Goal: Task Accomplishment & Management: Manage account settings

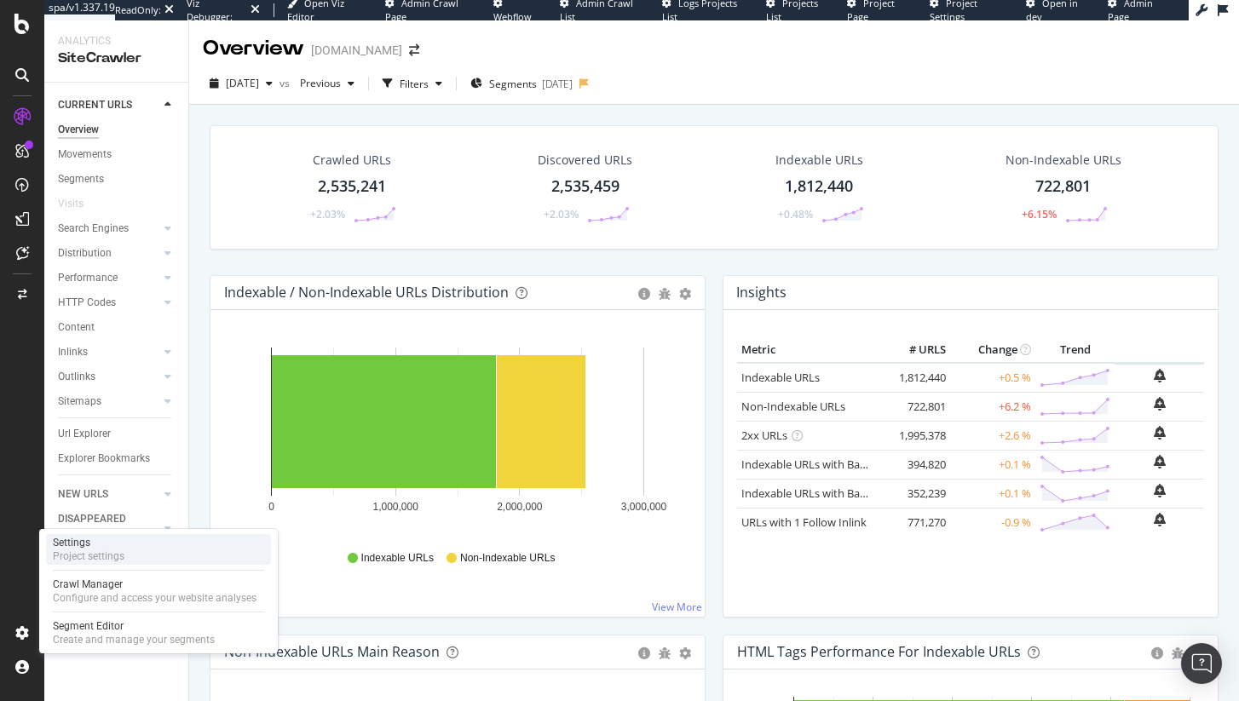
click at [104, 558] on div "Project settings" at bounding box center [89, 556] width 72 height 14
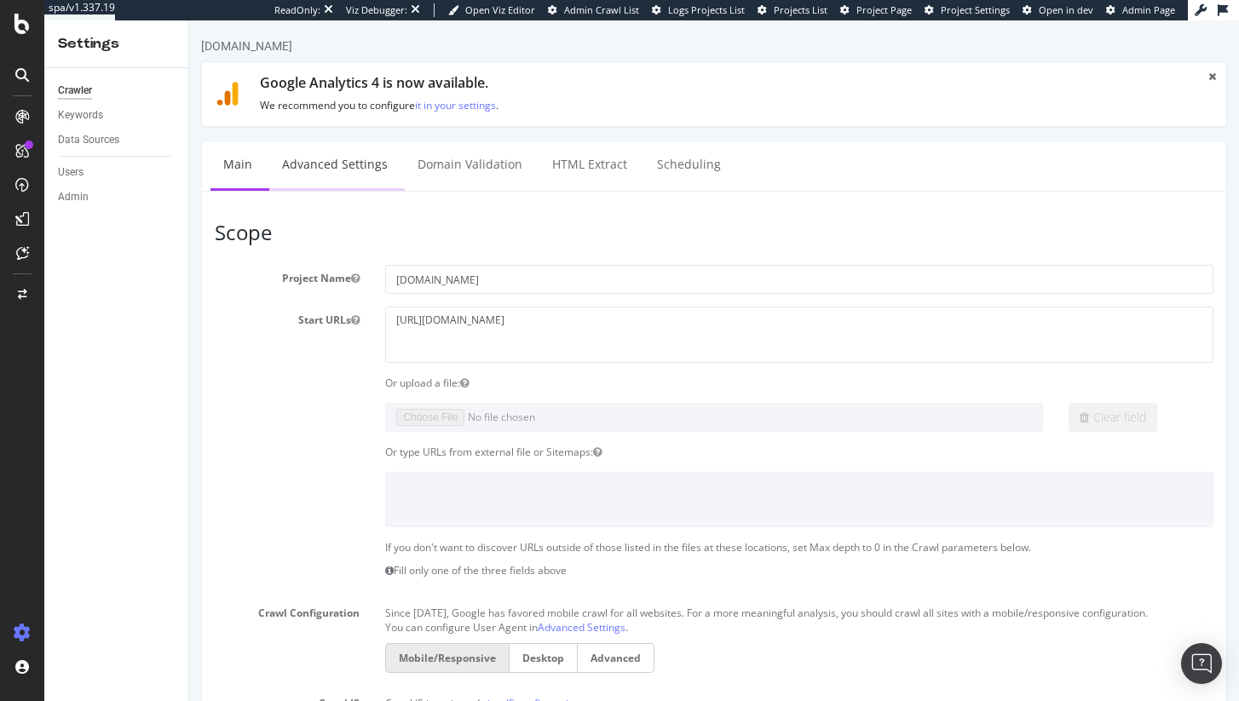
click at [334, 175] on link "Advanced Settings" at bounding box center [334, 164] width 131 height 47
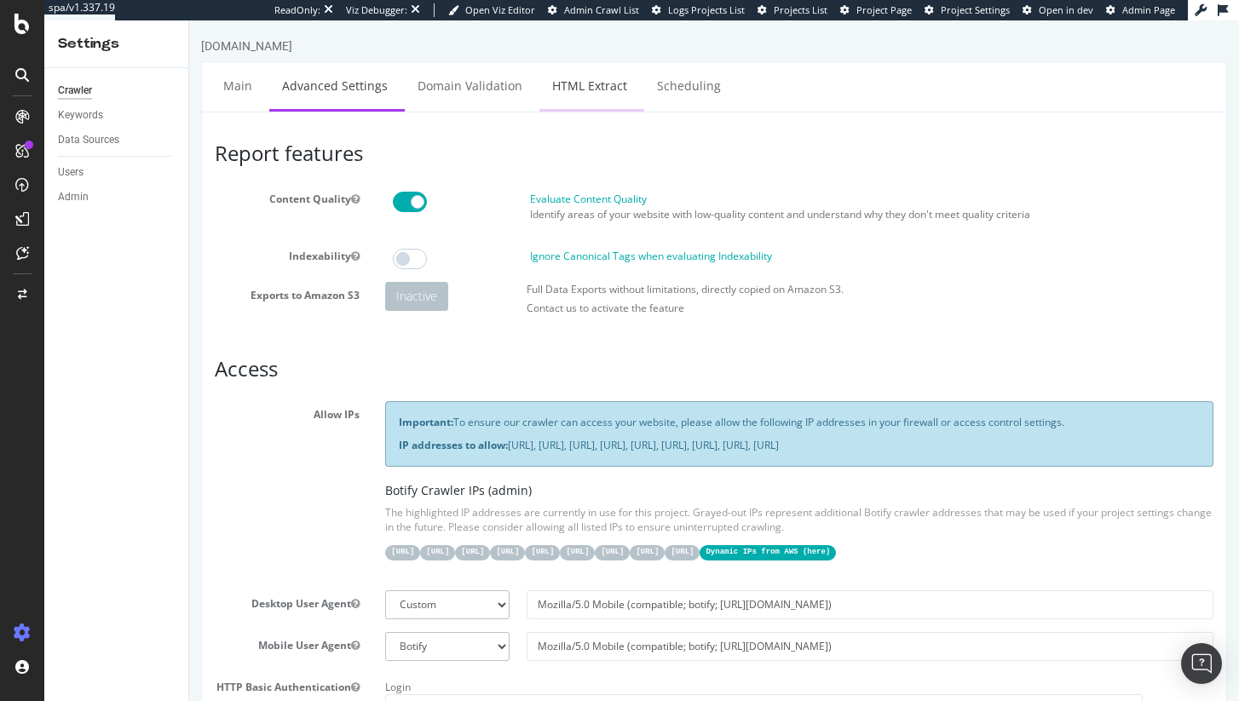
click at [603, 81] on link "HTML Extract" at bounding box center [589, 85] width 101 height 47
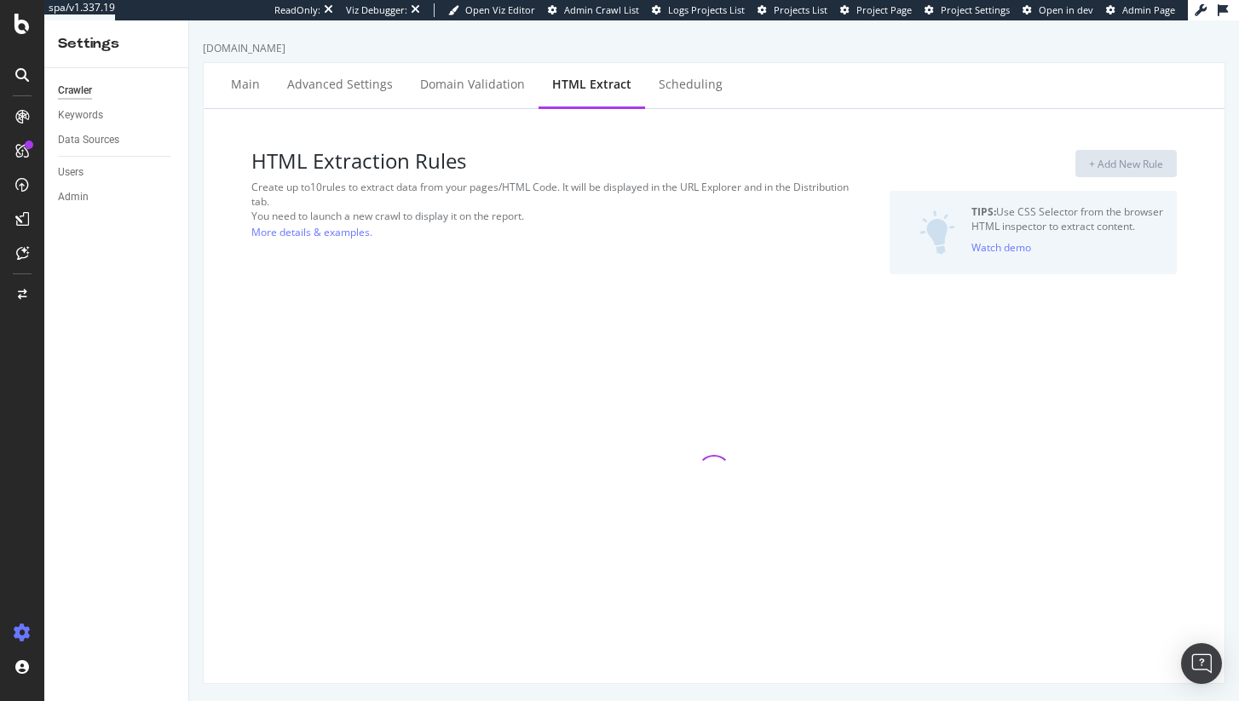
select select "exist"
select select "list"
select select "exist"
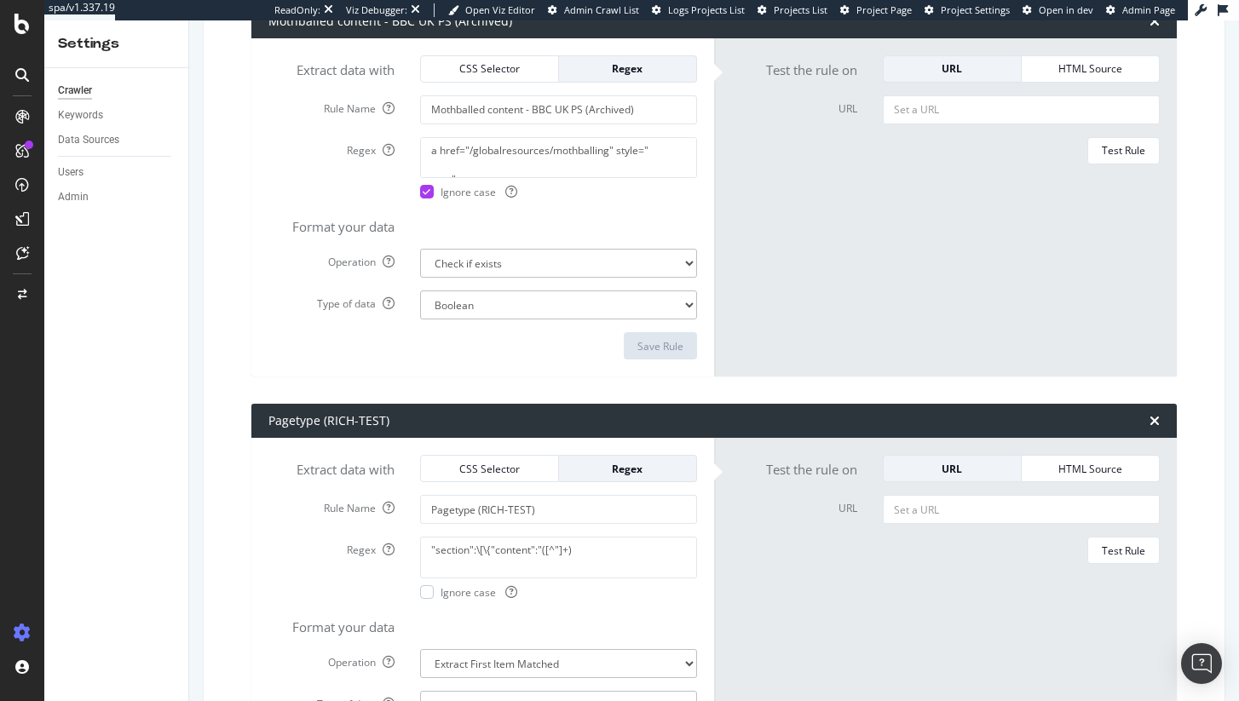
scroll to position [2700, 0]
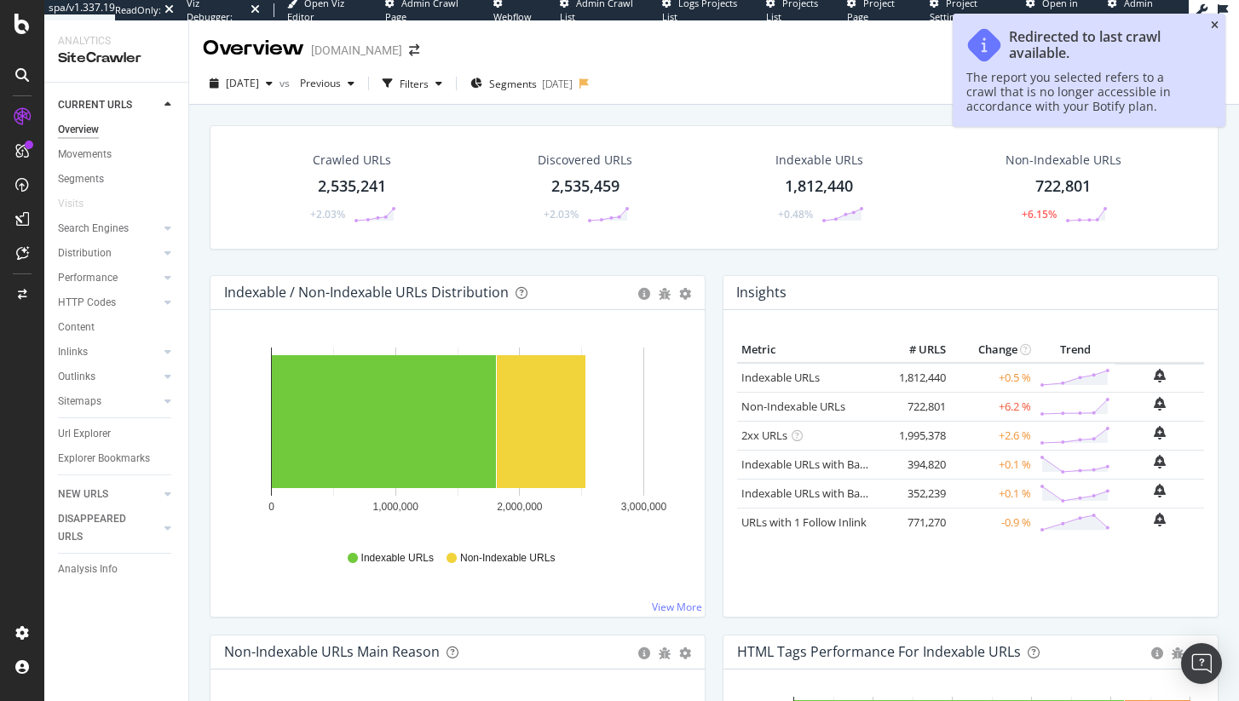
click at [1213, 24] on icon "close toast" at bounding box center [1214, 25] width 8 height 10
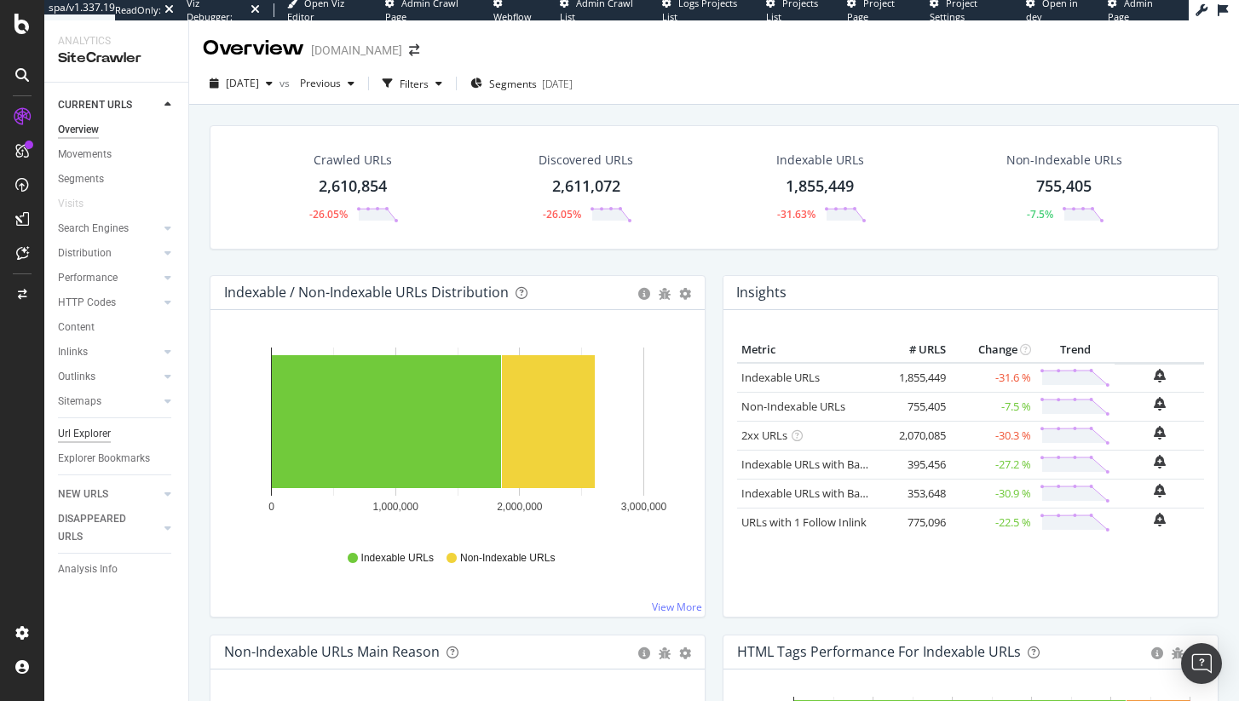
click at [88, 437] on div "Url Explorer" at bounding box center [84, 434] width 53 height 18
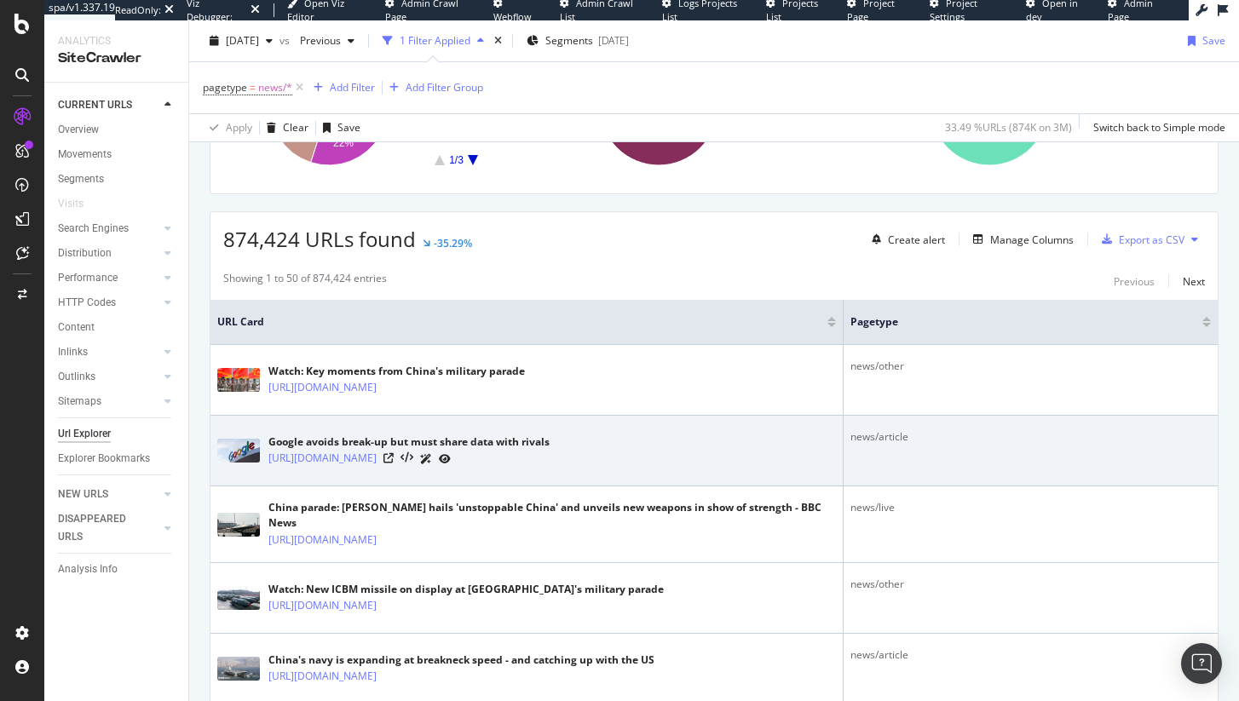
scroll to position [256, 0]
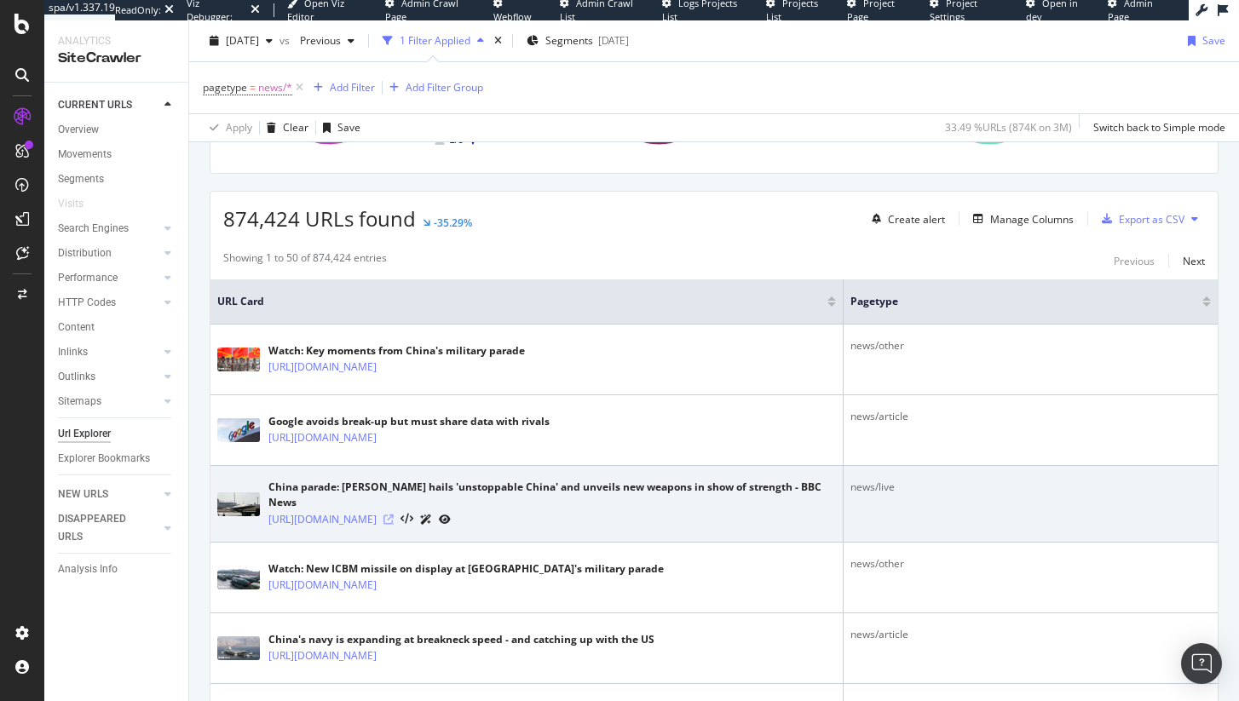
click at [394, 515] on icon at bounding box center [388, 520] width 10 height 10
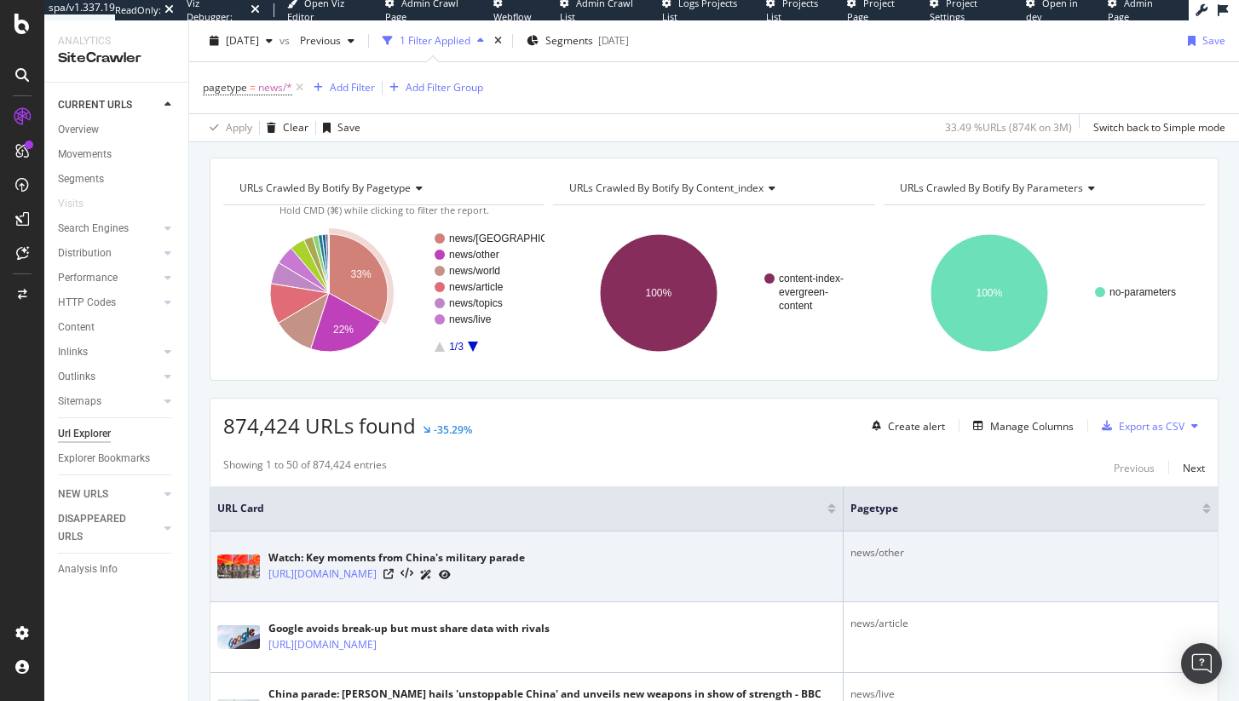
scroll to position [43, 0]
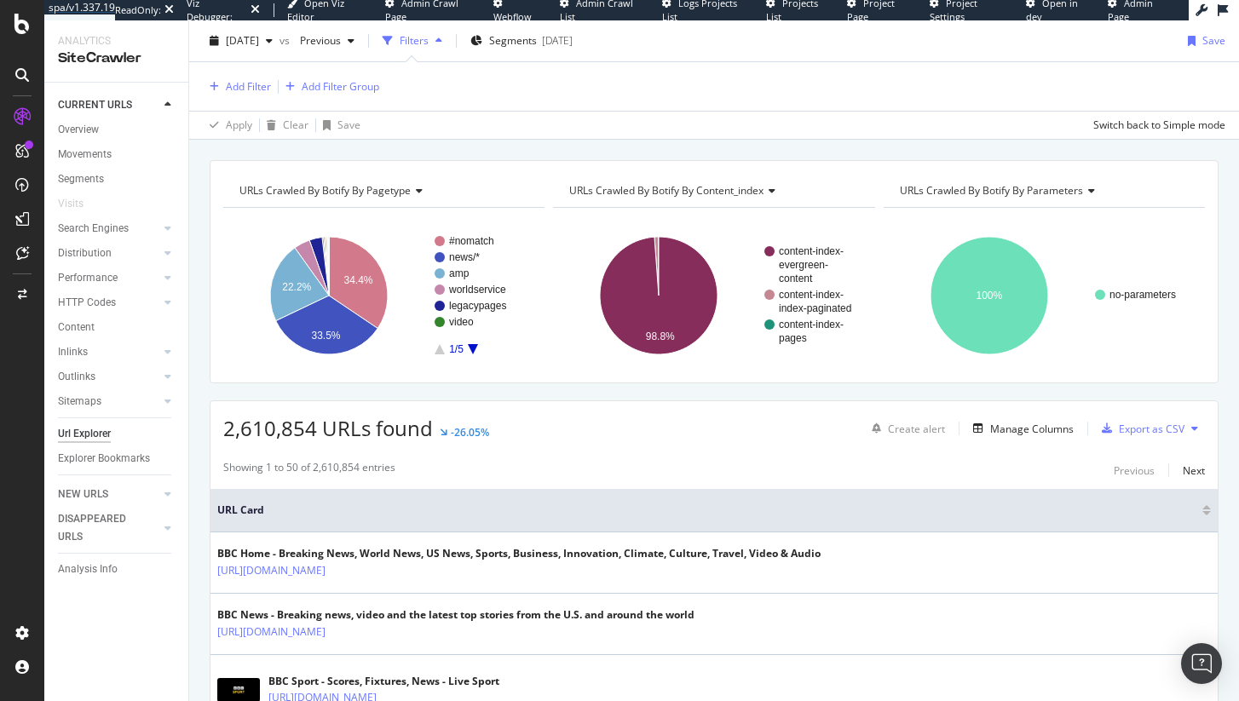
scroll to position [40, 0]
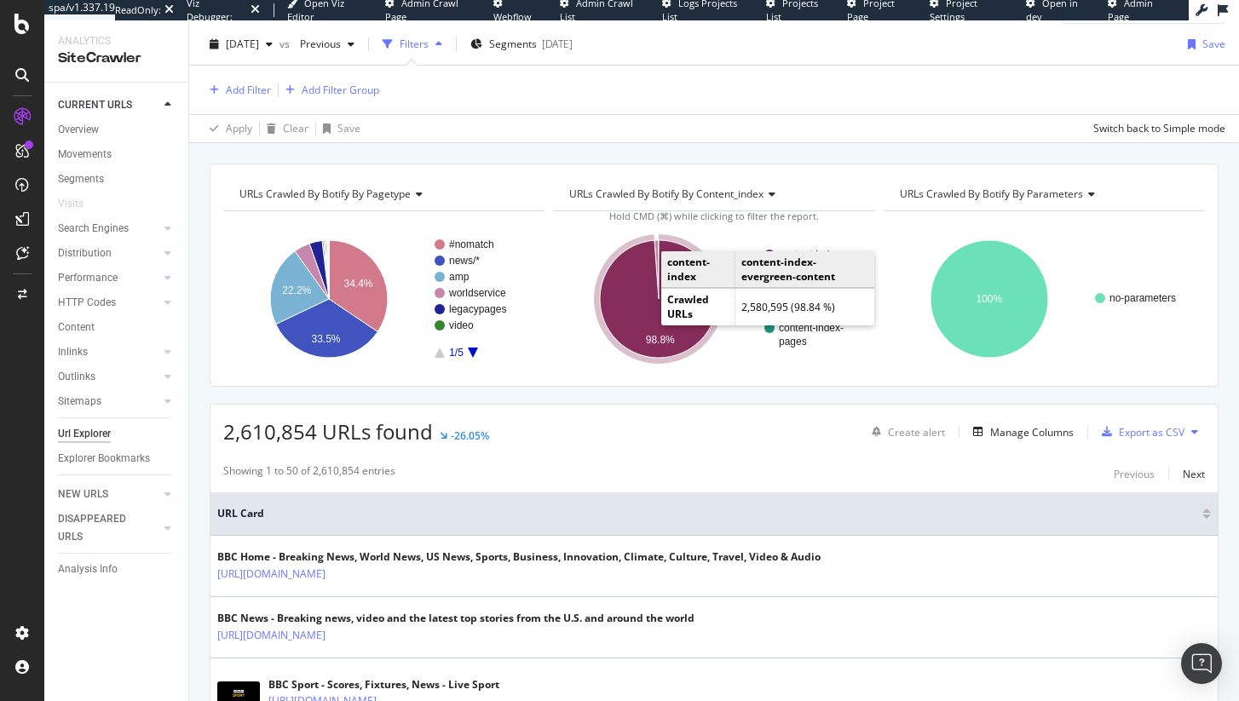
click at [616, 308] on icon "A chart." at bounding box center [659, 299] width 118 height 118
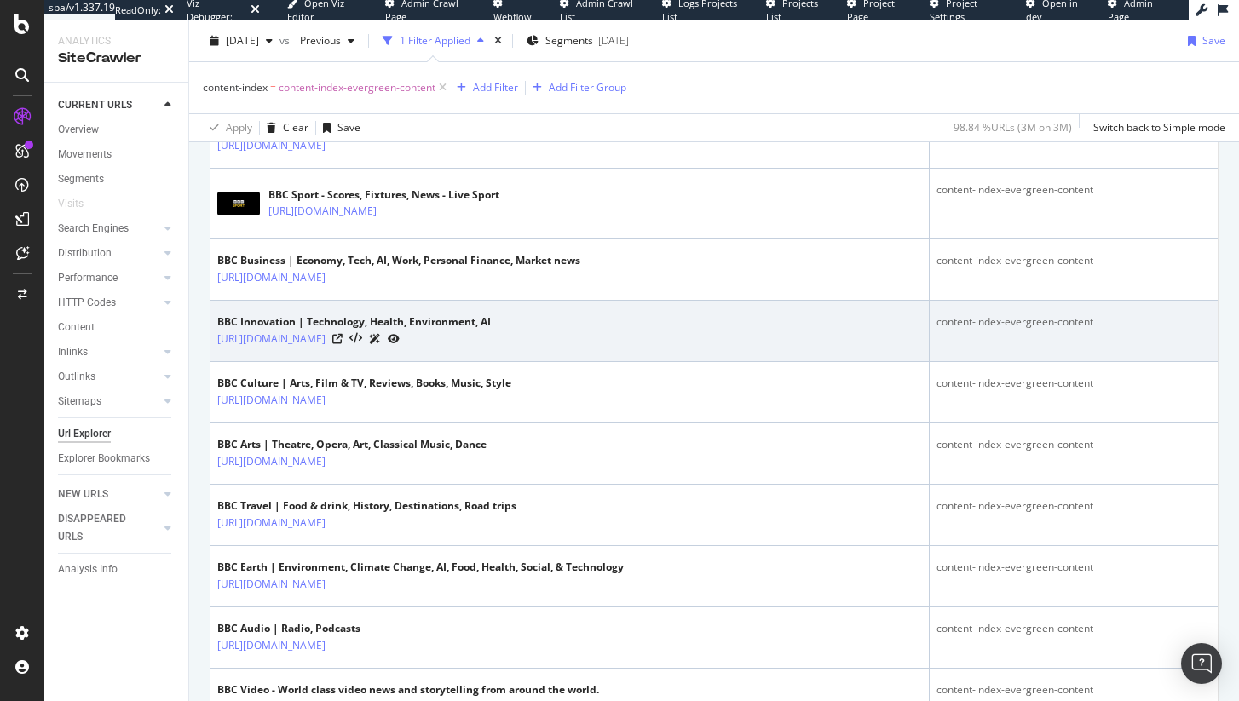
scroll to position [532, 0]
click at [342, 336] on icon at bounding box center [337, 341] width 10 height 10
click at [362, 338] on icon at bounding box center [355, 341] width 13 height 12
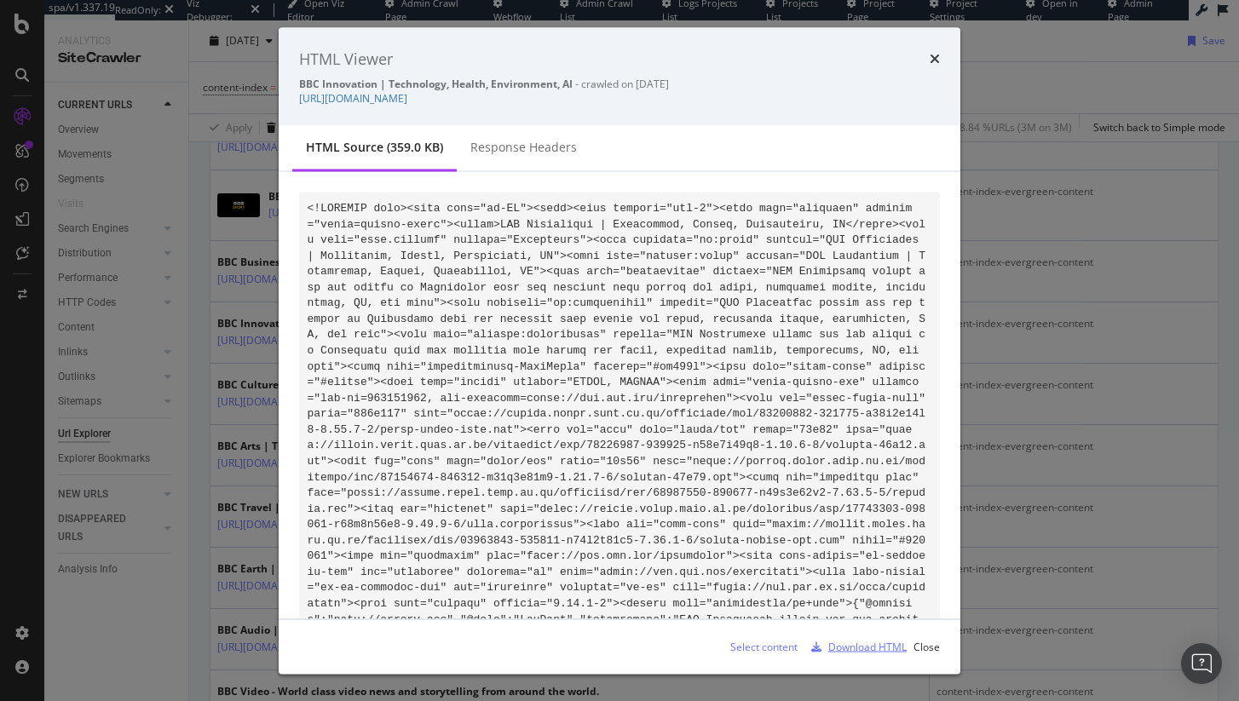
click at [846, 642] on div "Download HTML" at bounding box center [867, 646] width 78 height 14
click at [840, 645] on div "Download HTML" at bounding box center [867, 646] width 78 height 14
click at [738, 654] on div "Select content" at bounding box center [756, 647] width 81 height 26
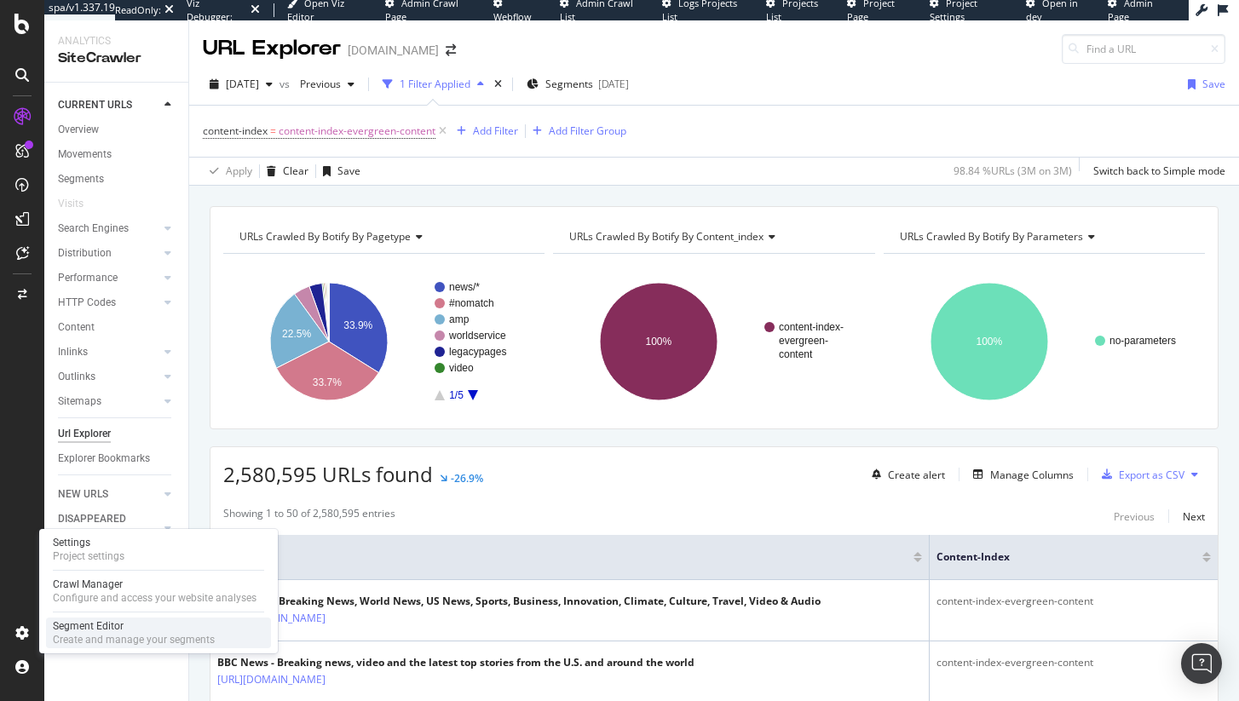
click at [115, 630] on div "Segment Editor" at bounding box center [134, 626] width 162 height 14
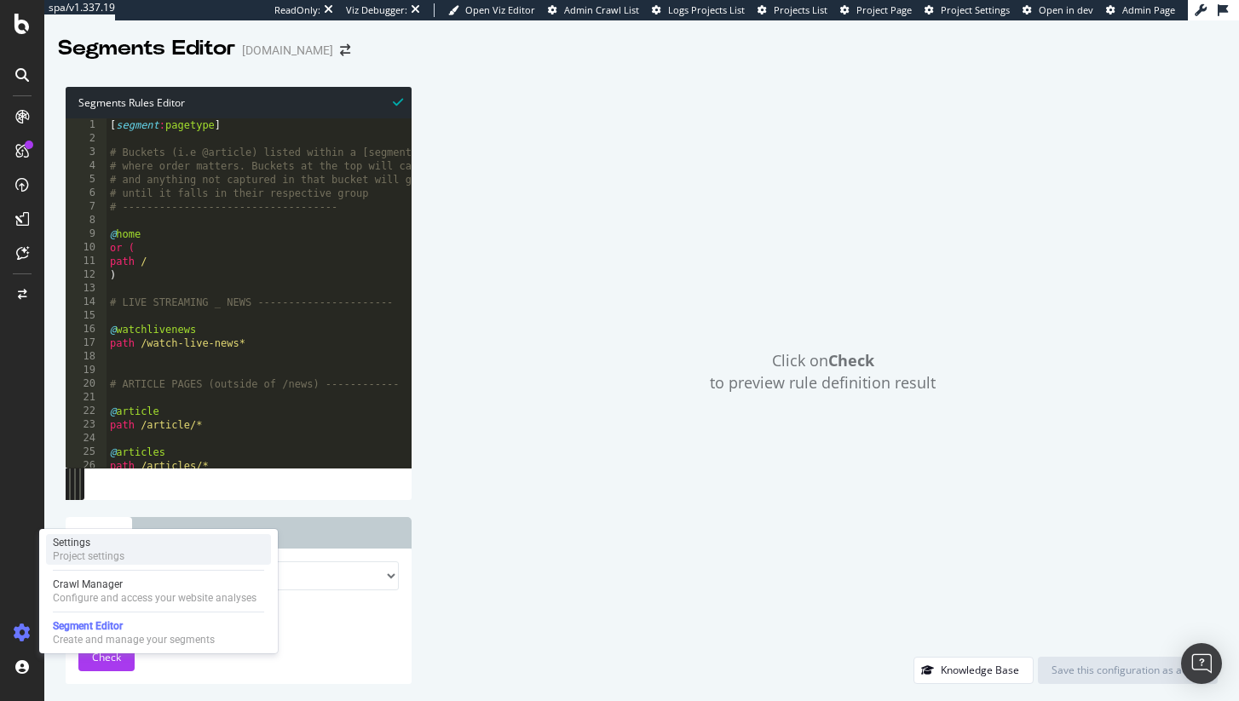
click at [106, 555] on div "Project settings" at bounding box center [89, 556] width 72 height 14
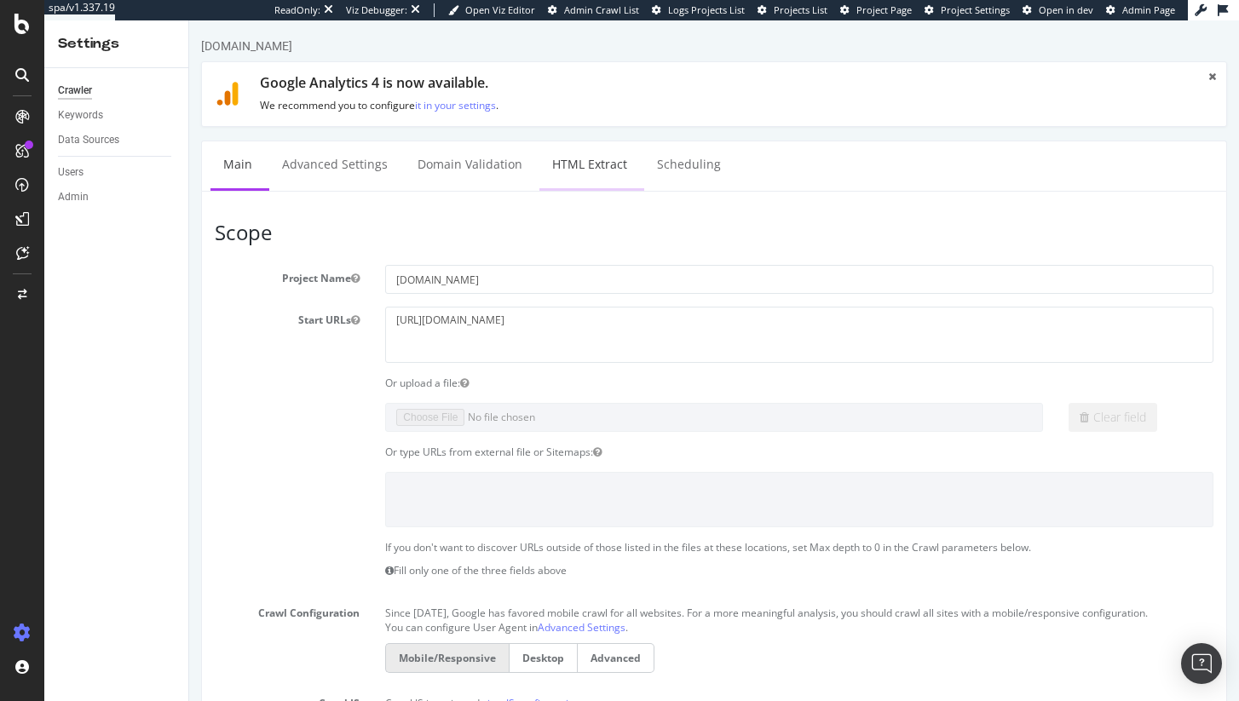
click at [604, 168] on link "HTML Extract" at bounding box center [589, 164] width 101 height 47
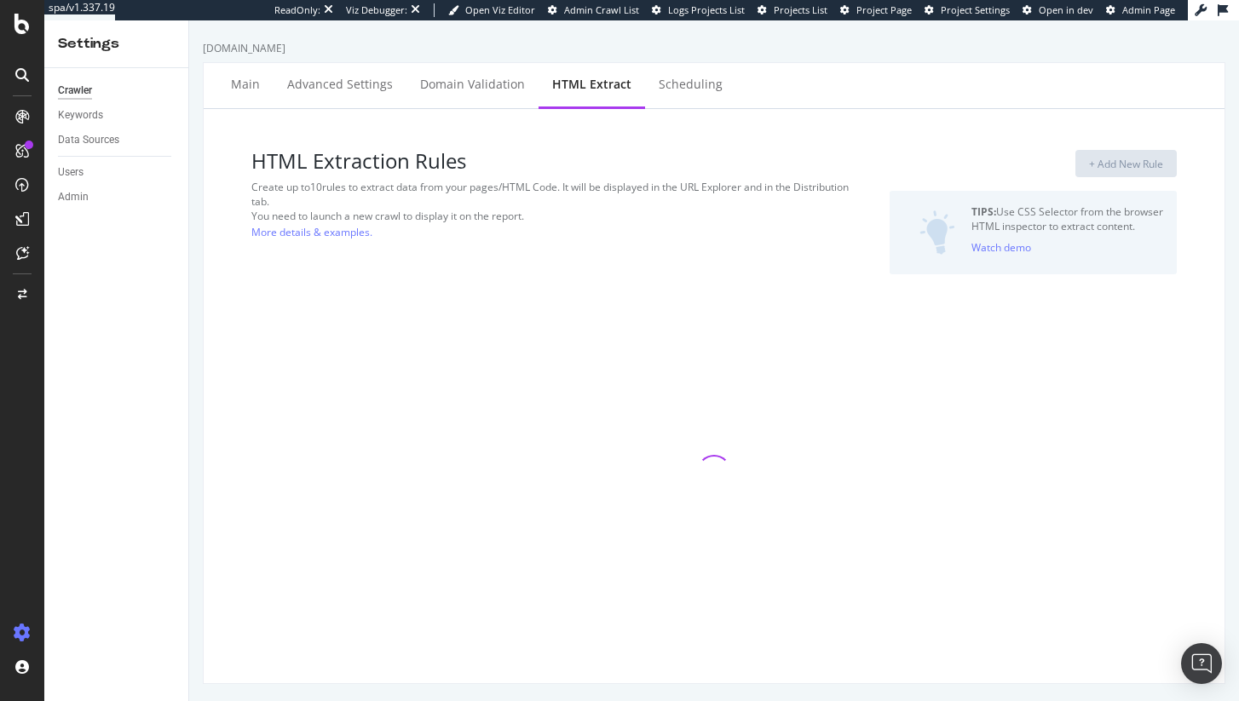
select select "exist"
select select "list"
select select "exist"
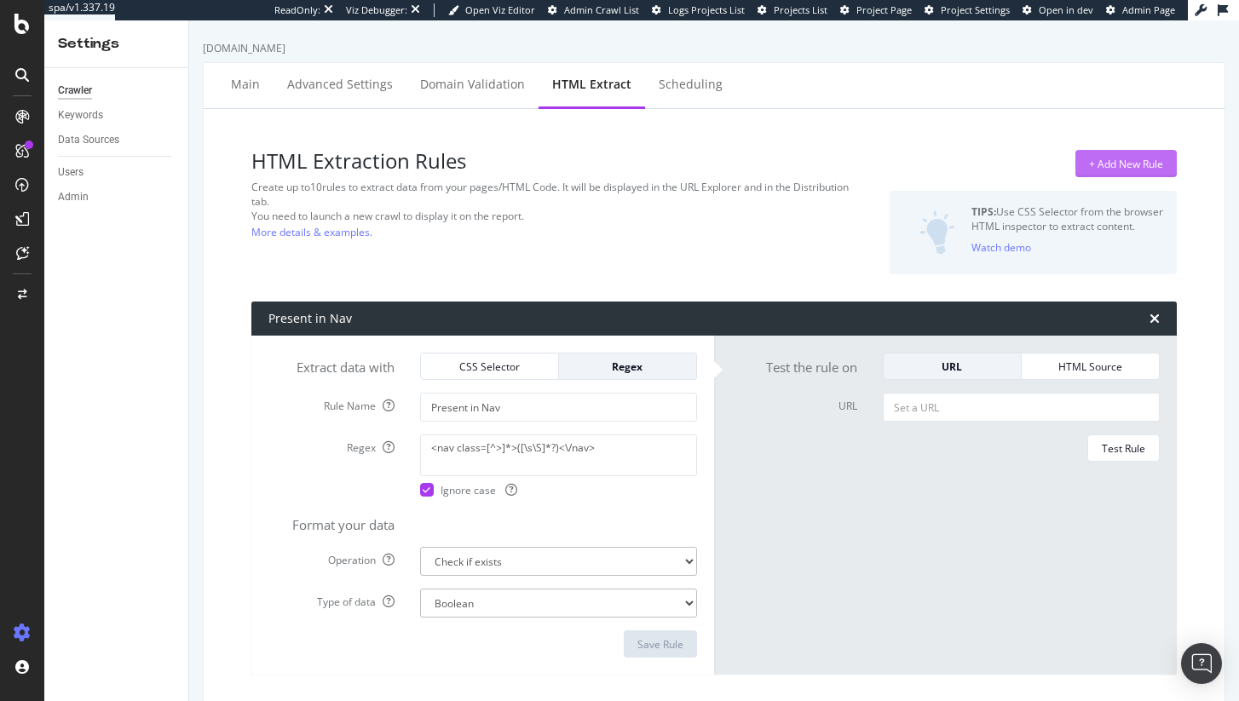
click at [1117, 164] on div "+ Add New Rule" at bounding box center [1126, 164] width 74 height 14
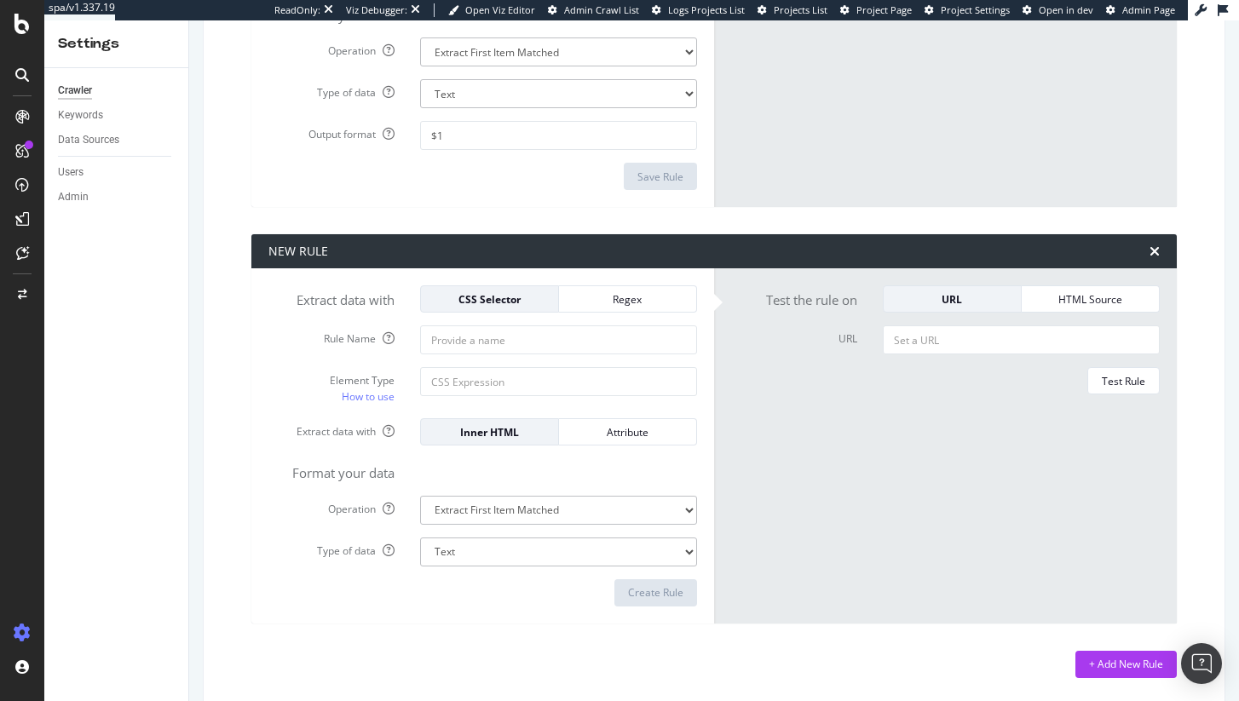
scroll to position [3082, 0]
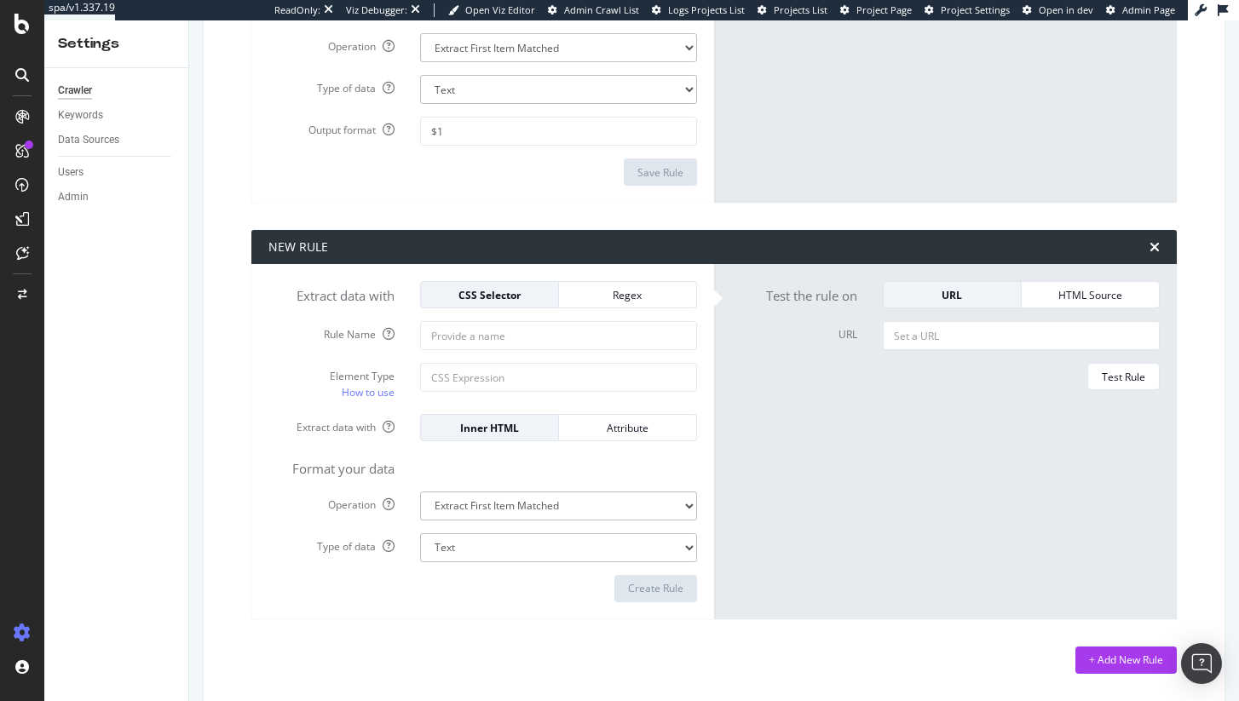
click at [435, 319] on form "Extract data with CSS Selector Regex Rule Name Element Type How to use Extract …" at bounding box center [482, 441] width 428 height 321
click at [435, 333] on input "Rule Name" at bounding box center [558, 335] width 277 height 29
type input "page.section"
click at [622, 288] on div "Regex" at bounding box center [627, 295] width 110 height 14
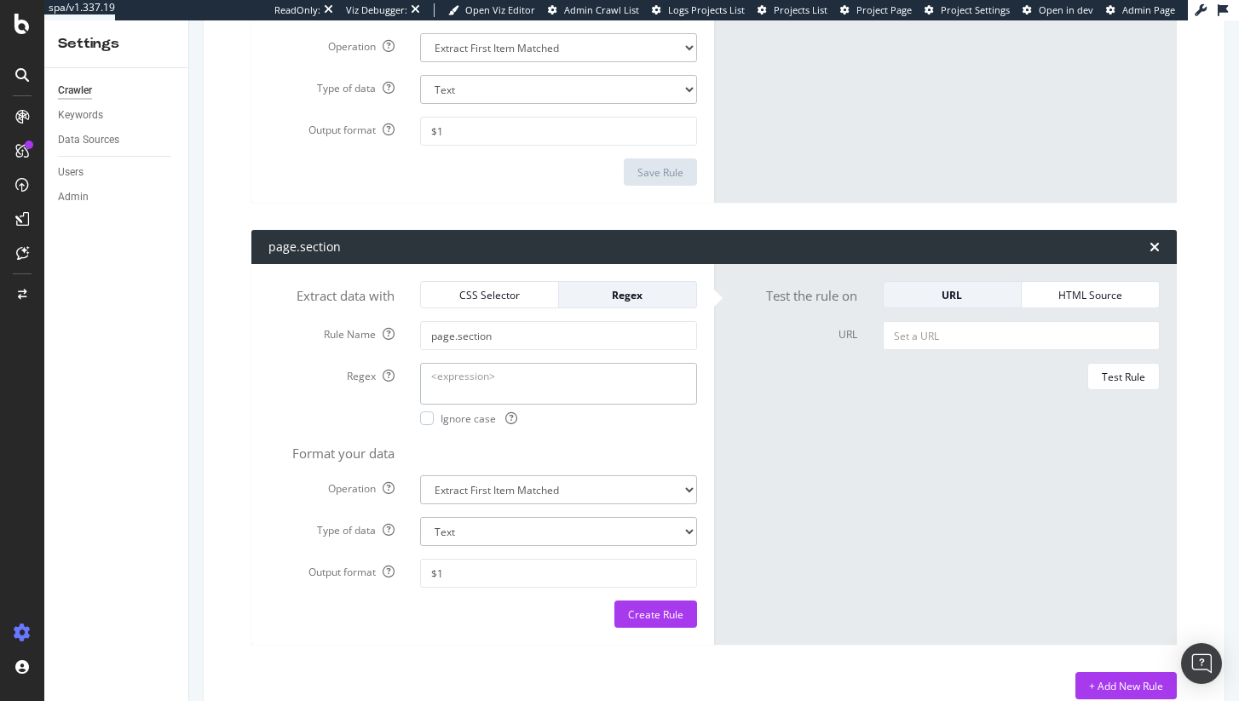
click at [501, 384] on textarea "Regex" at bounding box center [558, 383] width 277 height 41
paste textarea "<meta\s+name=["']page\.section["'][^>]*>"
type textarea "<meta\s+name=["']page\.section["'][^>]*>"
click at [431, 419] on div at bounding box center [427, 418] width 14 height 14
click at [566, 484] on select "Extract First Item Matched Extract First 3 Items Matched Count Number of Occure…" at bounding box center [558, 489] width 277 height 29
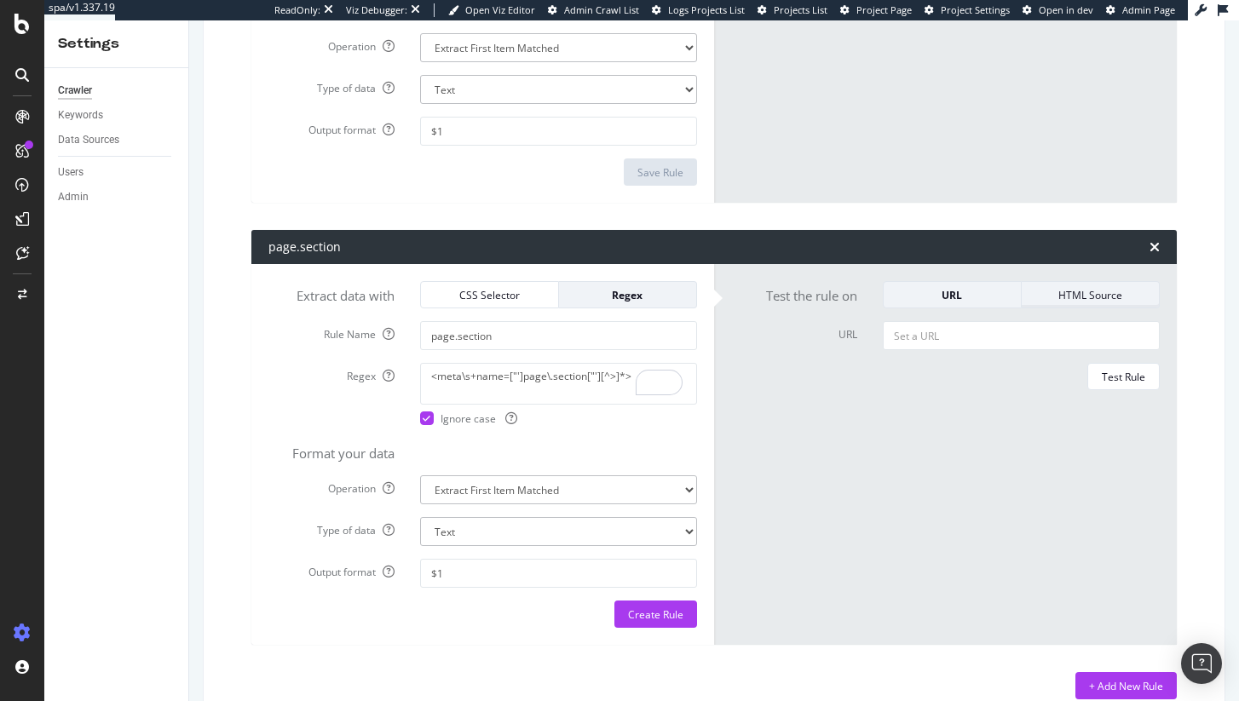
click at [1080, 289] on div "HTML Source" at bounding box center [1090, 295] width 110 height 14
click at [1008, 332] on textarea "HTML code" at bounding box center [1021, 341] width 277 height 41
paste textarea "<meta\s+name=["']page\.section["'][^>]*>"
type textarea "<meta\s+name=["']page\.section["'][^>]*>"
click at [948, 340] on textarea "HTML code" at bounding box center [1021, 341] width 277 height 41
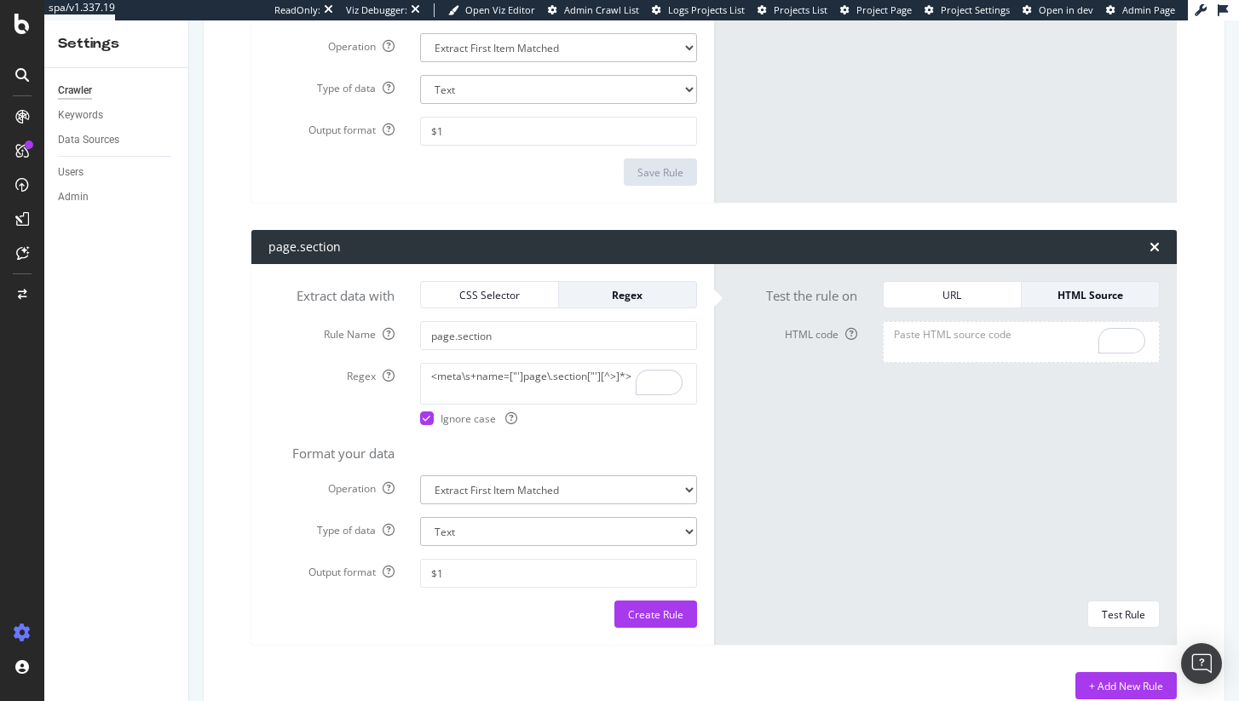
paste textarea "<!DOCTYPE html><html lang="en-GB"><head><meta charset="utf-8"><meta name="viewp…"
type textarea "<!DOCTYPE html><html lang="en-GB"><head><meta charset="utf-8"><meta name="viewp…"
click at [1106, 602] on div "Test Rule" at bounding box center [1122, 614] width 43 height 24
click at [520, 379] on textarea "<meta\s+name=["']page\.section["'][^>]*>" at bounding box center [558, 383] width 277 height 41
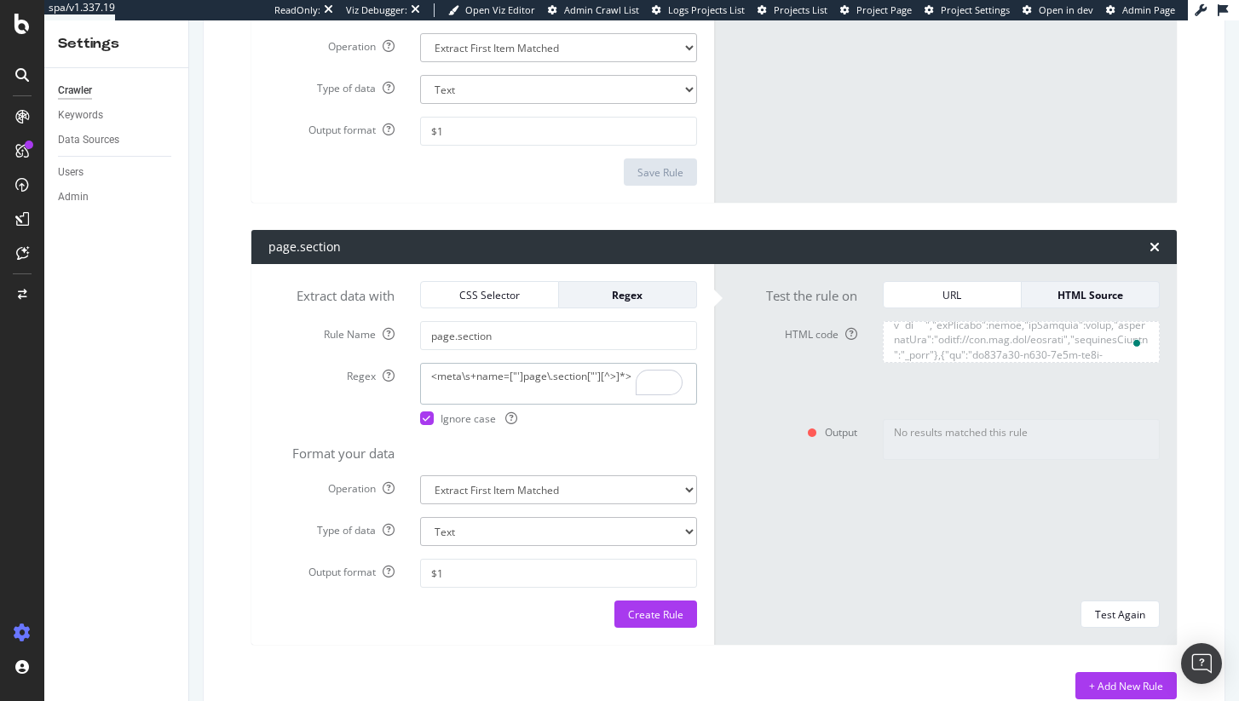
click at [520, 379] on textarea "<meta\s+name=["']page\.section["'][^>]*>" at bounding box center [558, 383] width 277 height 41
paste textarea "[^>]*name=["']page\.section["'][^>]*content=["']([^"']+)"
type textarea "<meta\s+[^>]*name=["']page\.section["'][^>]*content=["']([^"']+)["'][^>]*>"
click at [1086, 598] on form "Test the rule on URL HTML Source HTML code Output No results matched this rule …" at bounding box center [945, 454] width 428 height 347
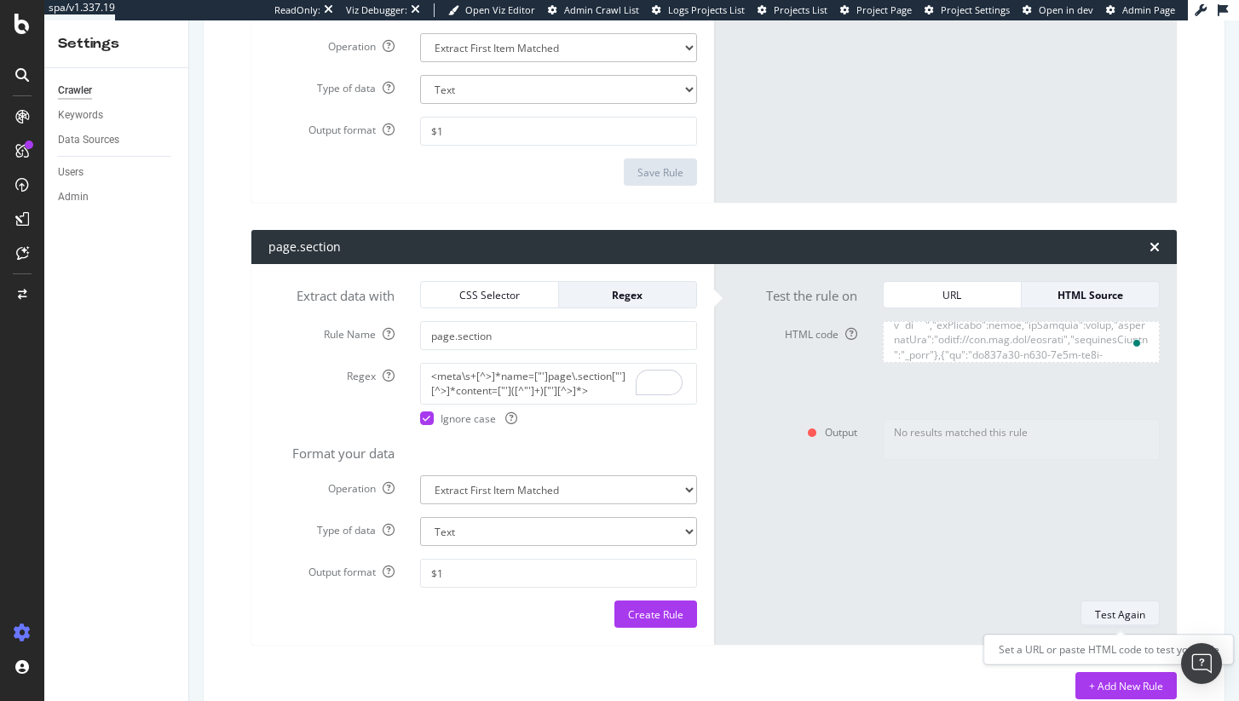
click at [1104, 612] on div "Test Again" at bounding box center [1120, 614] width 50 height 14
type textarea "Innovation"
click at [680, 620] on div "Create Rule" at bounding box center [655, 614] width 55 height 14
type textarea "<meta\s+[^>]*name=["']page\.section["'][^>]*content=["']([^"']+)["'][^>]*>"
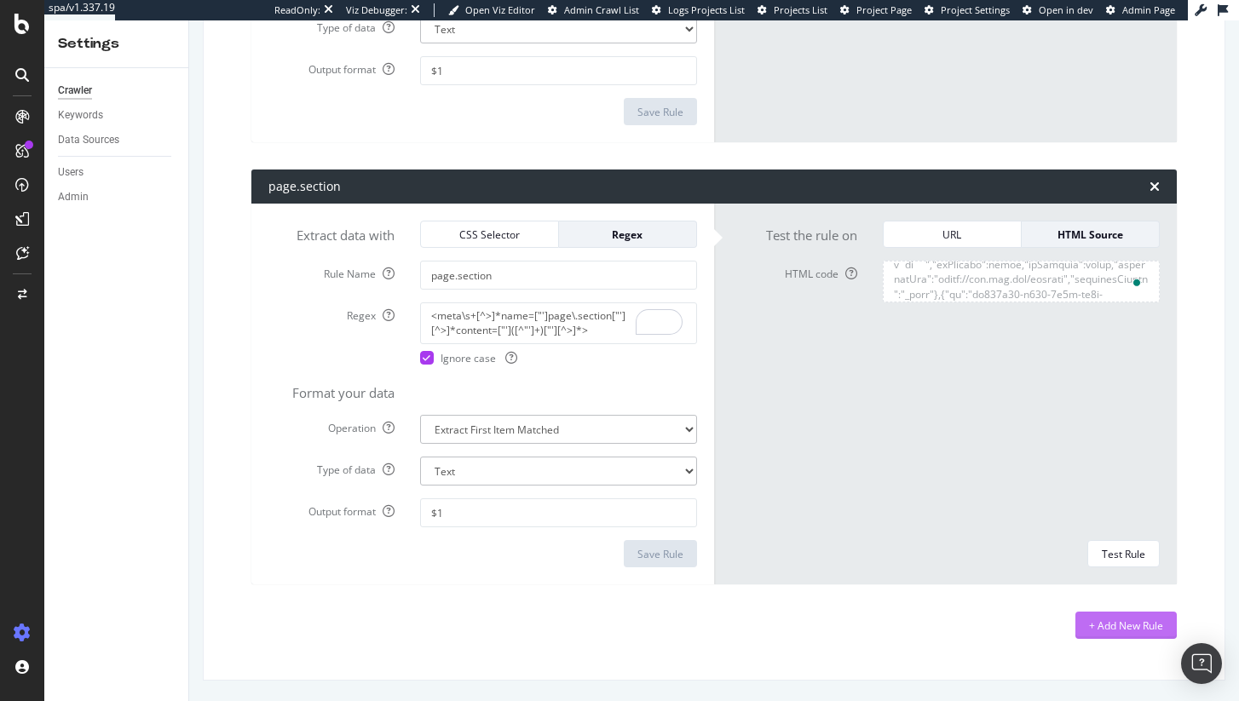
click at [1095, 626] on div "+ Add New Rule" at bounding box center [1126, 625] width 74 height 14
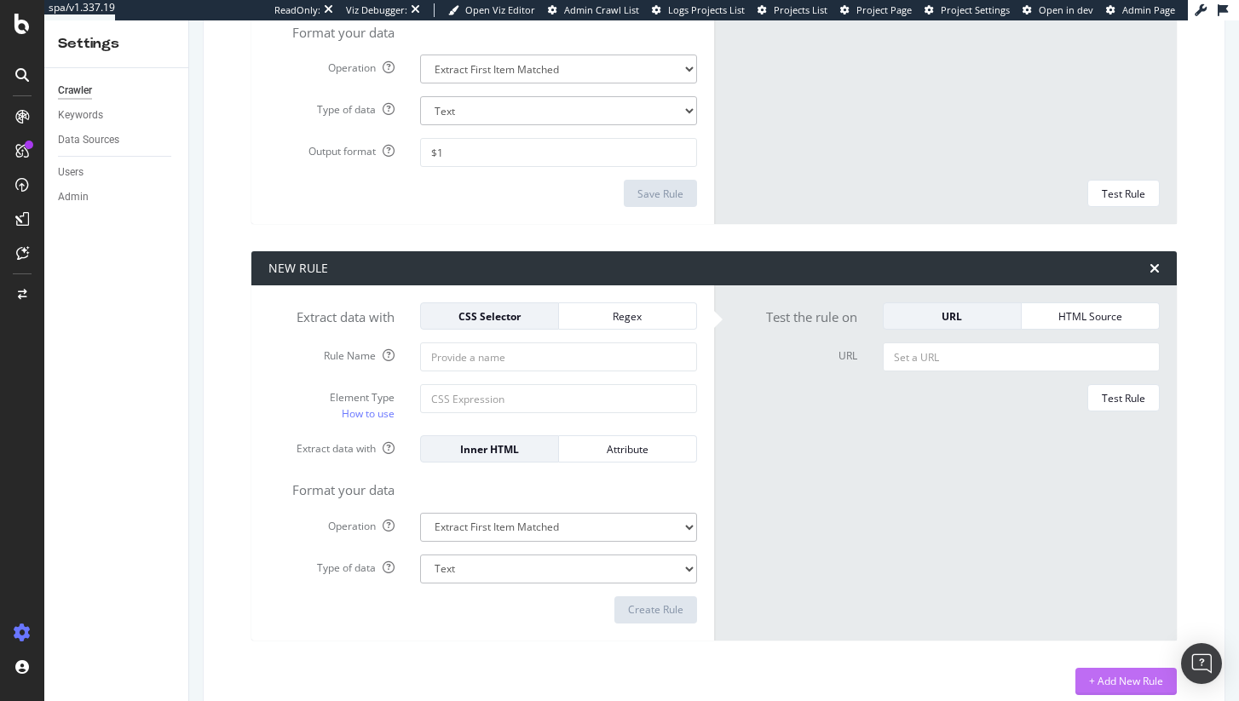
scroll to position [3523, 0]
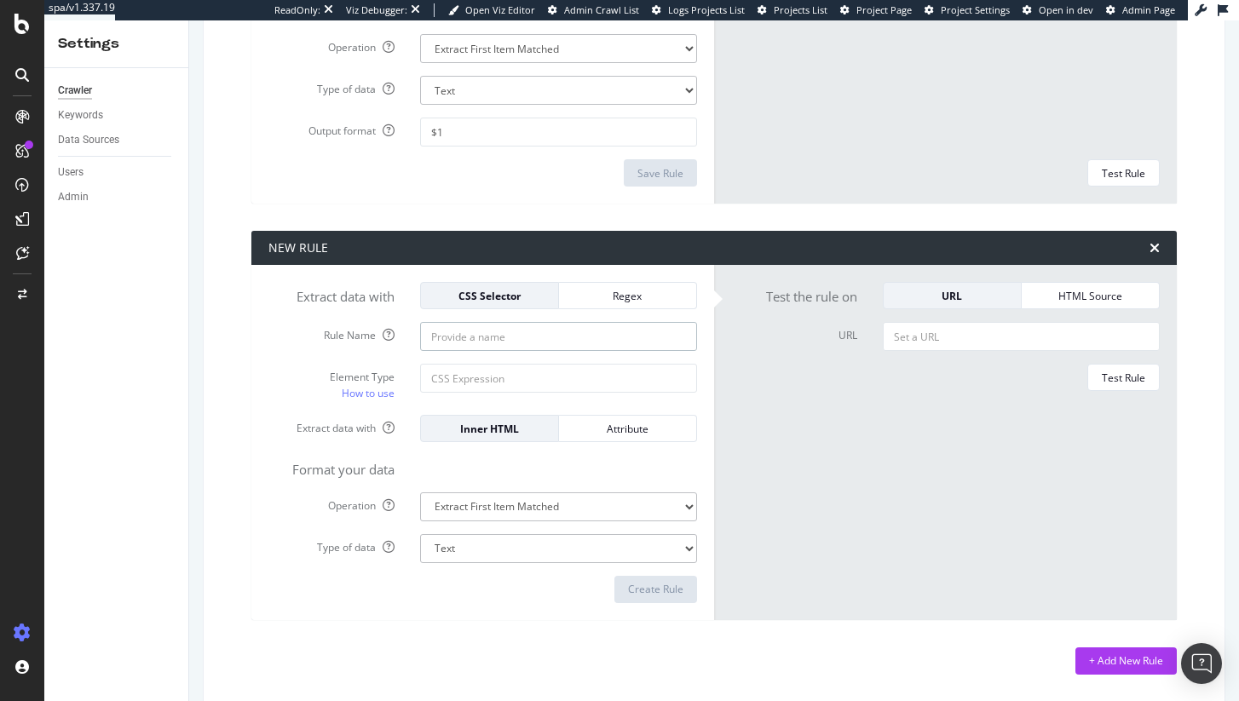
click at [578, 342] on input "Rule Name" at bounding box center [558, 336] width 277 height 29
type input "page.subsection"
click at [615, 308] on button "Regex" at bounding box center [628, 295] width 138 height 27
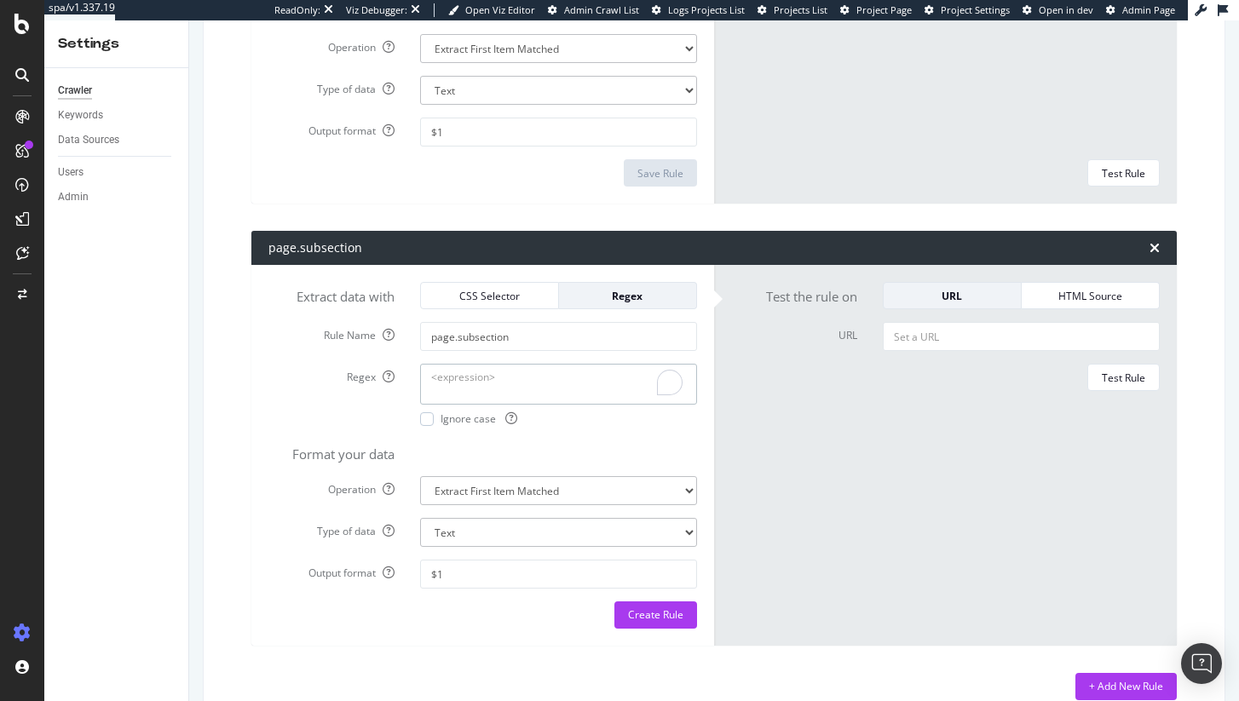
click at [542, 382] on textarea "Regex" at bounding box center [558, 384] width 277 height 41
paste textarea "<meta\s+[^>]*name=["']page\.subsection["'][^>]*content=["']([^"']+)["'][^>]*>"
type textarea "<meta\s+[^>]*name=["']page\.subsection["'][^>]*content=["']([^"']+)["'][^>]*>"
click at [420, 428] on form "Extract data with CSS Selector Regex Rule Name page.subsection Regex <meta\s+[^…" at bounding box center [482, 455] width 428 height 347
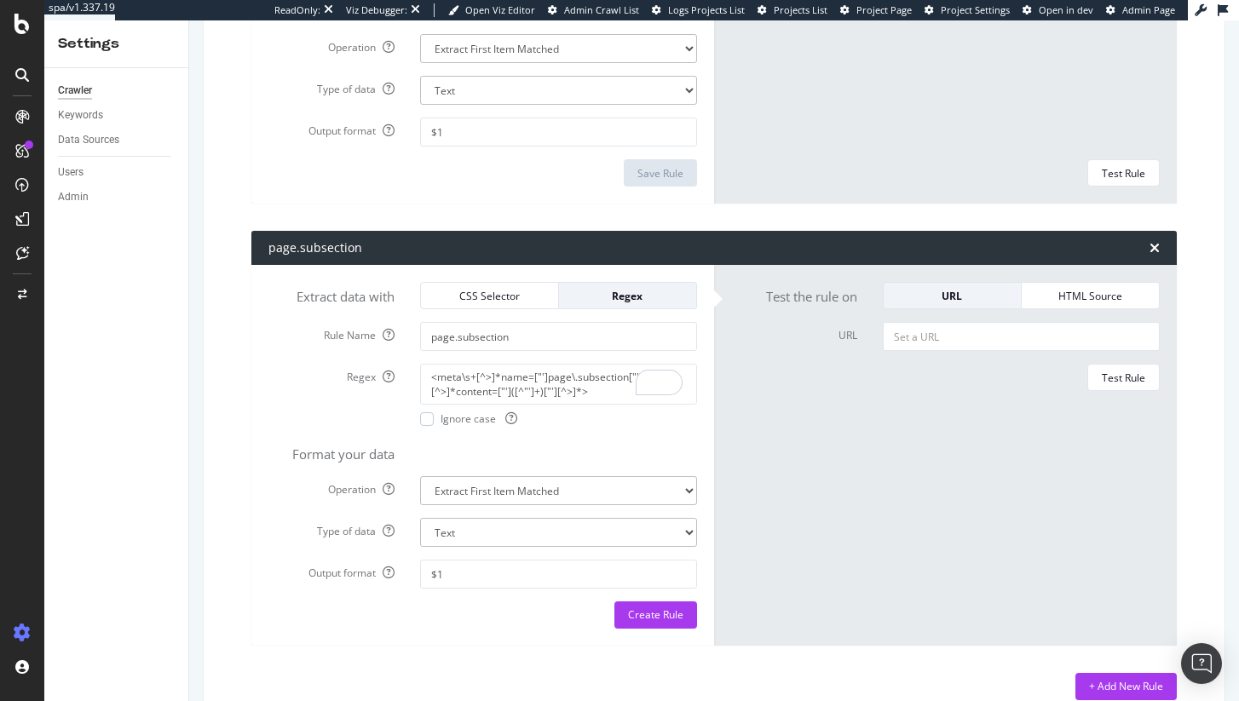
scroll to position [123871, 0]
click at [423, 419] on div at bounding box center [427, 419] width 14 height 14
click at [920, 334] on input "URL" at bounding box center [1021, 336] width 277 height 29
paste input "https://www.bbc.com/news/articles/cr4qx6377qgo"
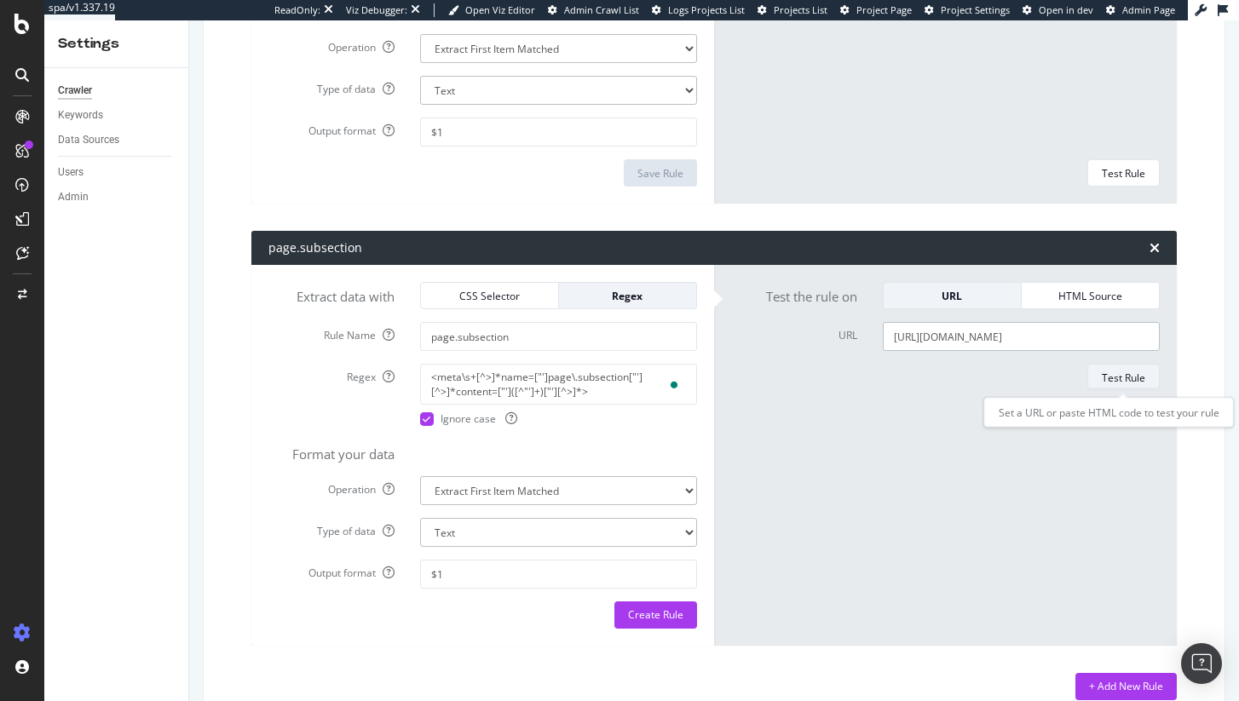
type input "https://www.bbc.com/news/articles/cr4qx6377qgo"
click at [1106, 385] on div "Test Rule" at bounding box center [1122, 377] width 43 height 24
click at [687, 612] on button "Create Rule" at bounding box center [655, 614] width 83 height 27
type textarea "<meta\s+[^>]*name=["']page\.subsection["'][^>]*content=["']([^"']+)["'][^>]*>"
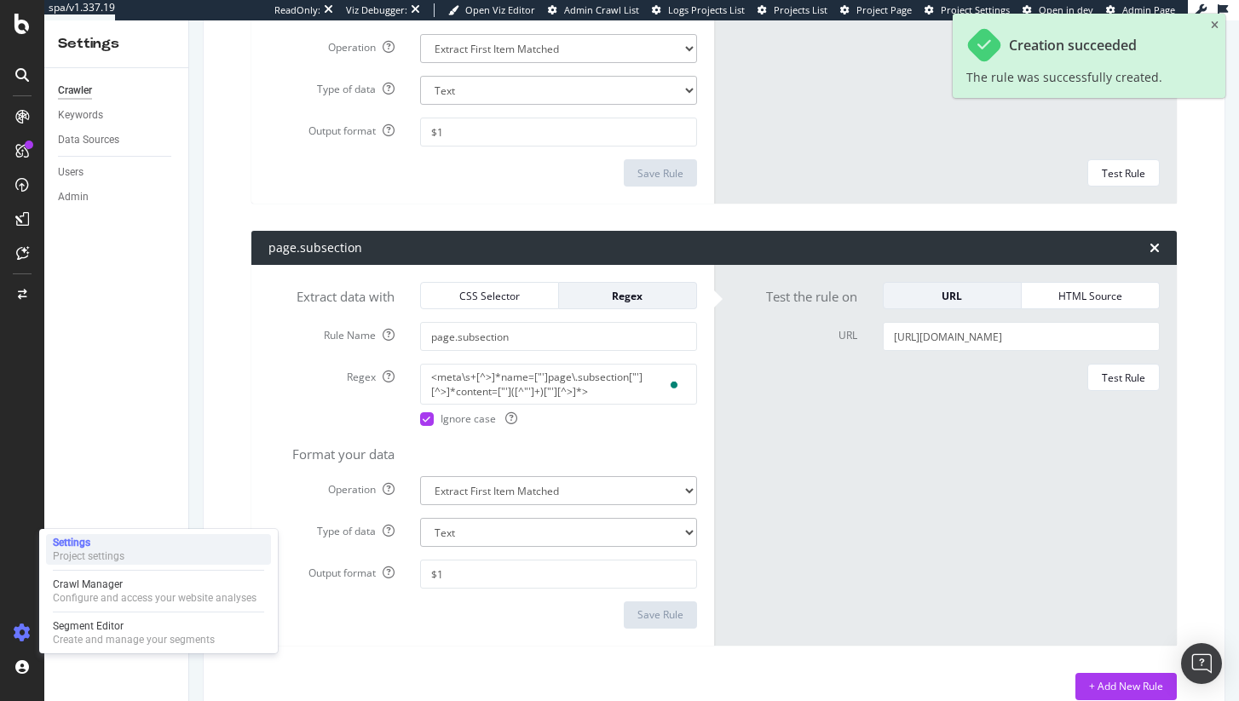
click at [96, 548] on div "Settings" at bounding box center [89, 543] width 72 height 14
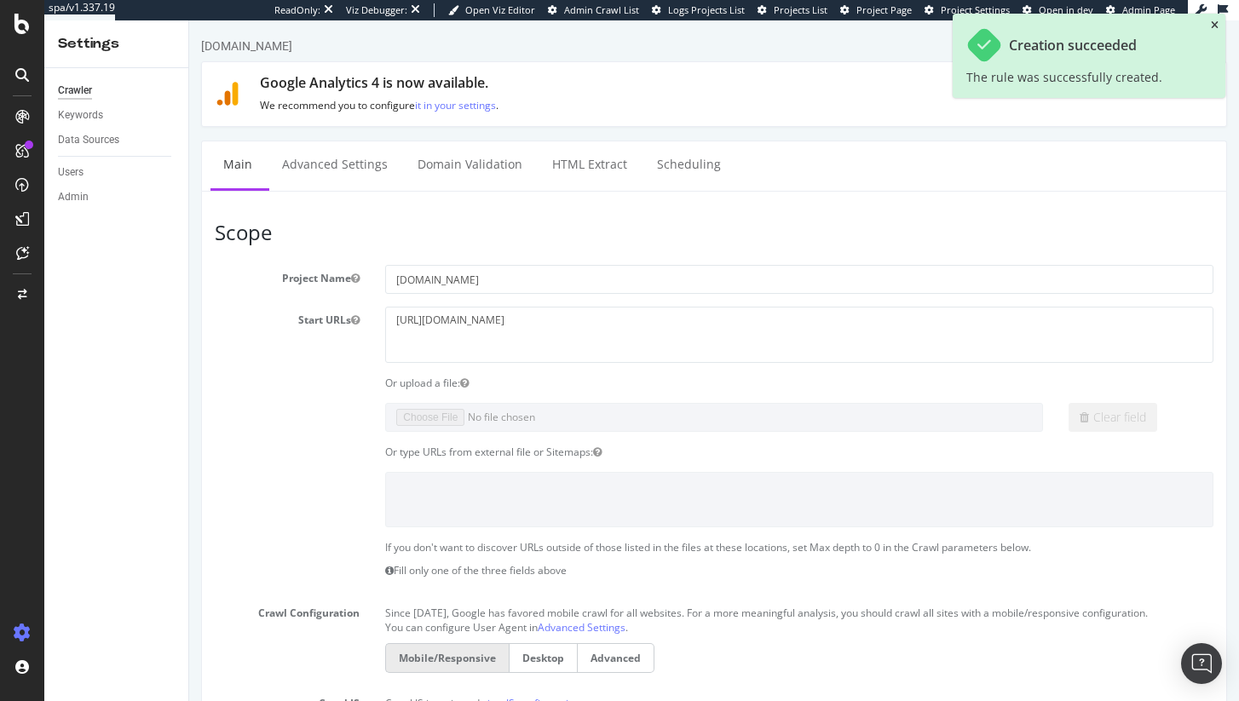
click at [1215, 29] on icon "close toast" at bounding box center [1214, 25] width 8 height 10
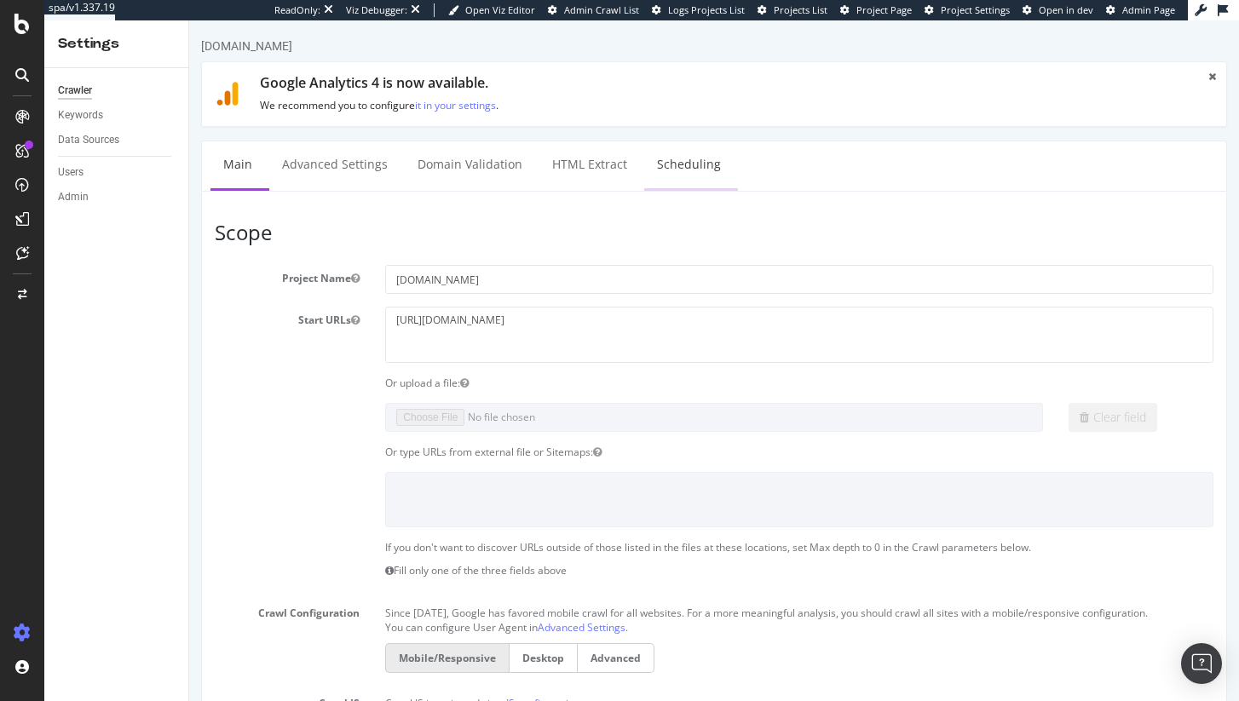
click at [645, 171] on link "Scheduling" at bounding box center [688, 164] width 89 height 47
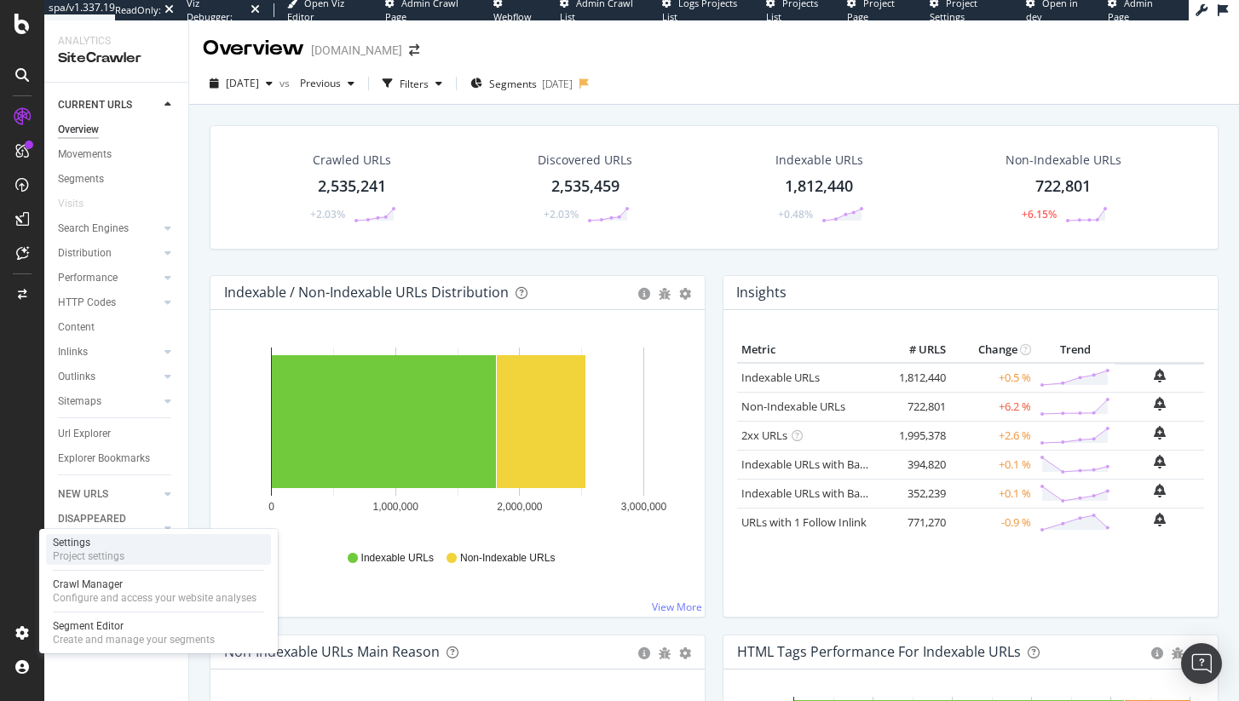
click at [89, 558] on div "Project settings" at bounding box center [89, 556] width 72 height 14
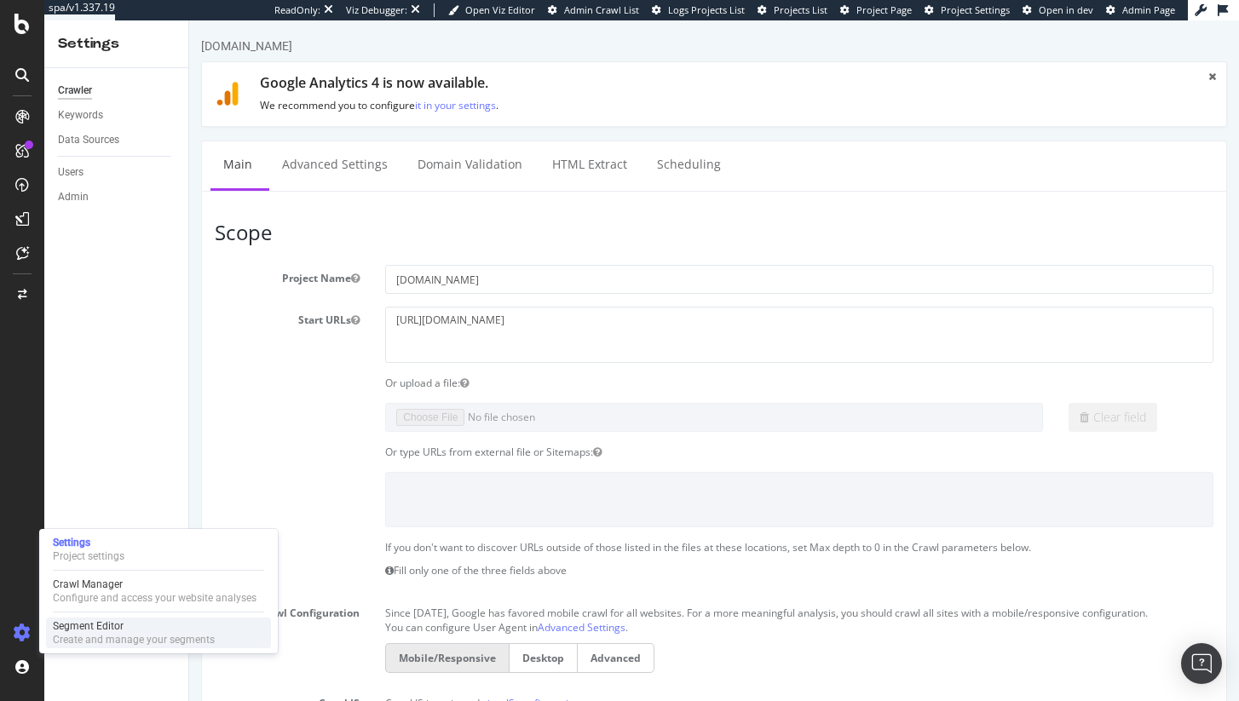
click at [120, 639] on div "Create and manage your segments" at bounding box center [134, 640] width 162 height 14
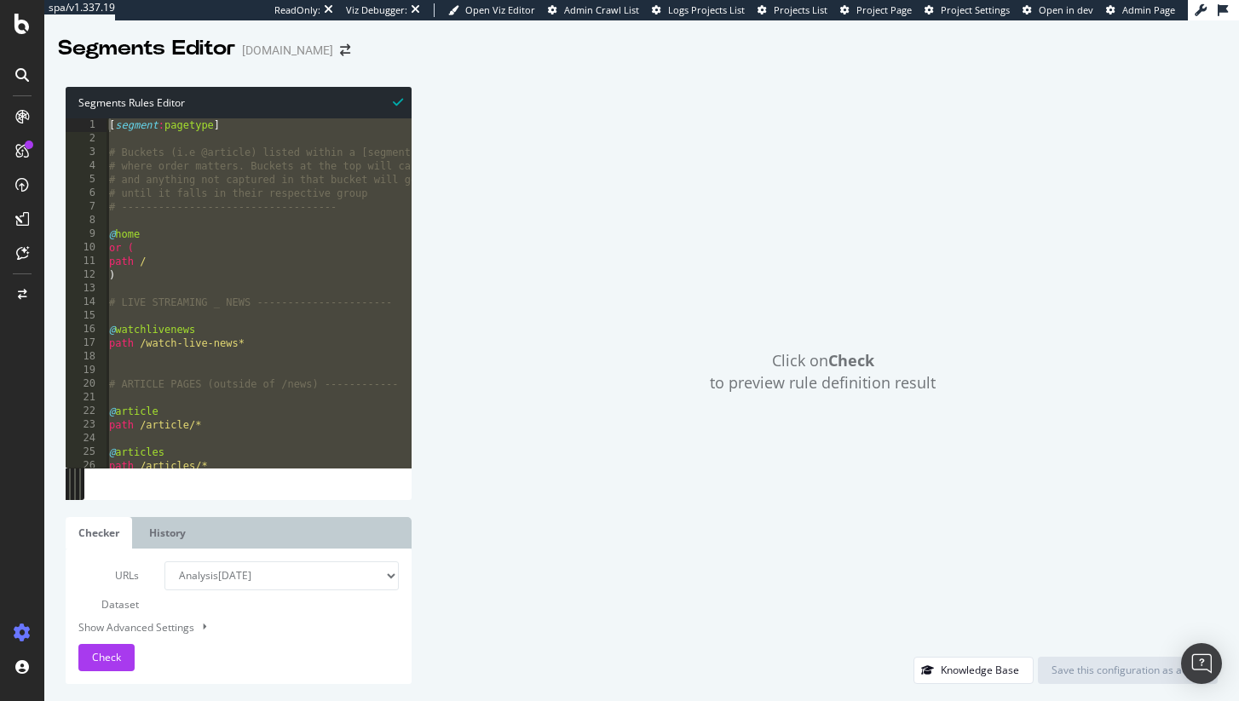
drag, startPoint x: 188, startPoint y: 457, endPoint x: 214, endPoint y: -135, distance: 593.4
click at [214, 0] on html "spa/v1.337.19 ReadOnly: Viz Debugger: Open Viz Editor Admin Crawl List Logs Pro…" at bounding box center [619, 350] width 1239 height 701
click at [224, 475] on div "1 2 3 4 5 6 7 8 9 10 11 12 13 14 15 16 17 18 19 20 21 22 23 24 25 26 27 [ segme…" at bounding box center [239, 308] width 346 height 381
click at [250, 405] on div "[ segment : pagetype ] # Buckets (i.e @article) listed within a [segment] will …" at bounding box center [392, 306] width 572 height 377
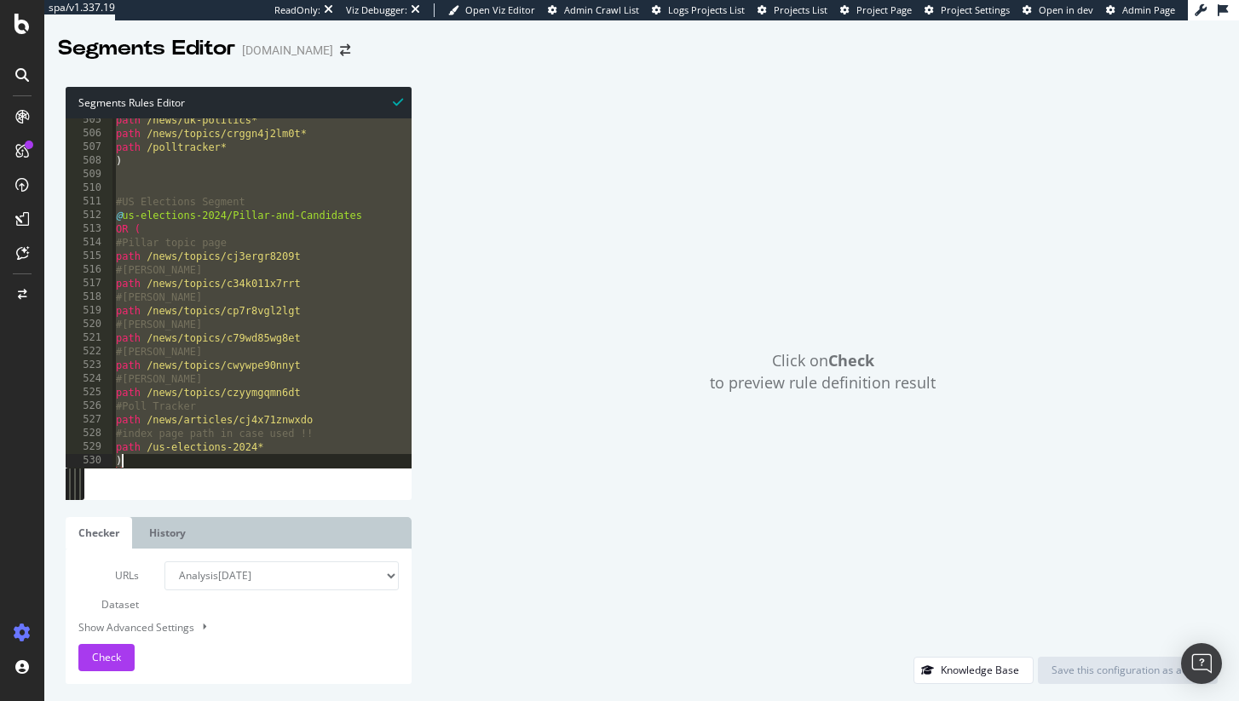
drag, startPoint x: 112, startPoint y: 123, endPoint x: 435, endPoint y: 700, distance: 661.7
click at [435, 700] on div "Segments Rules Editor @article 505 506 507 508 509 510 511 512 513 514 515 516 …" at bounding box center [641, 385] width 1194 height 631
click at [259, 416] on div "path /news/uk-politics* path /news/topics/crggn4j2lm0t* path /polltracker* ) #U…" at bounding box center [398, 301] width 572 height 377
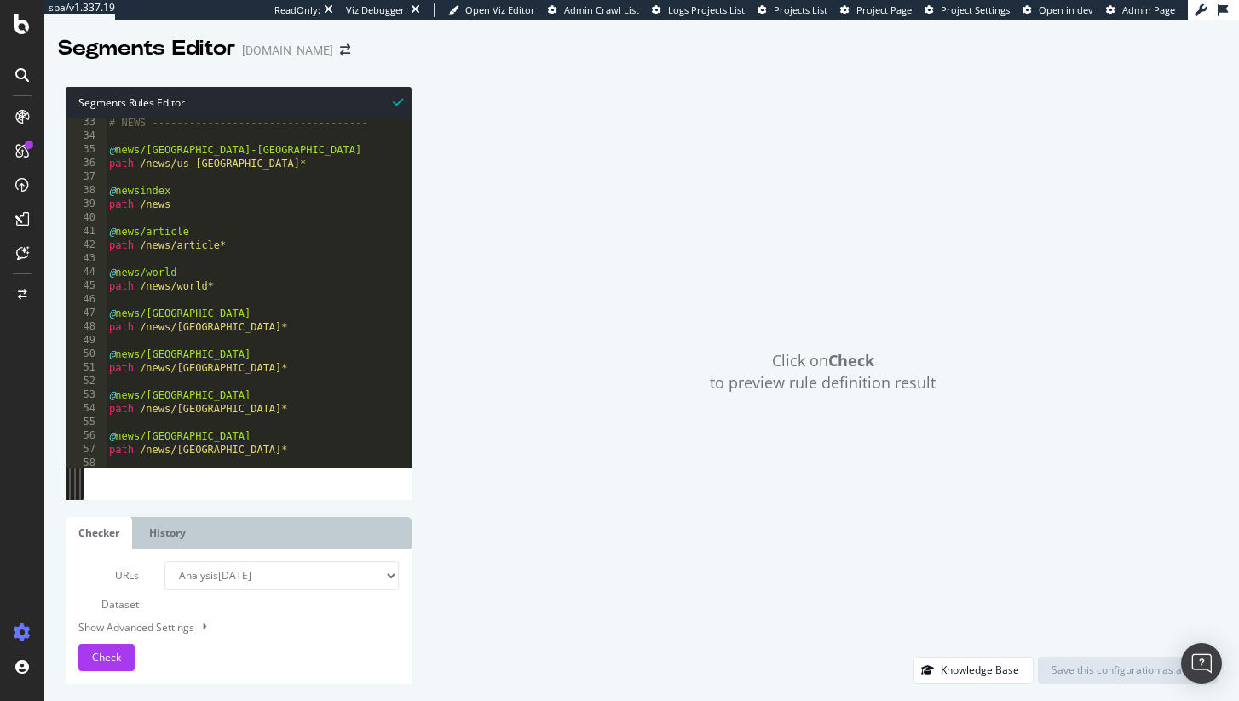
scroll to position [602, 0]
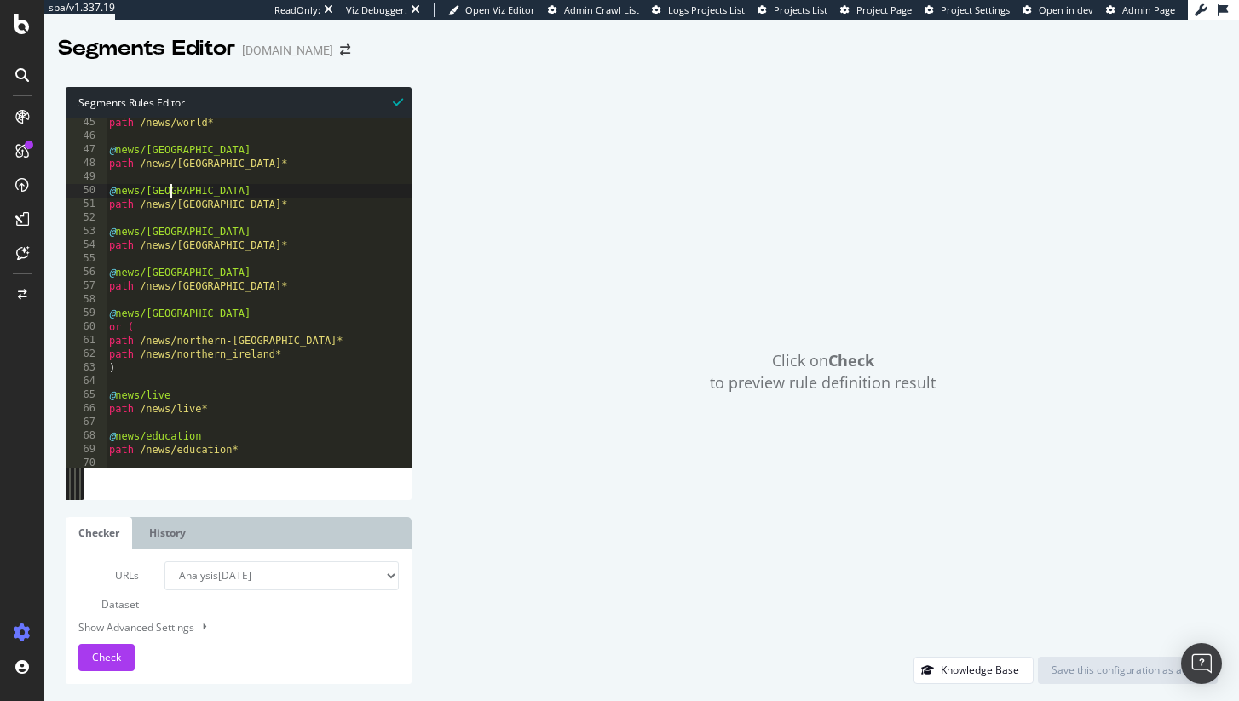
click at [174, 189] on div "path /news/world* @ news/uk path /news/uk* @ news/england path /news/england* @…" at bounding box center [392, 304] width 572 height 377
type textarea "@news/england"
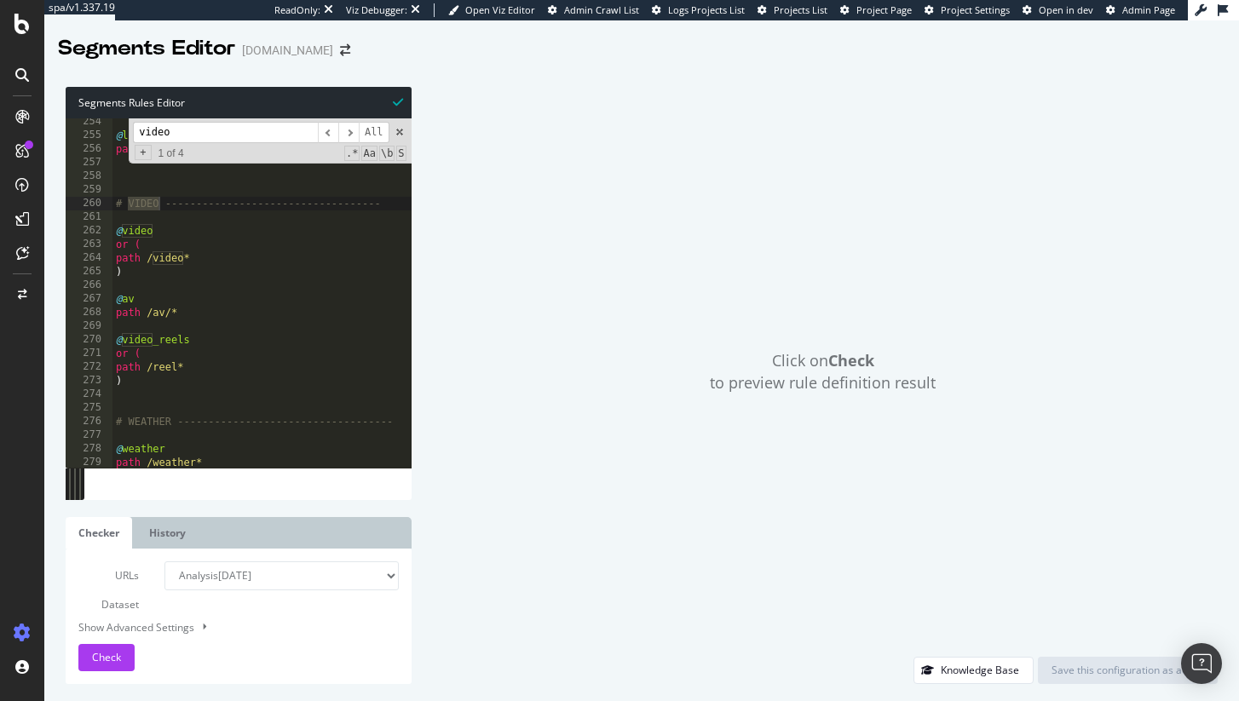
scroll to position [3448, 0]
type input "video"
click at [225, 580] on select "Analysis 2025 Sep. 3rd Analysis 2025 Aug. 27th Analysis 2025 Aug. 20th Analysis…" at bounding box center [280, 575] width 233 height 29
click at [152, 539] on link "History" at bounding box center [167, 533] width 62 height 32
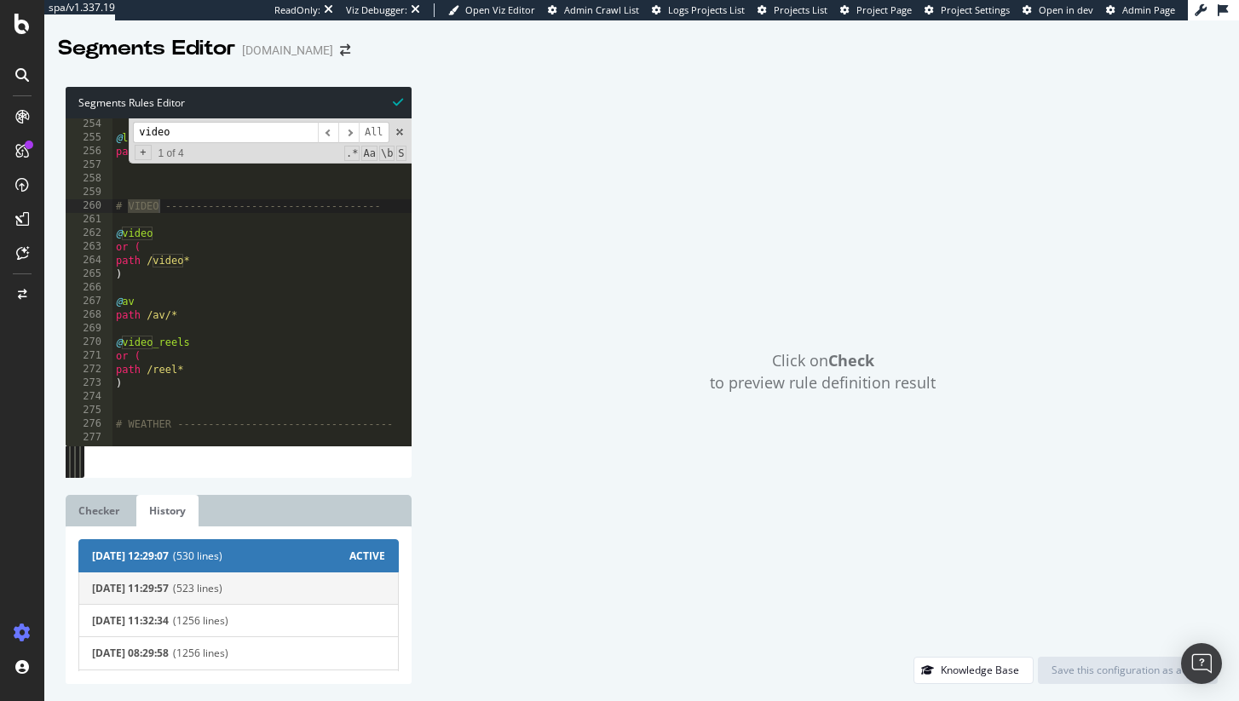
click at [171, 601] on button "2025-08-13 11:29:57 (523 lines)" at bounding box center [238, 588] width 320 height 33
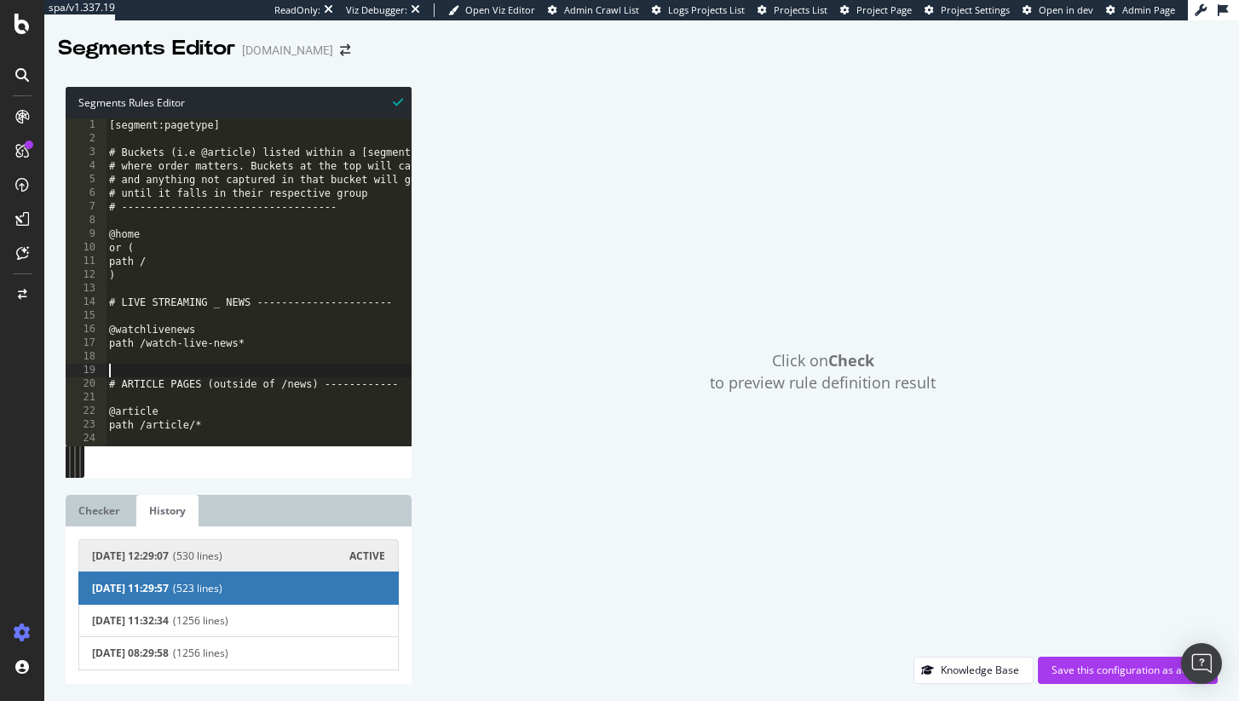
click at [245, 373] on div "[segment:pagetype] # Buckets (i.e @article) listed within a [segment] will foll…" at bounding box center [392, 295] width 572 height 355
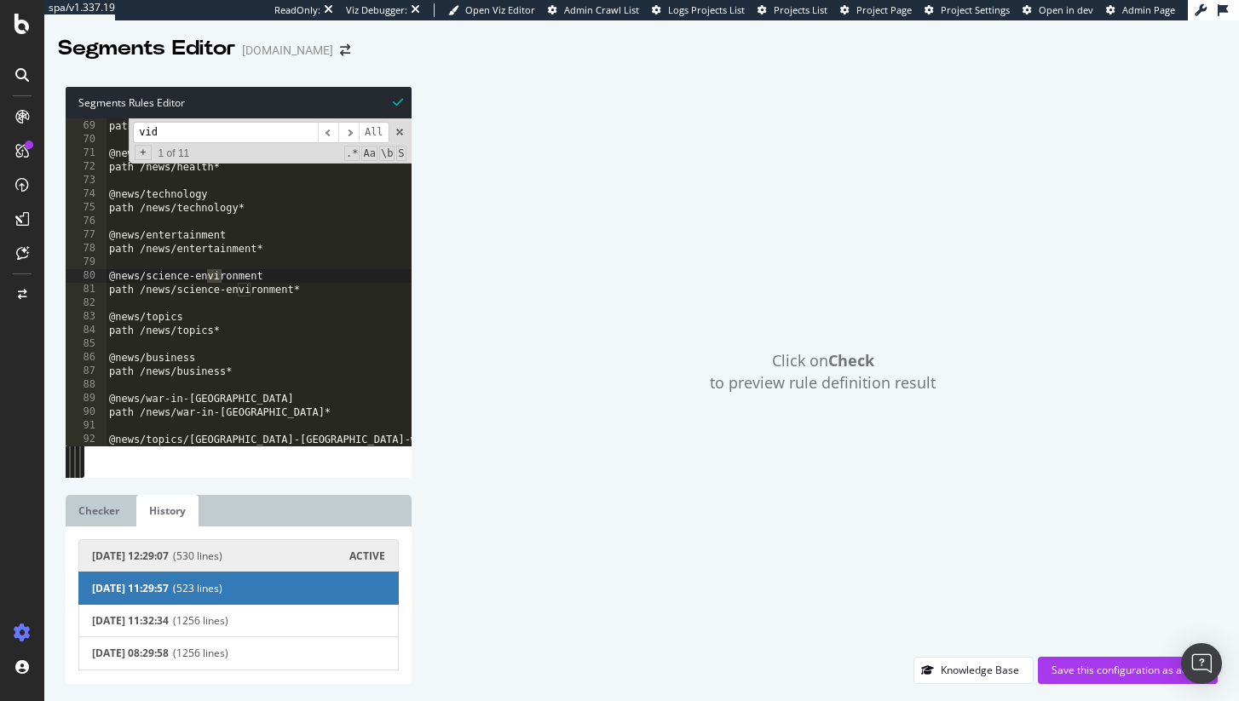
scroll to position [3761, 0]
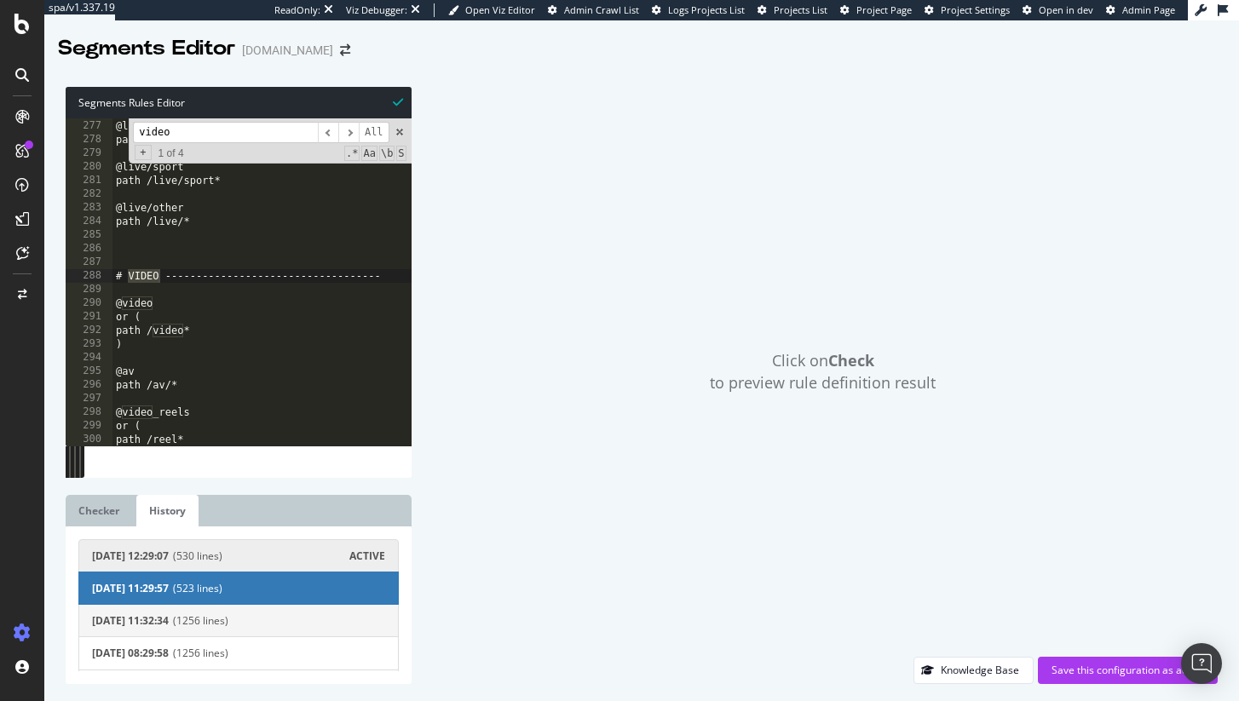
type input "video"
click at [189, 624] on div "2025-08-11 11:32:34 (1256 lines)" at bounding box center [238, 620] width 293 height 14
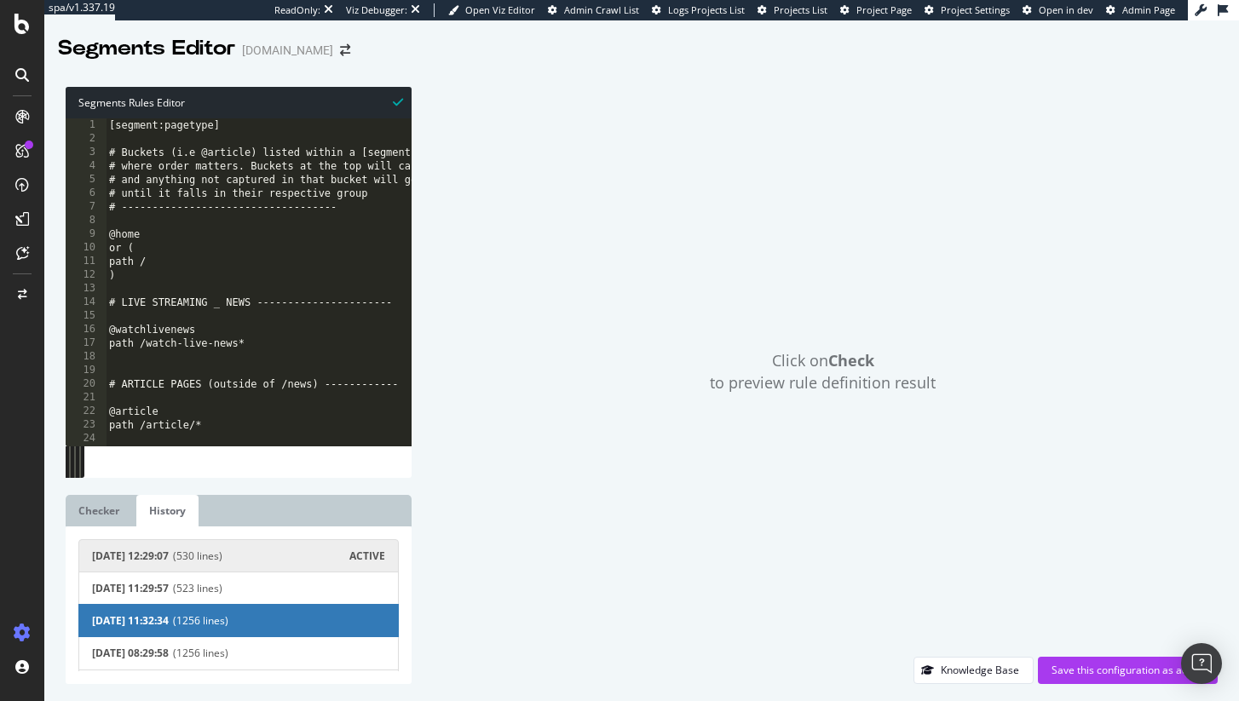
type textarea "@watchlivenews"
click at [195, 325] on div "[segment:pagetype] # Buckets (i.e @article) listed within a [segment] will foll…" at bounding box center [392, 295] width 572 height 355
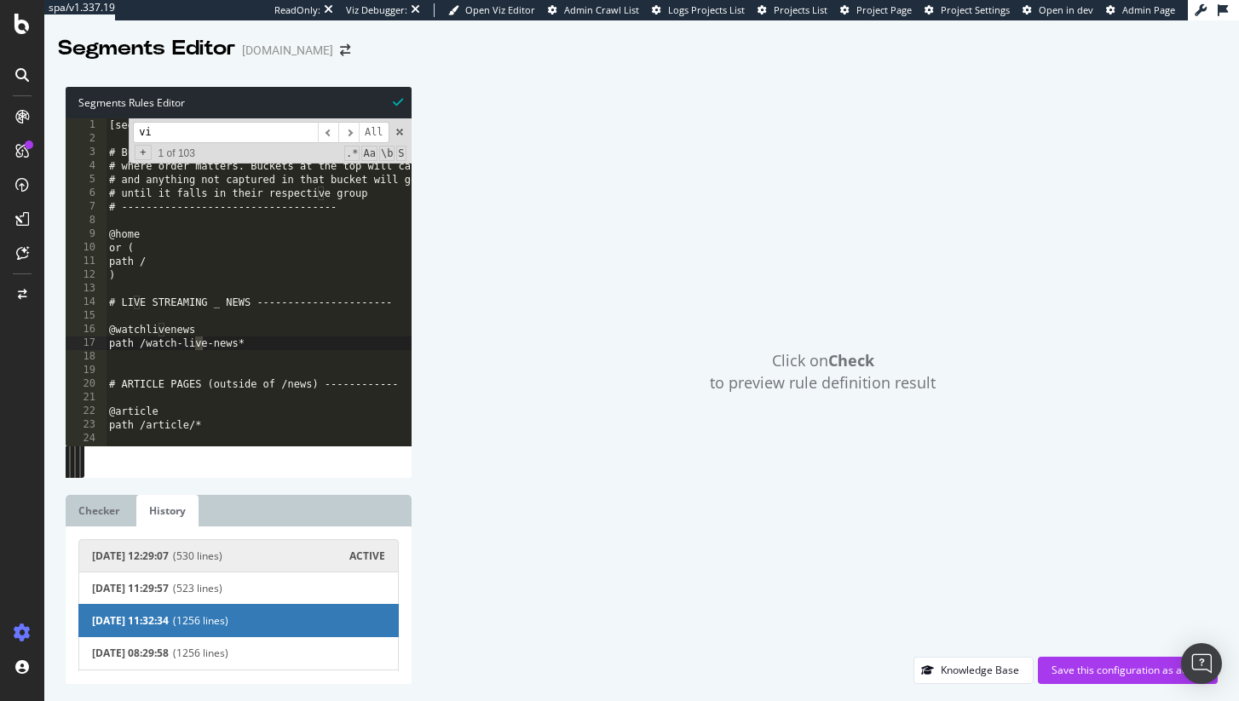
scroll to position [3556, 0]
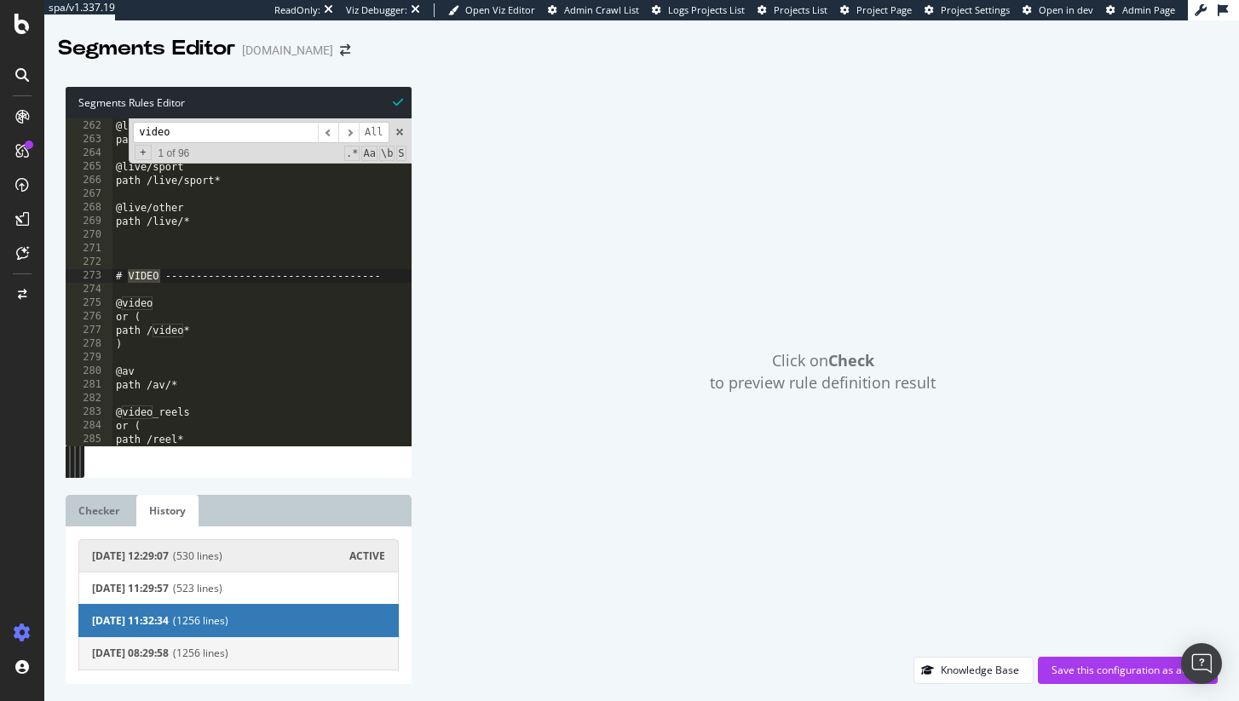
type input "video"
click at [218, 651] on span "(1256 lines)" at bounding box center [279, 653] width 212 height 14
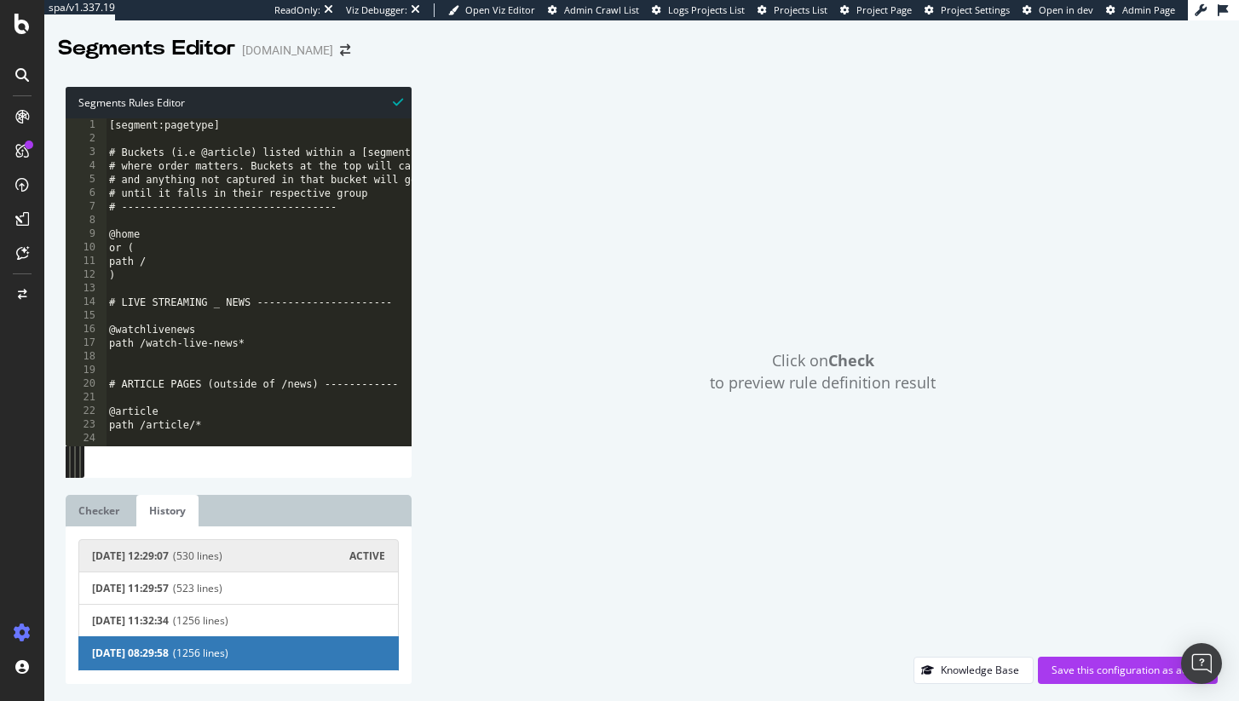
type textarea "@watchlivenews"
click at [219, 329] on div "[segment:pagetype] # Buckets (i.e @article) listed within a [segment] will foll…" at bounding box center [392, 295] width 572 height 355
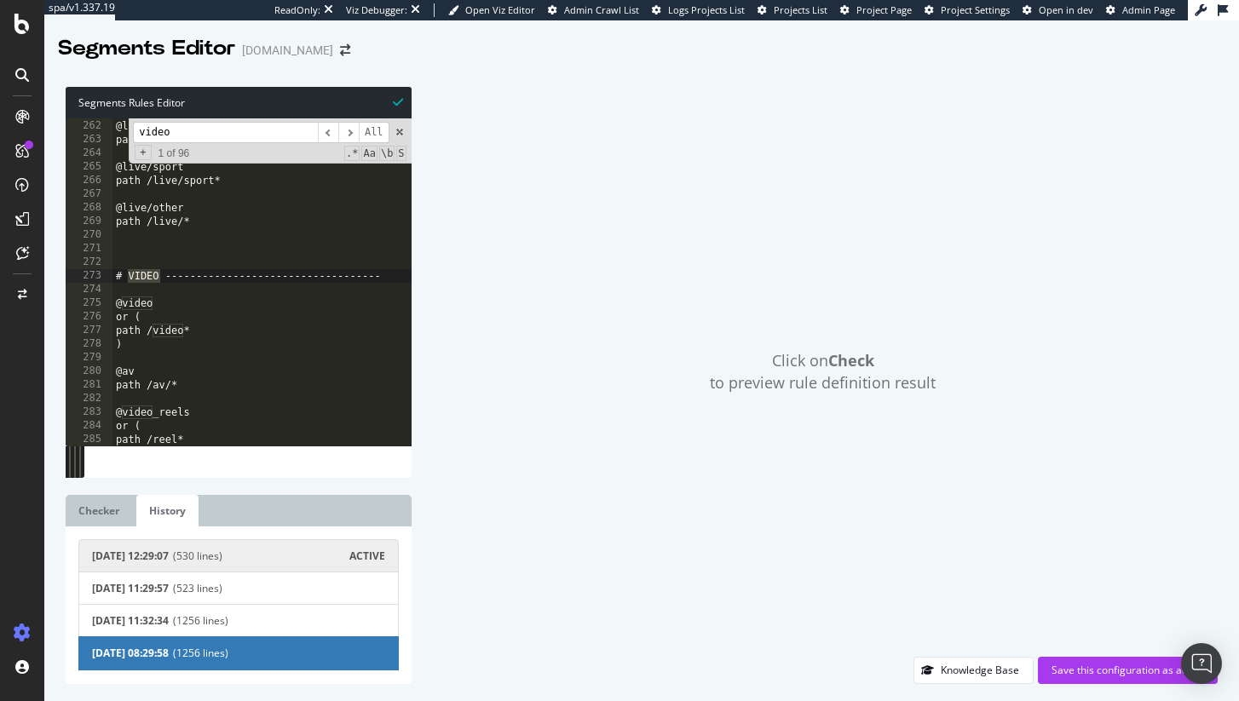
type input "video"
click at [734, 235] on div "Click on Check to preview rule definition result" at bounding box center [822, 372] width 789 height 570
type textarea "path /live/sport*"
click at [275, 185] on div "@live/news path /live/news* @live/sport path /live/sport* @live/other path /liv…" at bounding box center [398, 283] width 572 height 355
click at [253, 148] on div "+ 1 of 96 .* Aa \b S" at bounding box center [269, 154] width 273 height 14
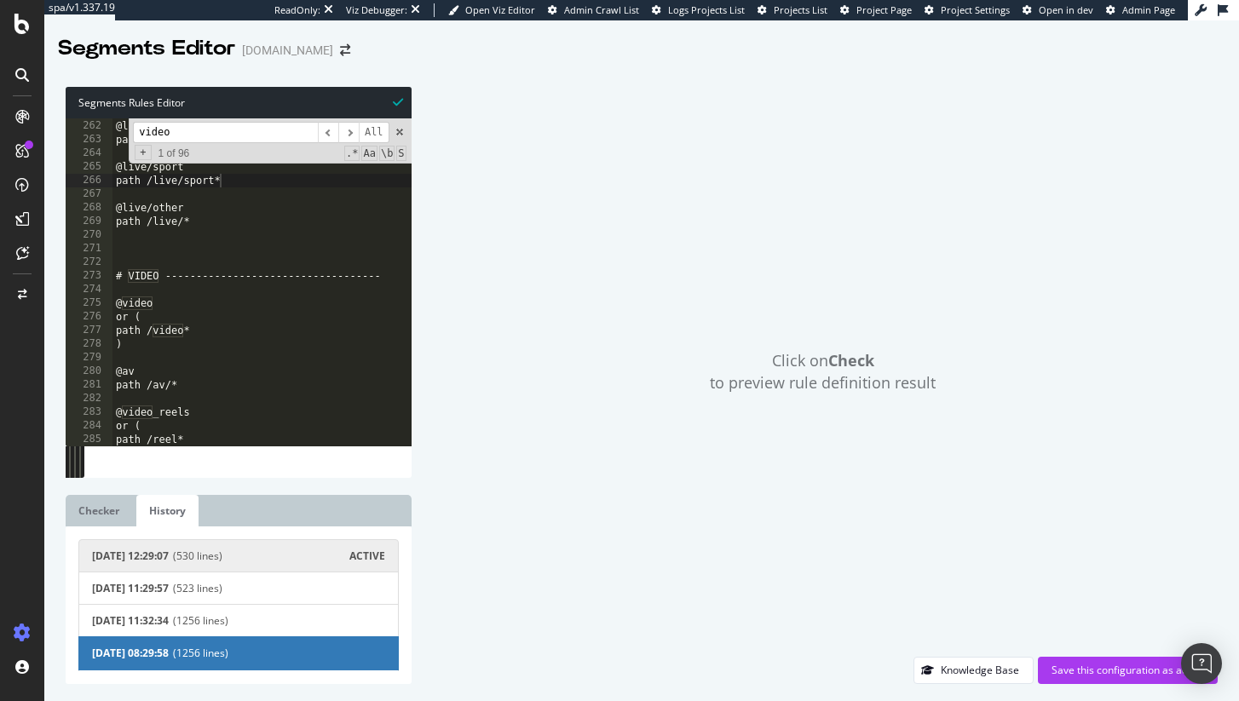
click at [253, 147] on div "+ 1 of 96 .* Aa \b S" at bounding box center [269, 154] width 273 height 14
click at [401, 134] on span at bounding box center [400, 132] width 12 height 12
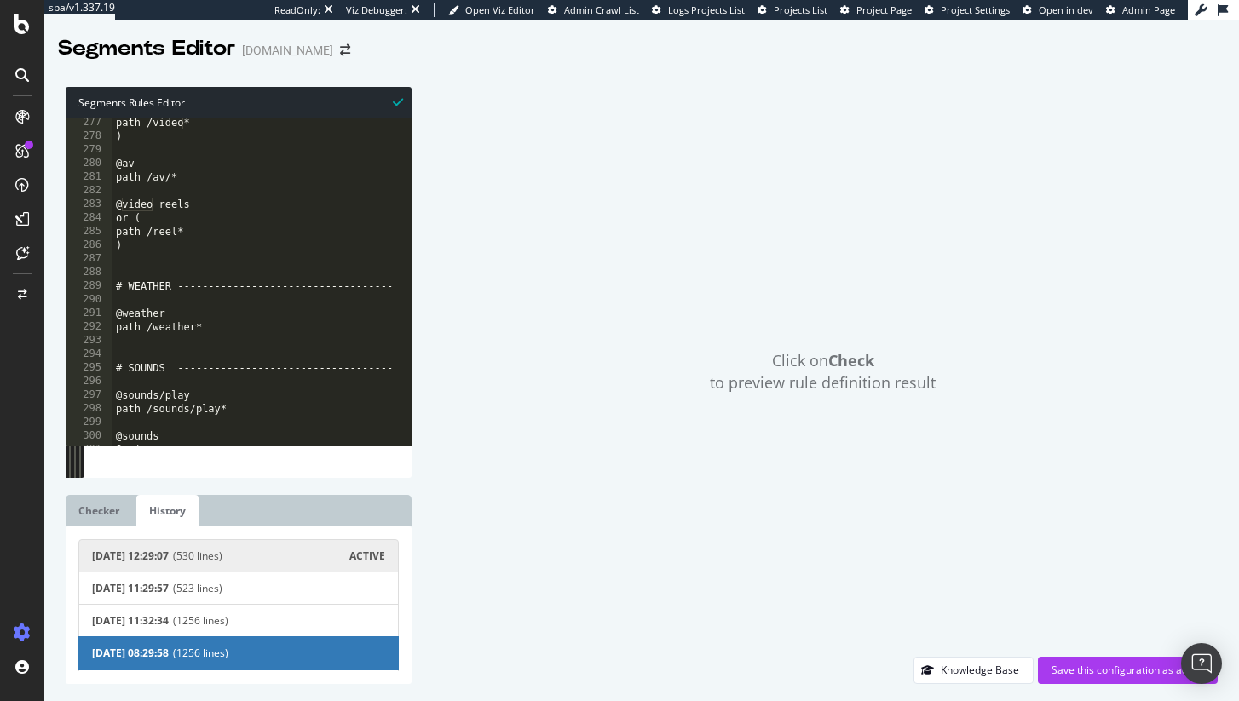
click at [230, 566] on button "2025-08-27 12:29:07 (530 lines) ACTIVE" at bounding box center [238, 555] width 320 height 33
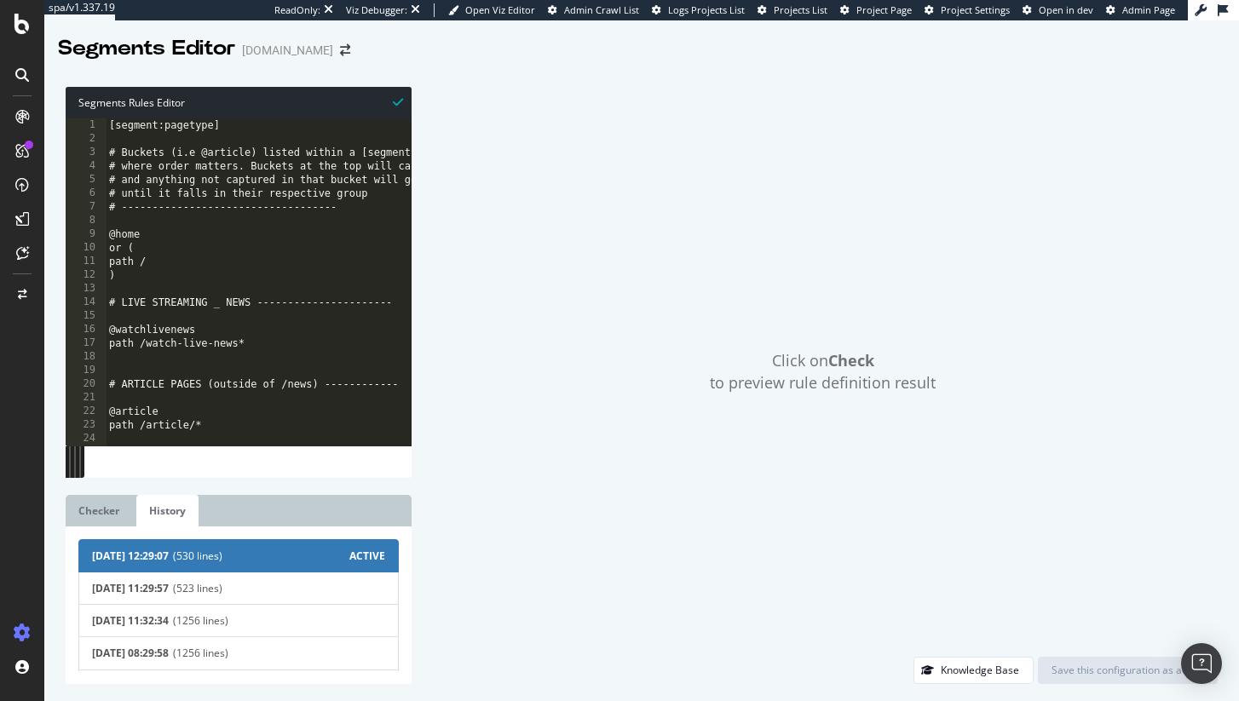
click at [61, 509] on div "Segments Rules Editor 1 2 3 4 5 6 7 8 9 10 11 12 13 14 15 16 17 18 19 20 21 22 …" at bounding box center [641, 385] width 1194 height 631
click at [67, 509] on link "Checker" at bounding box center [99, 511] width 66 height 32
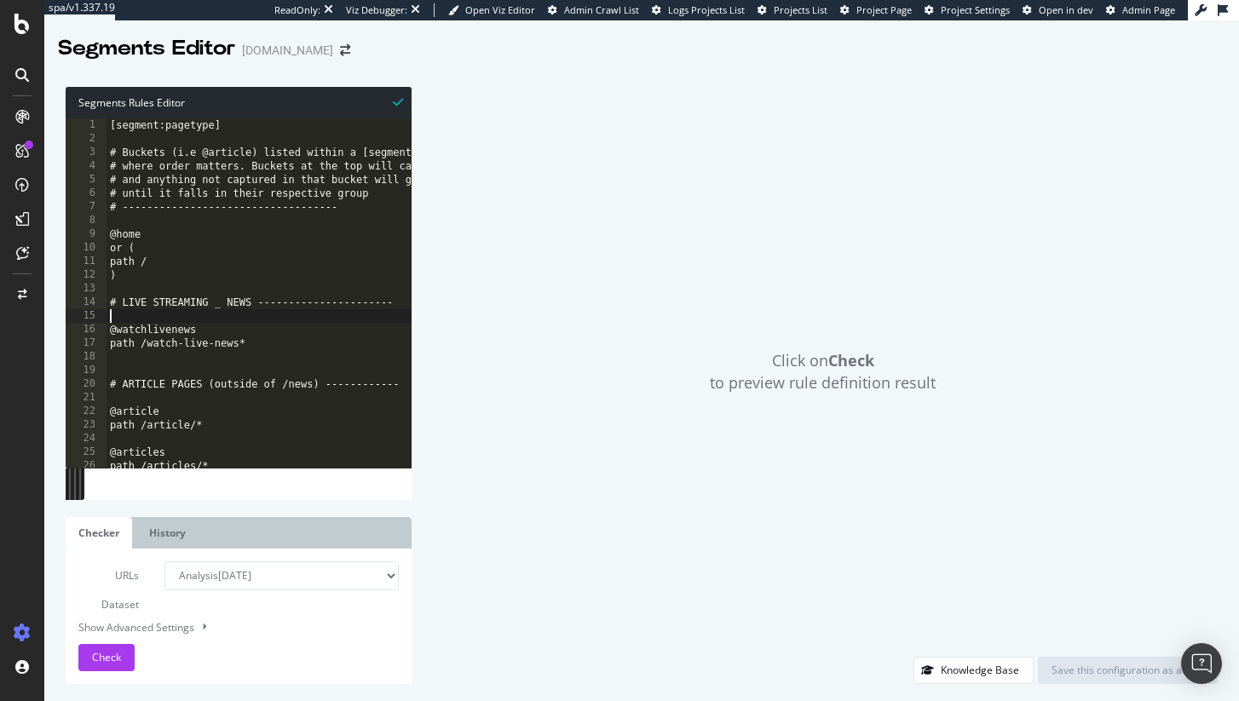
click at [239, 319] on div "[segment:pagetype] # Buckets (i.e @article) listed within a [segment] will foll…" at bounding box center [392, 306] width 572 height 377
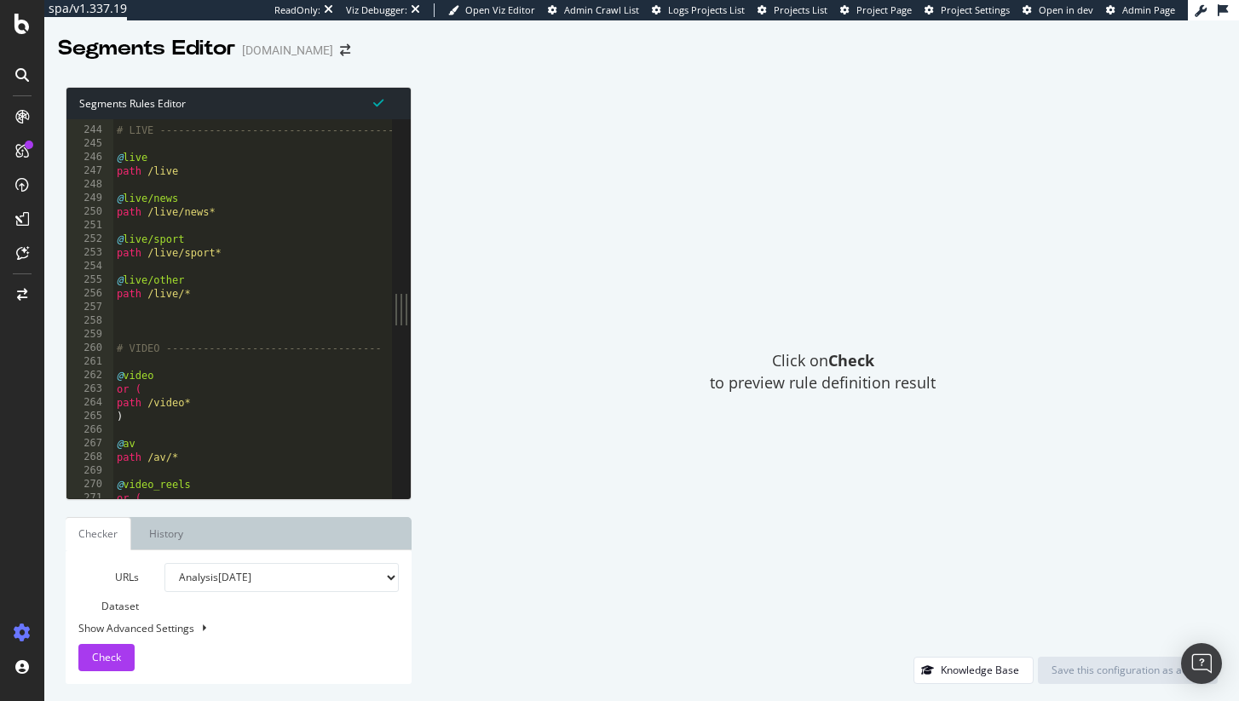
scroll to position [3442, 0]
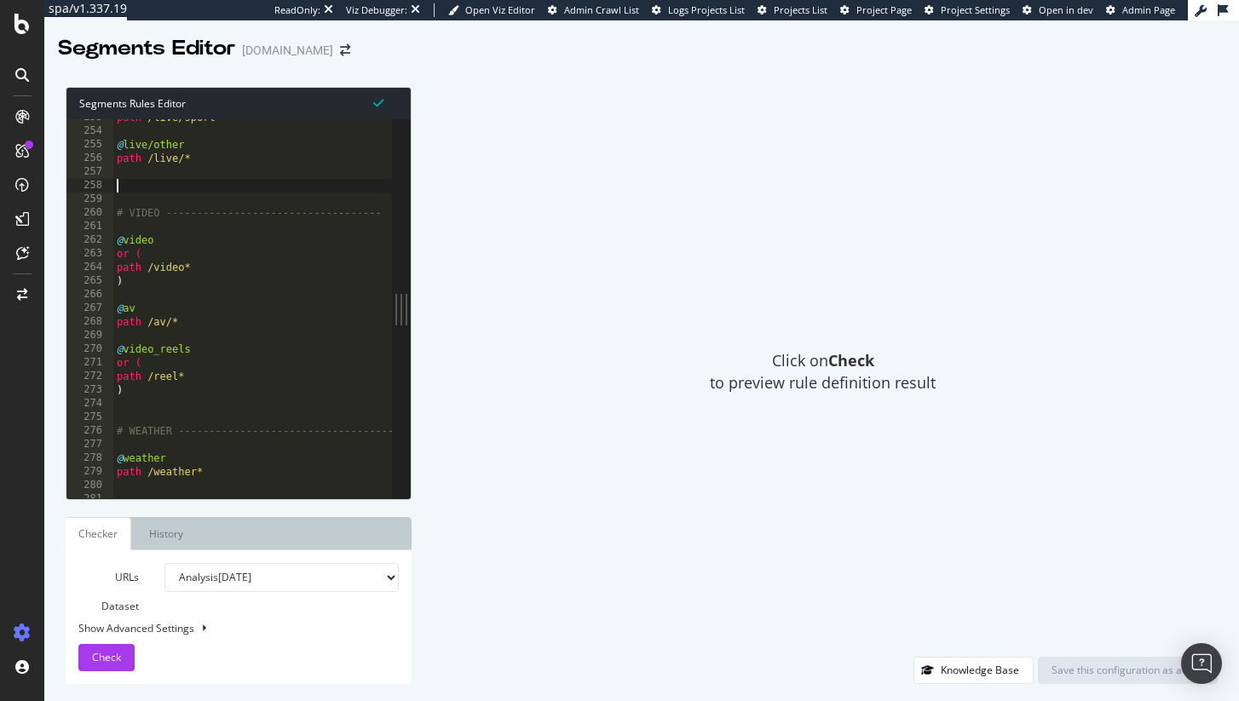
click at [183, 183] on div "path /live/sport* @ live/other path /live/* # VIDEO ---------------------------…" at bounding box center [399, 314] width 572 height 406
type textarea "# DOCUMENTARIES ---------------------------"
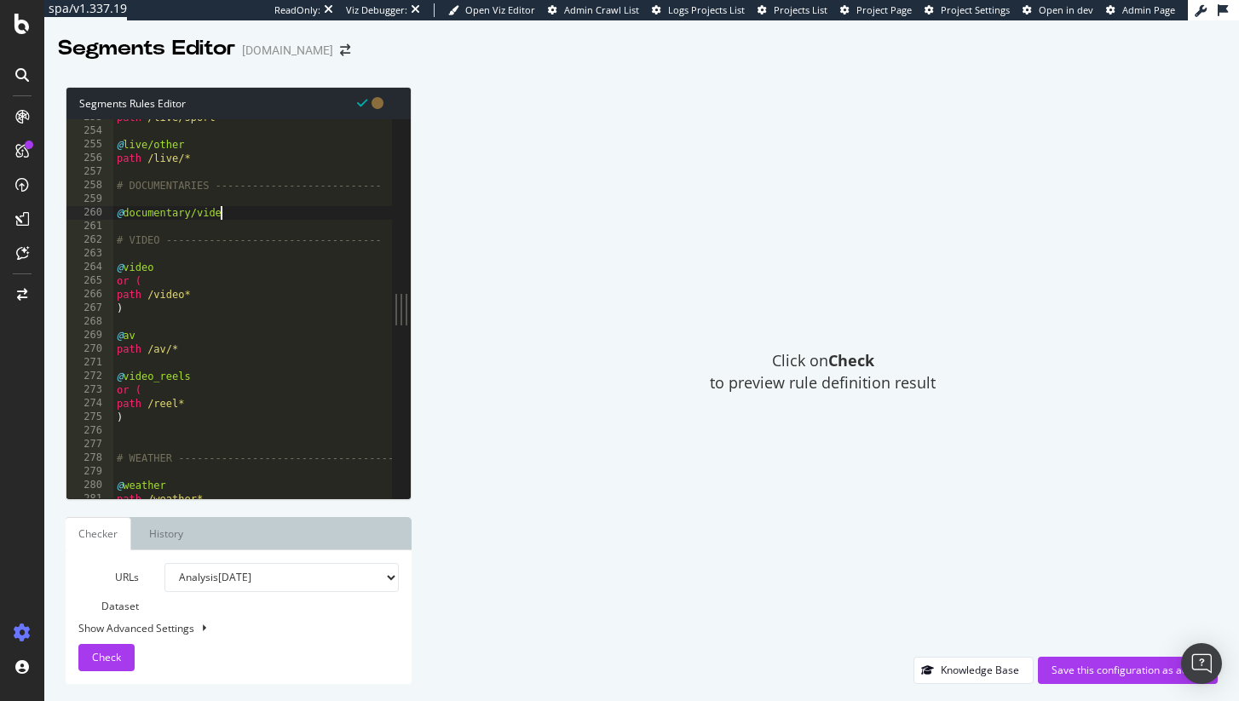
scroll to position [0, 8]
type textarea "@documentary/video"
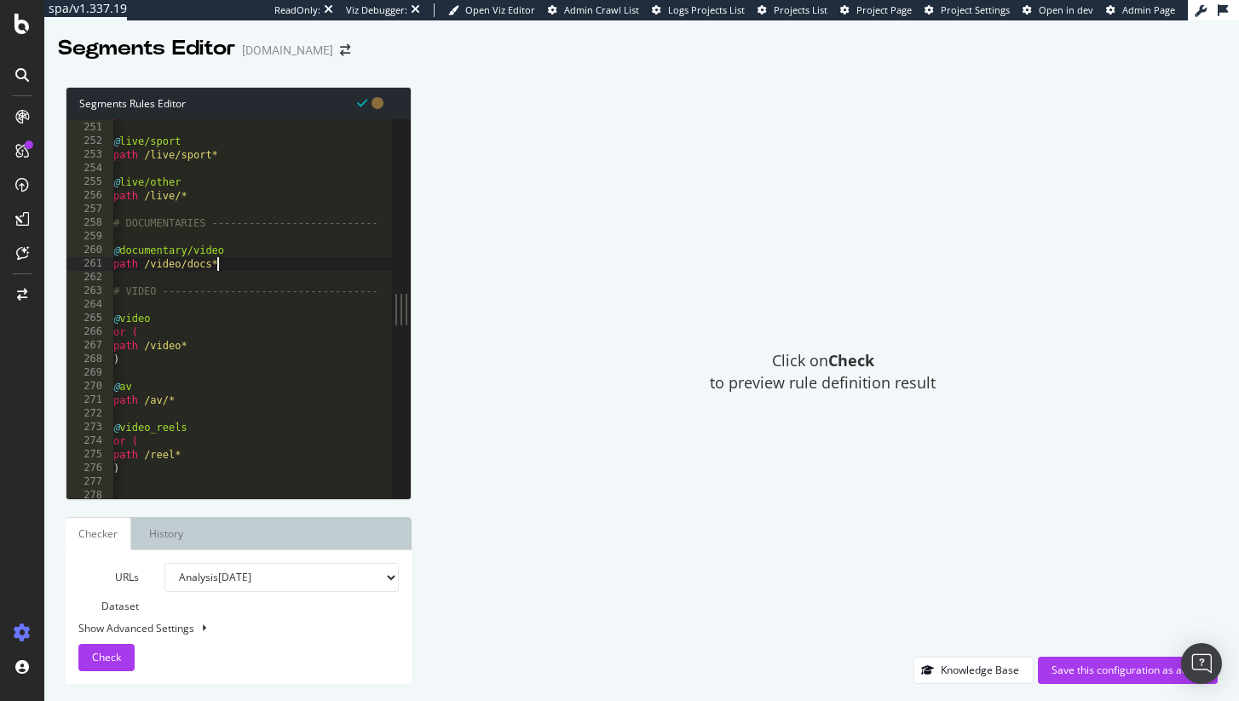
scroll to position [3404, 0]
type textarea "path /video/docs*"
click at [1118, 664] on div "Save this configuration as active" at bounding box center [1127, 670] width 152 height 14
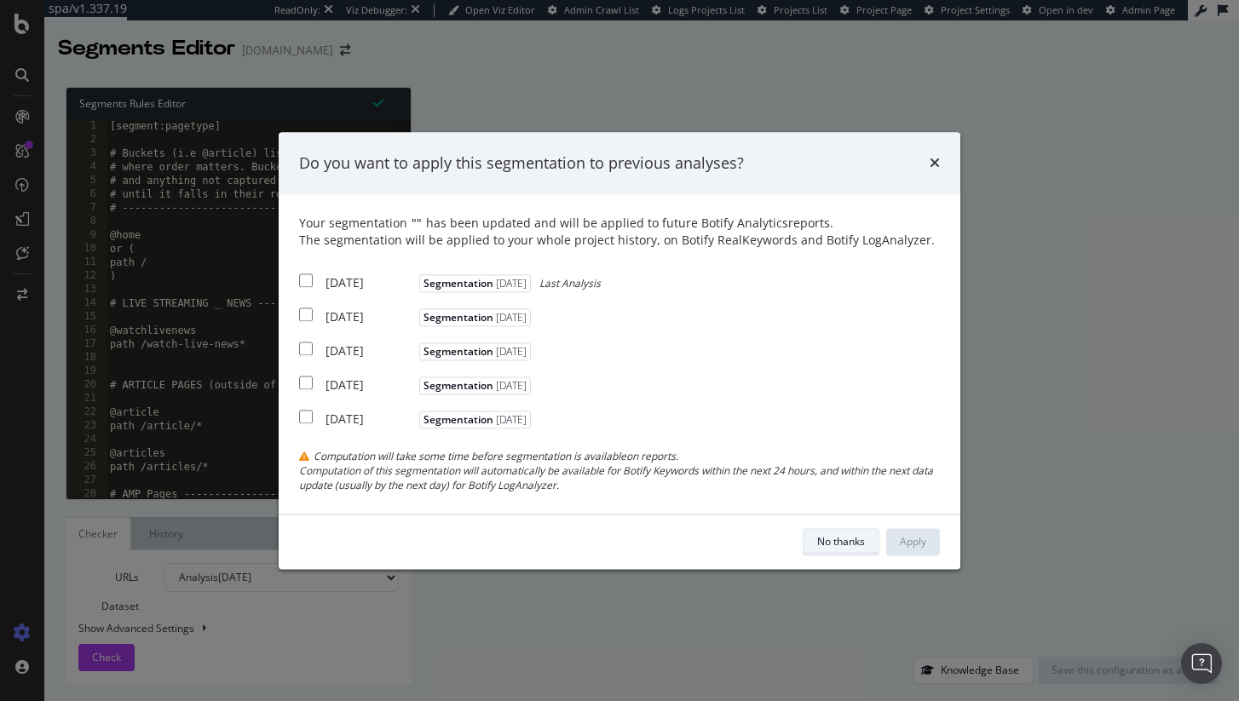
click at [855, 548] on div "No thanks" at bounding box center [841, 541] width 48 height 14
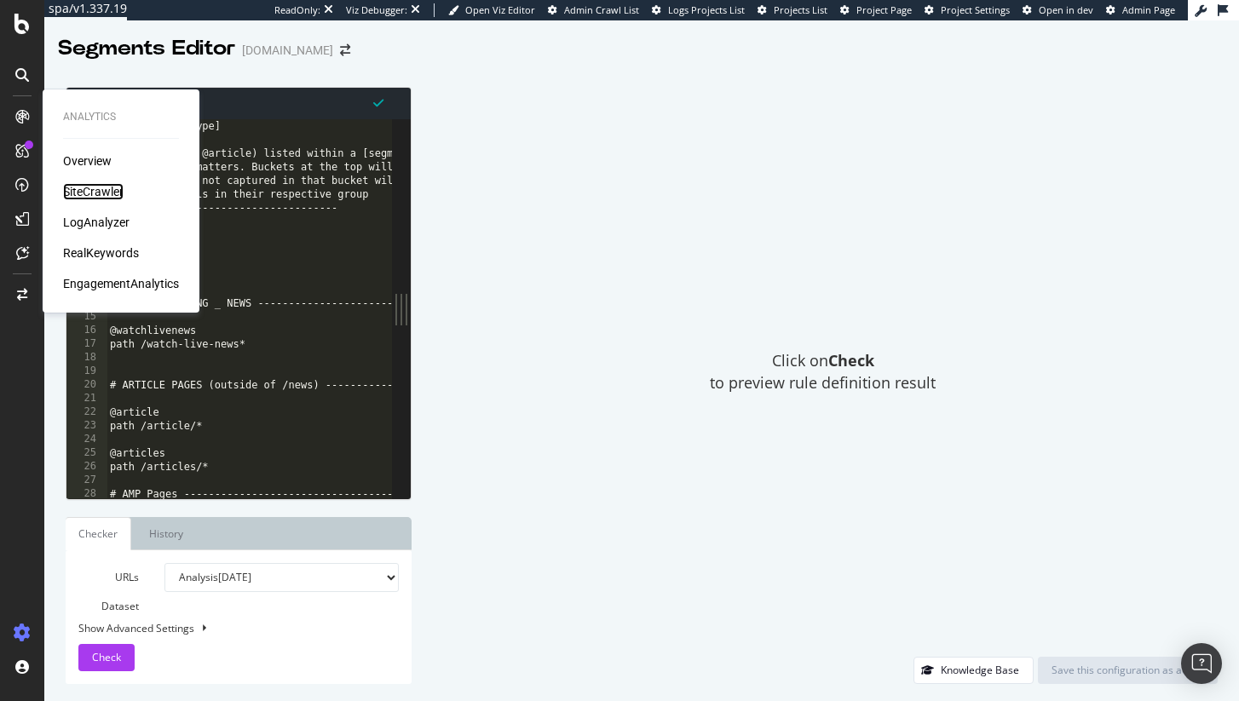
click at [90, 187] on div "SiteCrawler" at bounding box center [93, 191] width 60 height 17
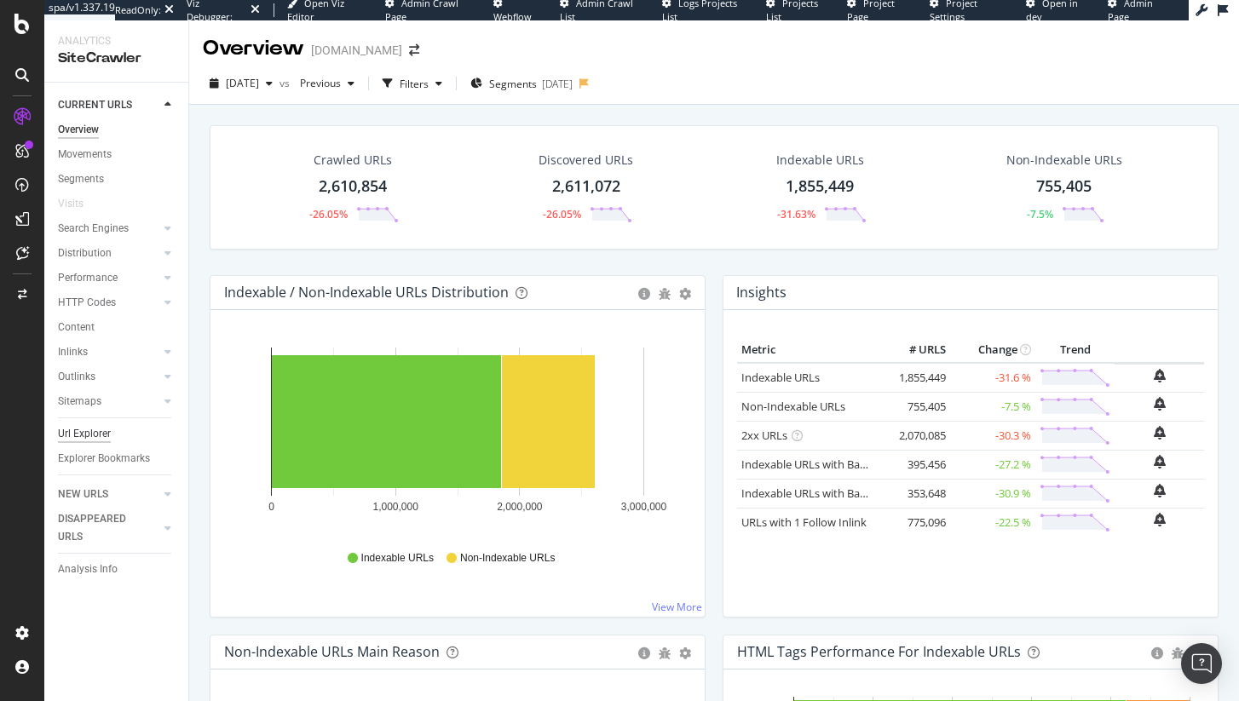
click at [82, 432] on div "Url Explorer" at bounding box center [84, 434] width 53 height 18
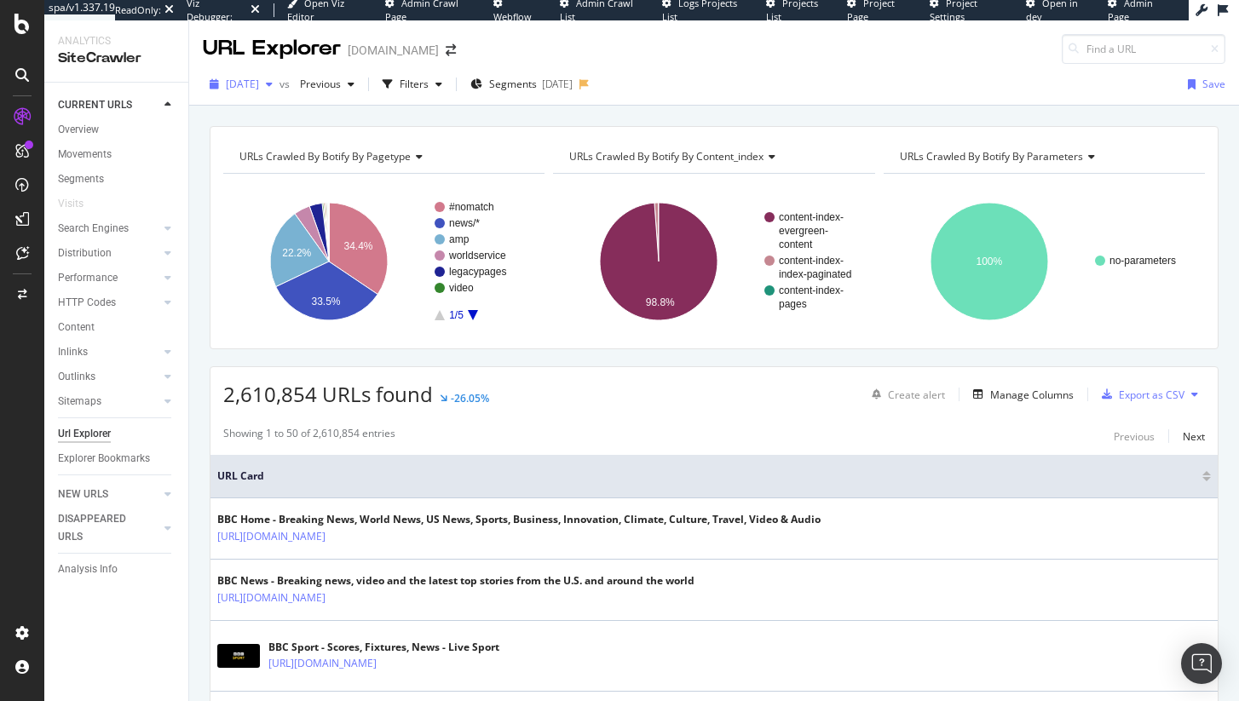
click at [251, 77] on span "2025 Sep. 3rd" at bounding box center [242, 84] width 33 height 14
click at [1021, 384] on button "Manage Columns" at bounding box center [1019, 394] width 107 height 20
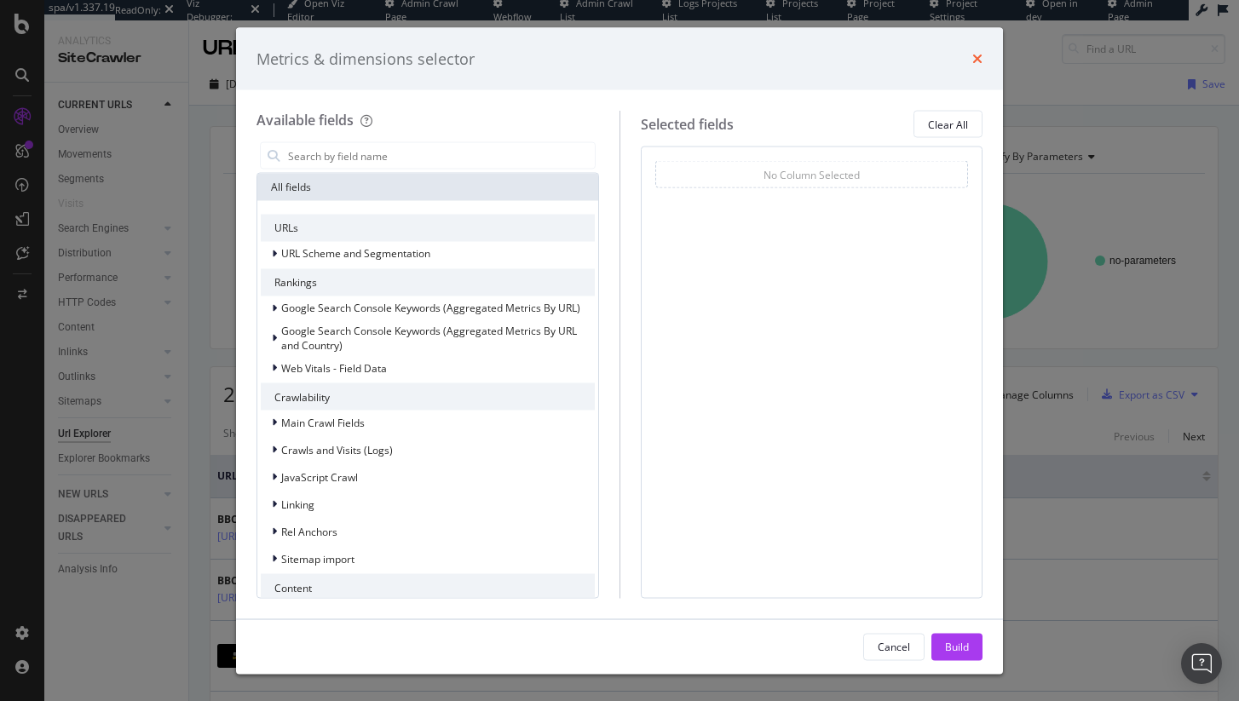
click at [979, 65] on icon "times" at bounding box center [977, 59] width 10 height 14
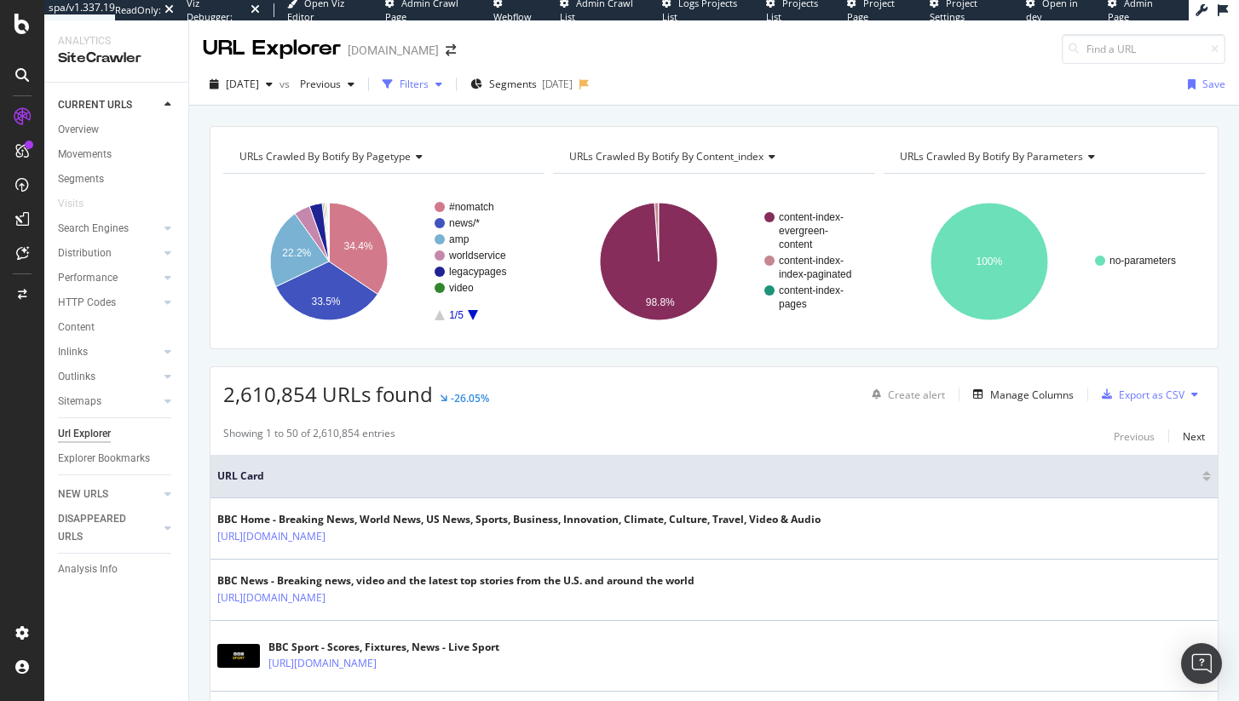
click at [428, 89] on div "Filters" at bounding box center [414, 84] width 29 height 14
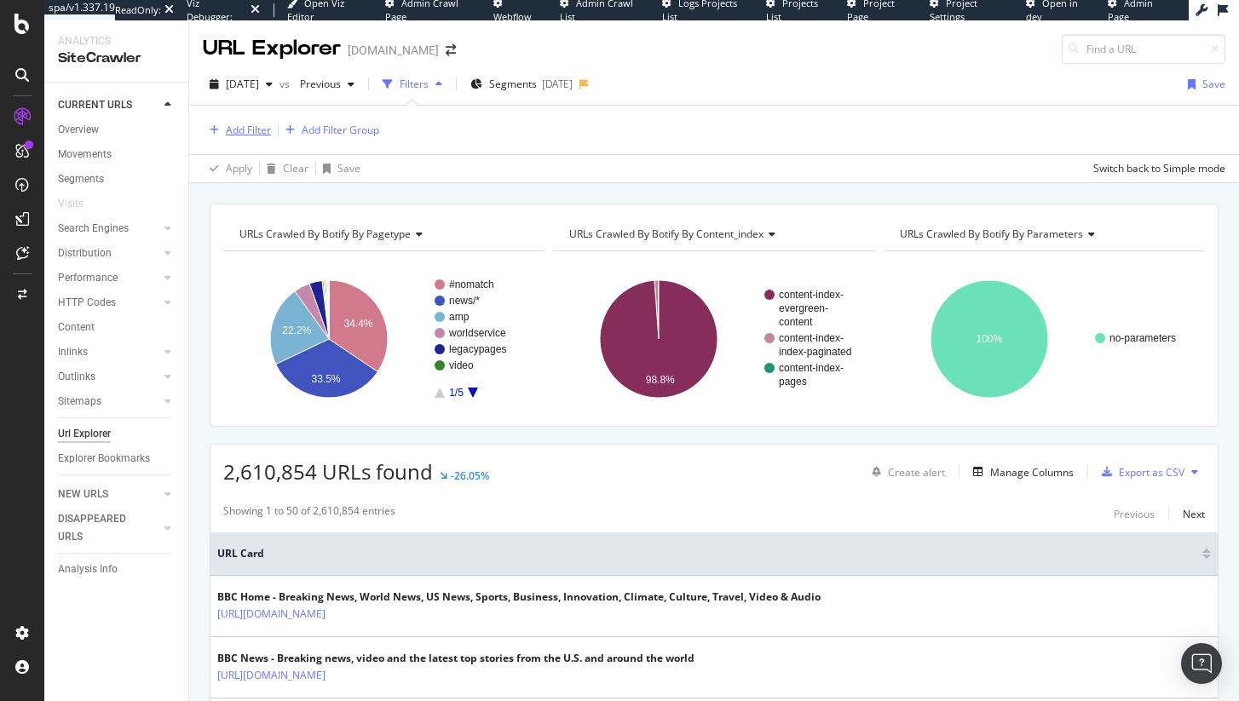
click at [225, 138] on div "Add Filter" at bounding box center [237, 130] width 68 height 19
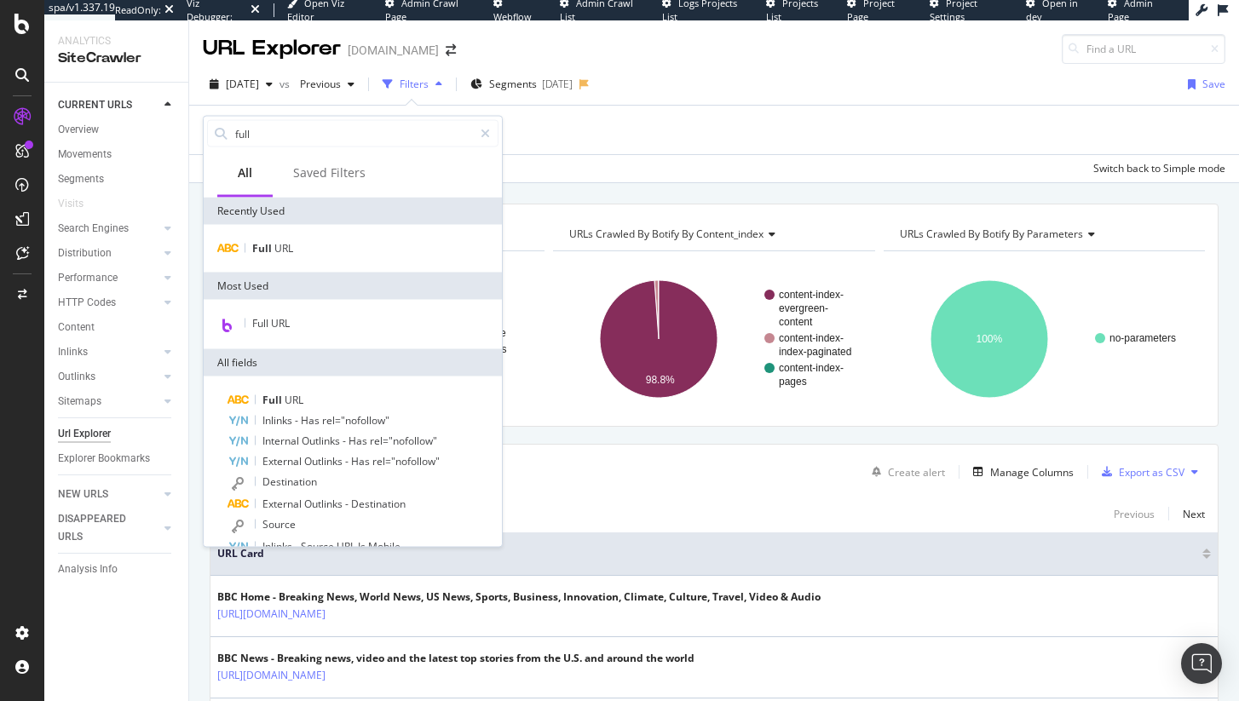
type input "full"
click at [295, 235] on div "Full URL" at bounding box center [353, 249] width 298 height 48
click at [292, 242] on div "Full URL" at bounding box center [352, 249] width 291 height 20
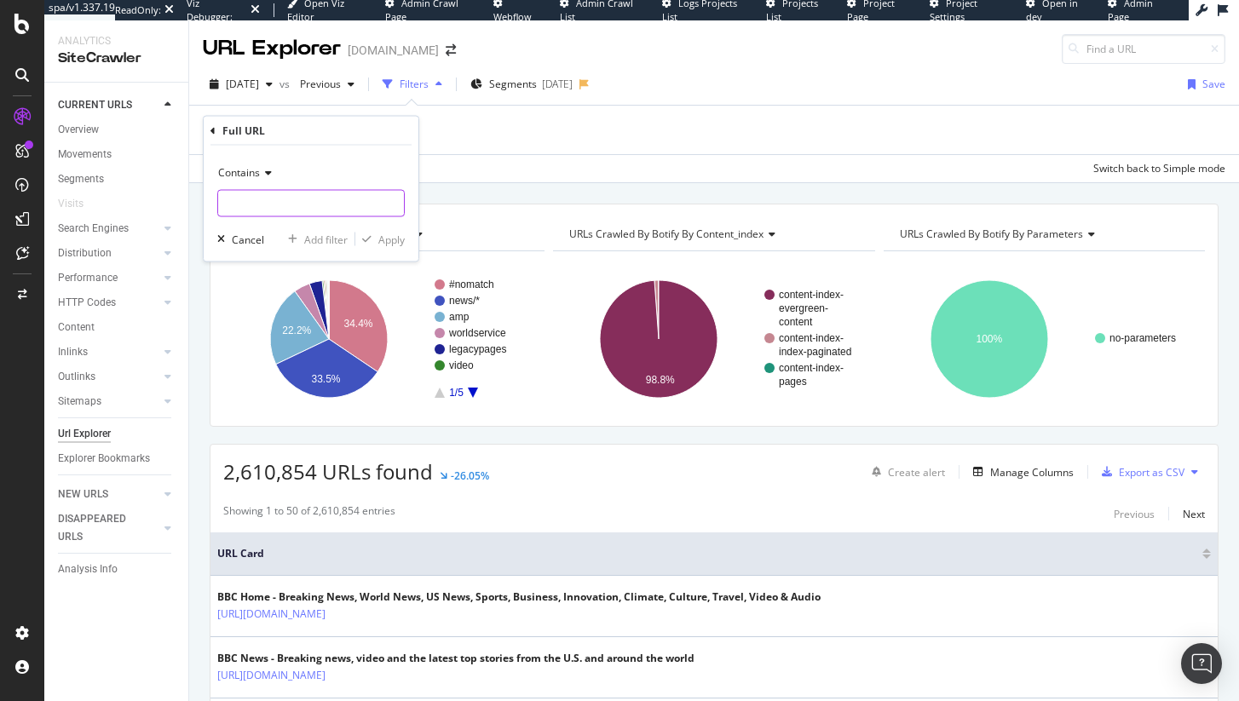
click at [292, 200] on input "text" at bounding box center [311, 203] width 186 height 27
click at [257, 204] on input "/videos/docs/" at bounding box center [298, 203] width 161 height 27
type input "/video/docs/"
click at [379, 233] on div "Apply" at bounding box center [391, 239] width 26 height 14
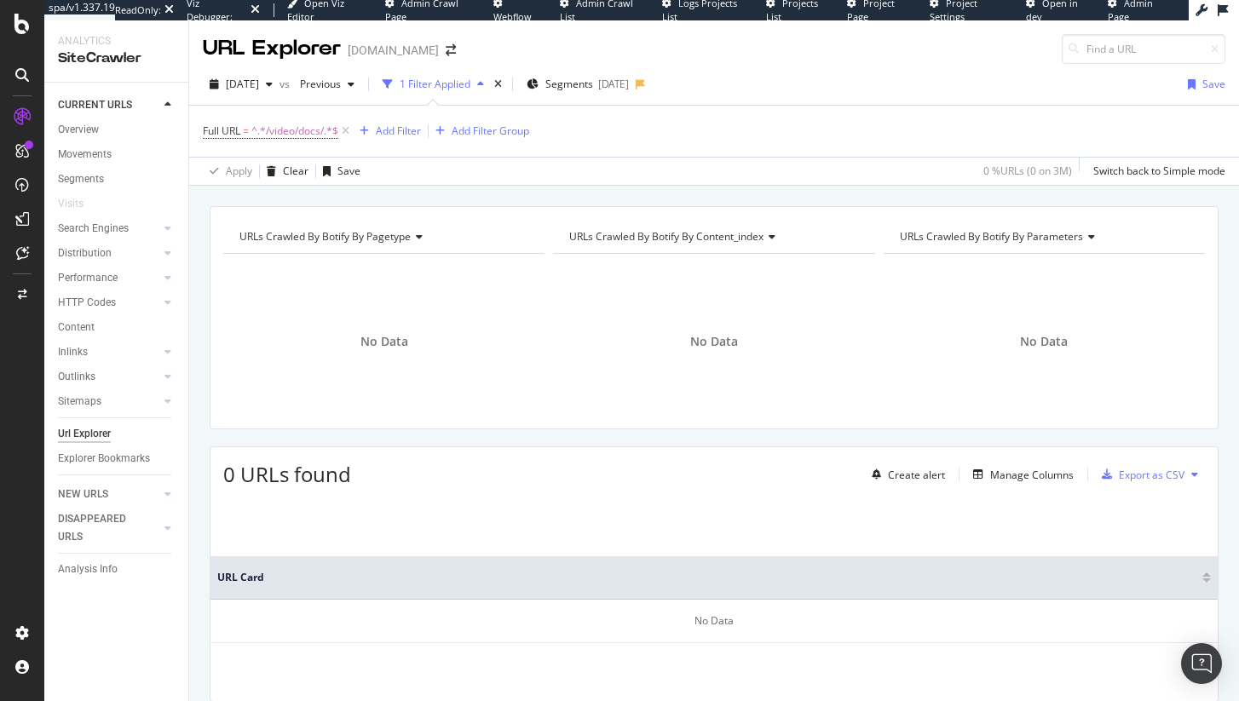
click at [16, 37] on div at bounding box center [22, 350] width 44 height 701
click at [19, 28] on icon at bounding box center [21, 24] width 15 height 20
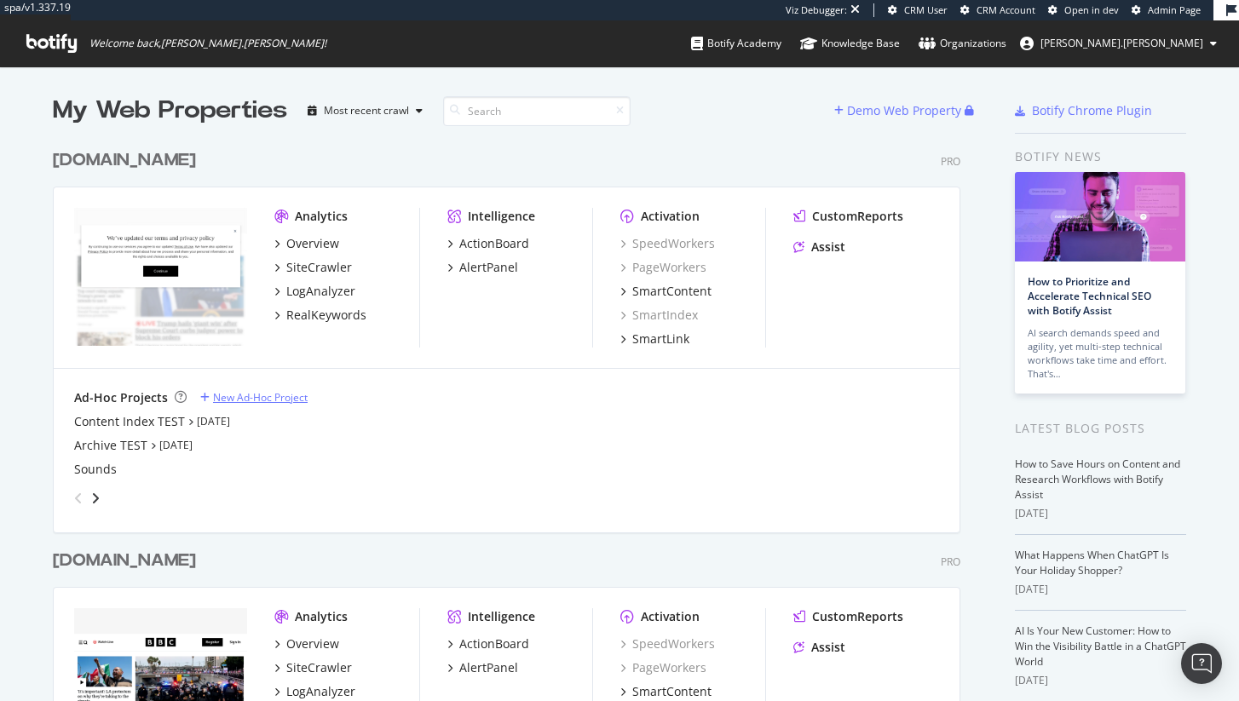
click at [245, 395] on div "New Ad-Hoc Project" at bounding box center [260, 397] width 95 height 14
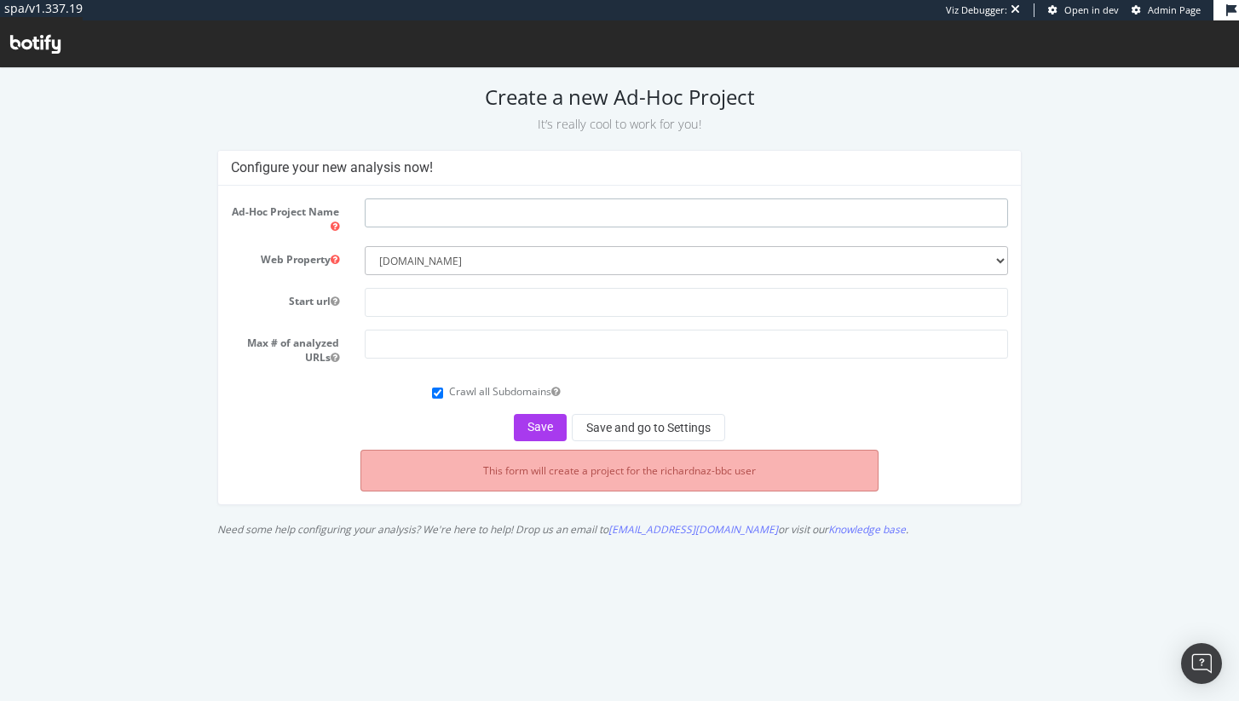
click at [394, 222] on input "text" at bounding box center [686, 212] width 643 height 29
click at [445, 215] on input "Documentary Test" at bounding box center [686, 212] width 643 height 29
type input "Documentary Test"
click at [402, 305] on input "text" at bounding box center [686, 302] width 643 height 29
paste input "[DOMAIN_NAME][URL]"
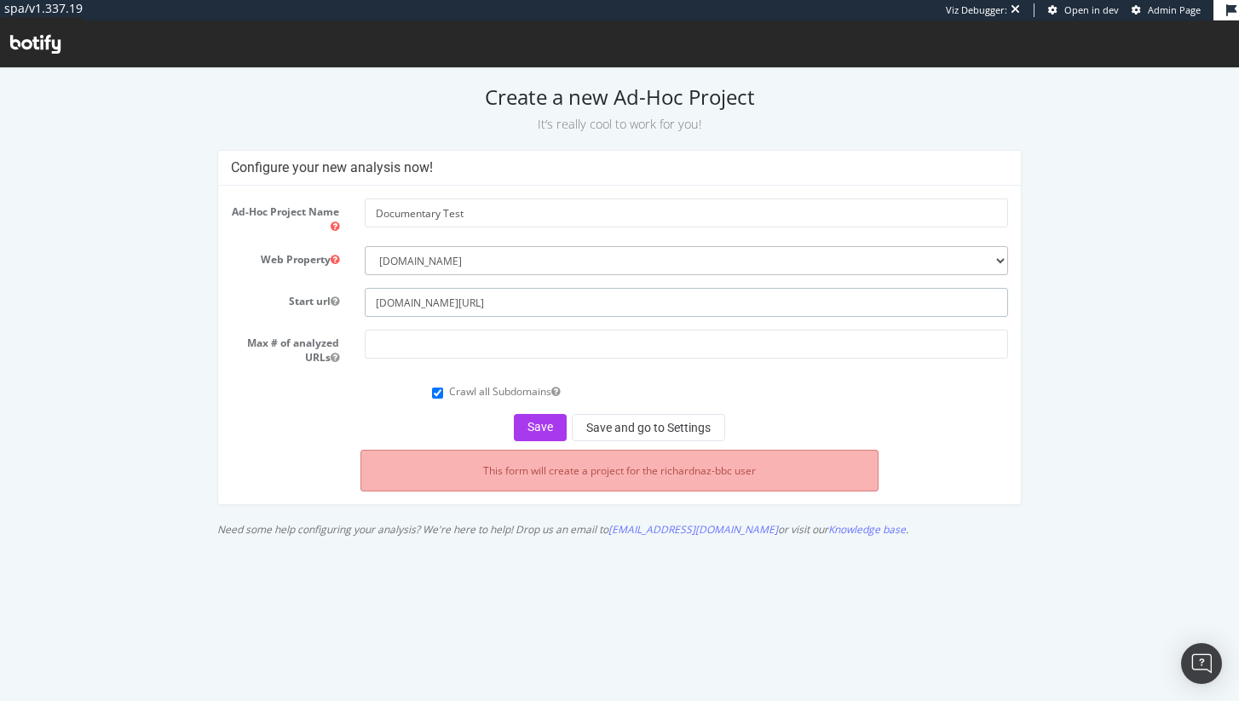
type input "[DOMAIN_NAME][URL]"
click at [489, 328] on form "Ad-Hoc Project Name Documentary Test Web Property --------- [DOMAIN_NAME] [DOMA…" at bounding box center [619, 319] width 777 height 243
click at [488, 336] on input "number" at bounding box center [686, 344] width 643 height 29
type input "100000"
click at [593, 425] on button "Save and go to Settings" at bounding box center [648, 427] width 153 height 27
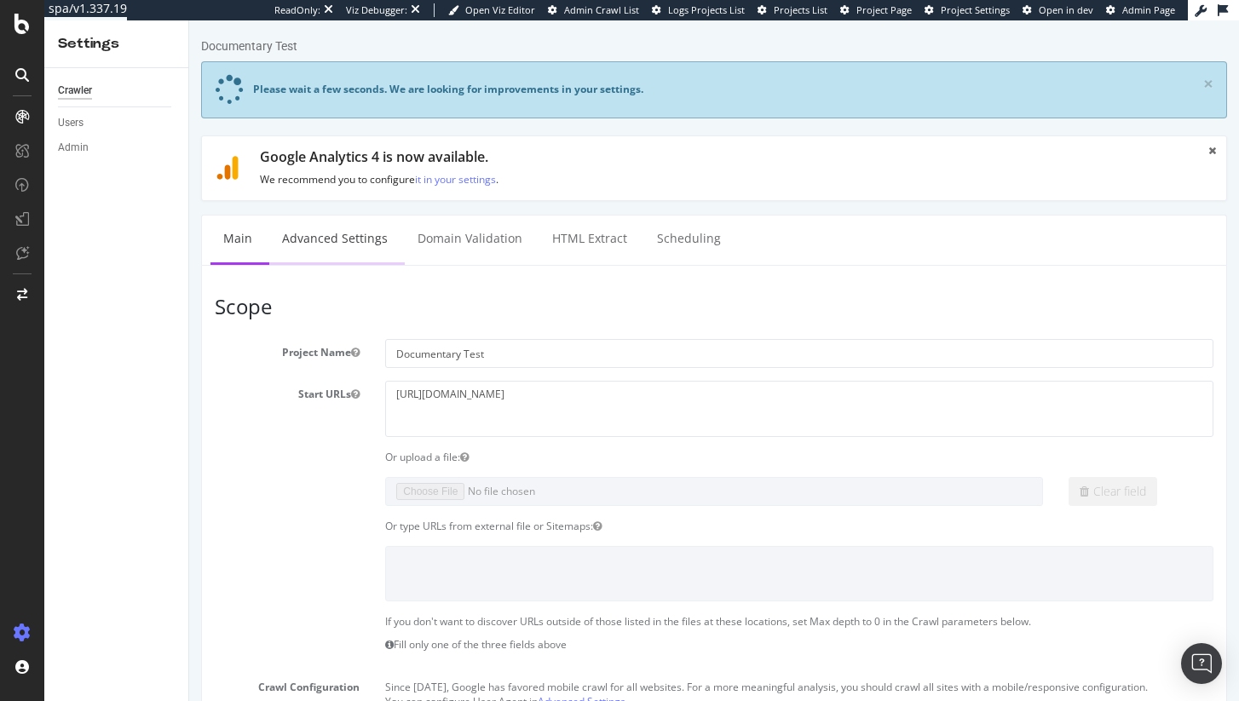
click at [336, 235] on link "Advanced Settings" at bounding box center [334, 239] width 131 height 47
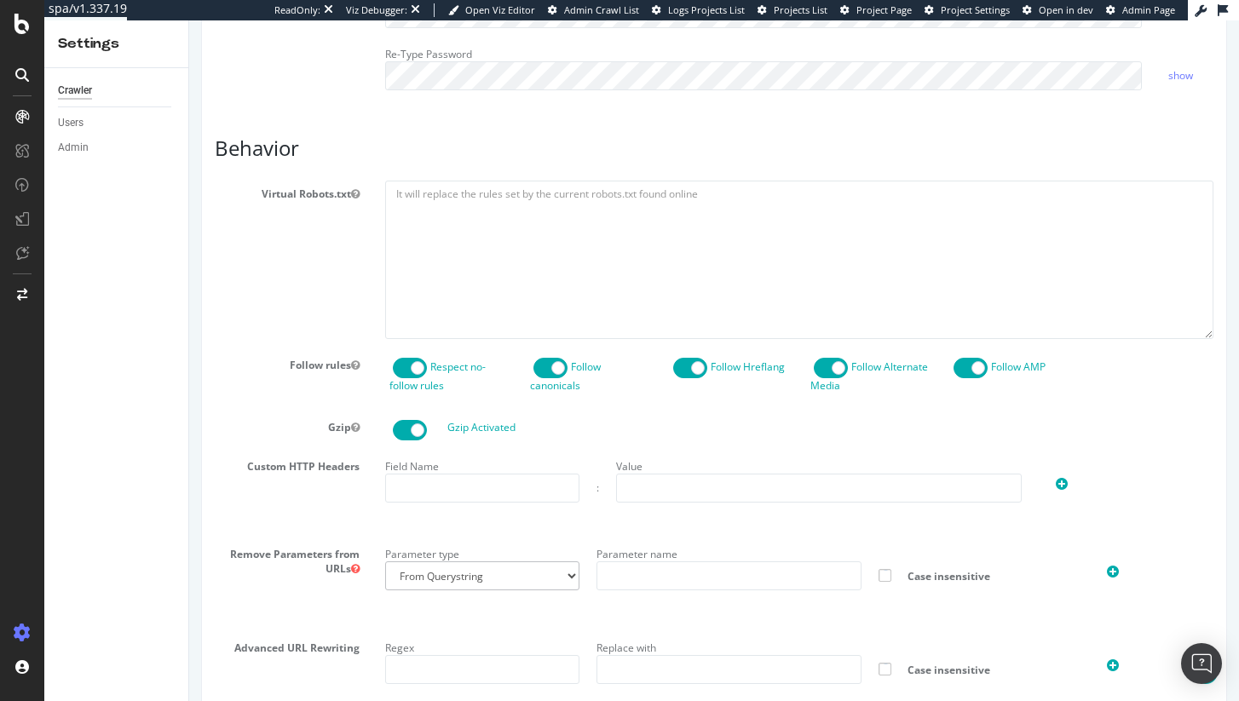
scroll to position [844, 0]
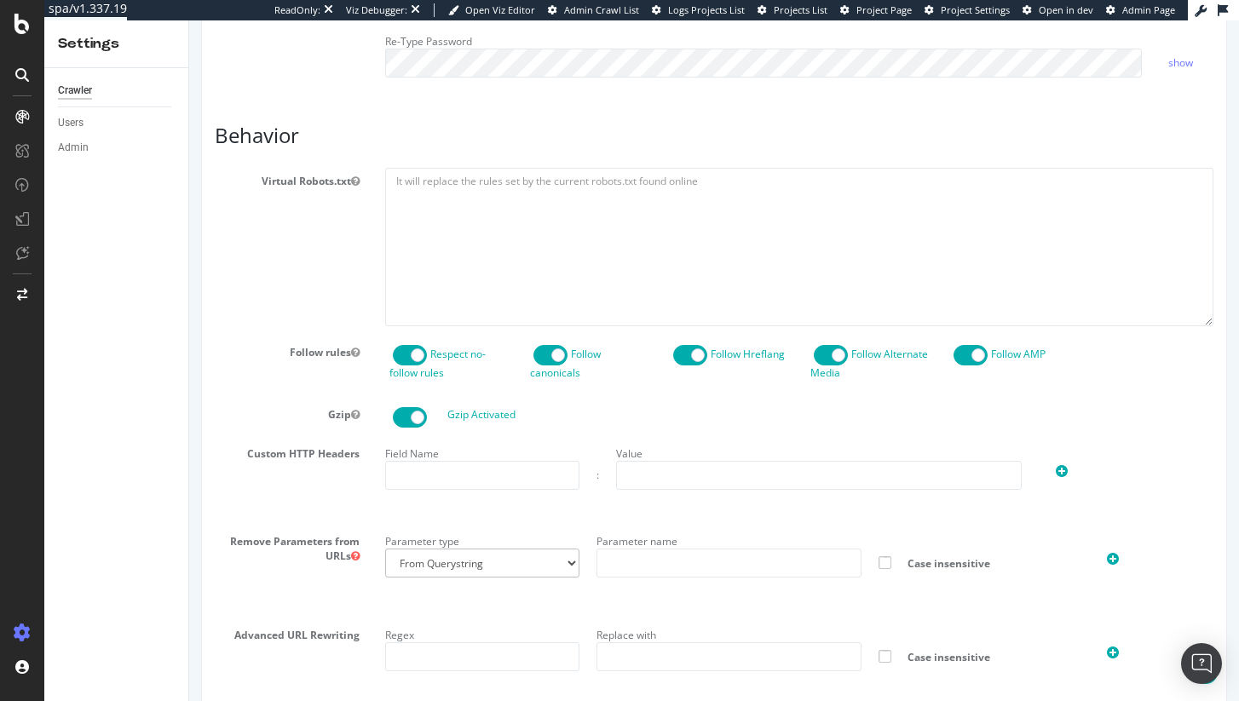
click at [524, 192] on article "Behavior Virtual Robots.txt Follow rules Respect no-follow rules Follow canonic…" at bounding box center [714, 521] width 998 height 794
click at [520, 227] on textarea at bounding box center [799, 247] width 828 height 158
paste textarea "User-agent: * Disallow: /schoolreport* Disallow: /bitesize/search$ Disallow: /b…"
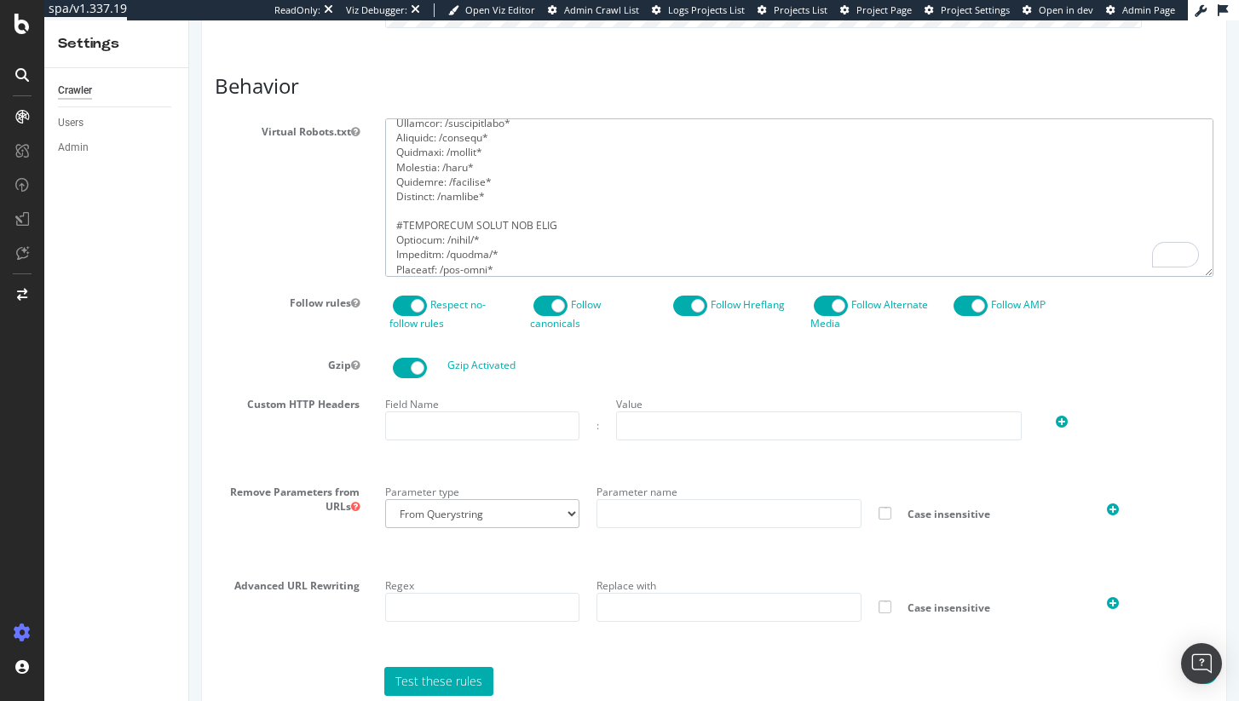
scroll to position [1440, 0]
type textarea "User-agent: * Disallow: /schoolreport* Disallow: /bitesize/search$ Disallow: /b…"
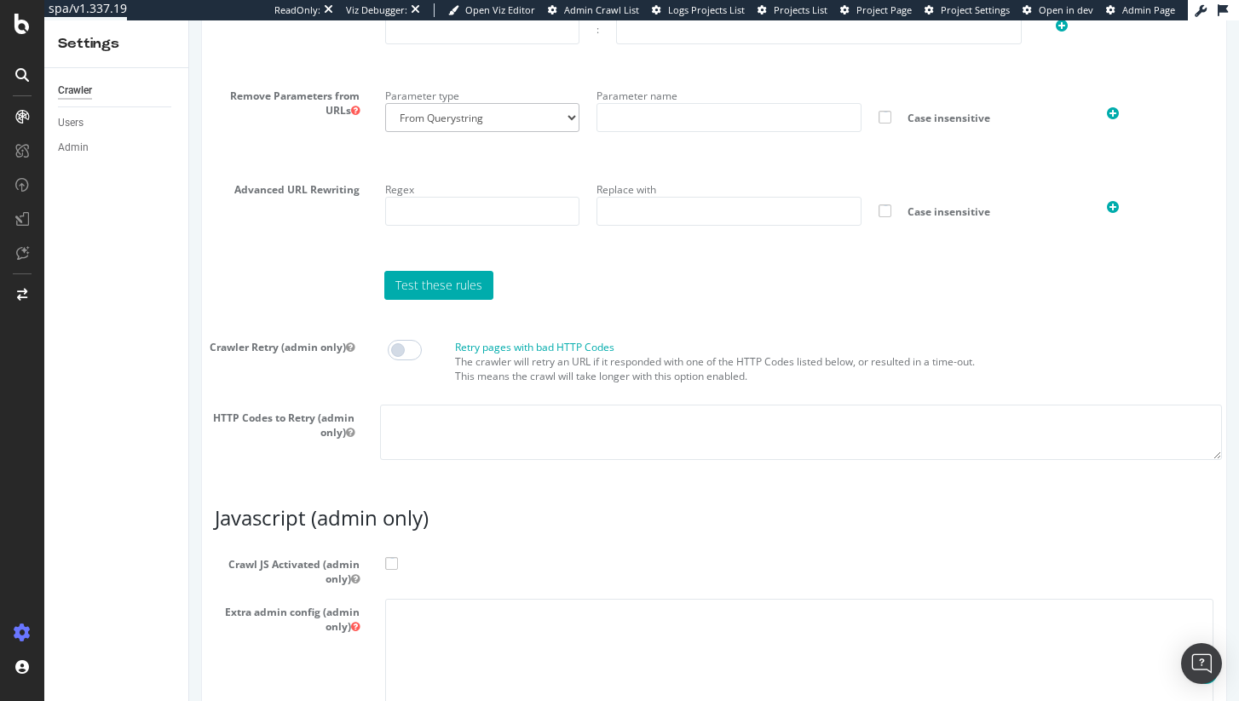
scroll to position [1399, 0]
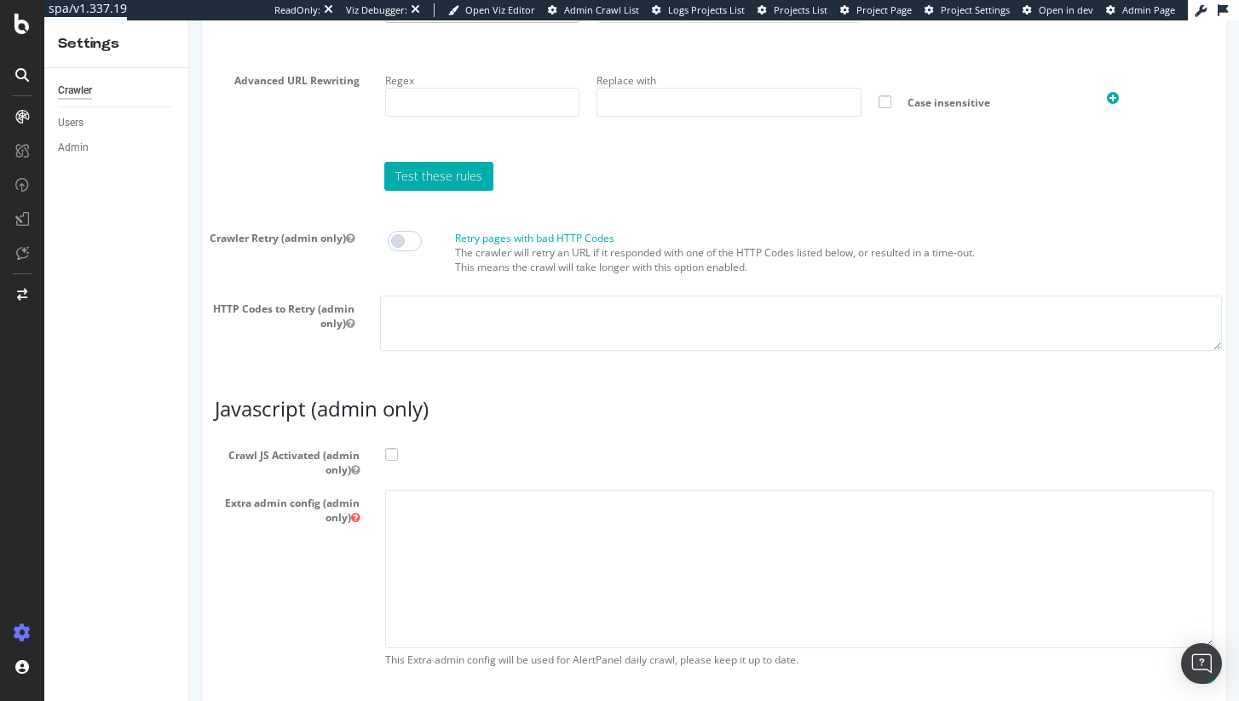
click at [400, 477] on label "Crawl JS Activated (admin only)" at bounding box center [714, 459] width 1024 height 35
click at [189, 20] on input "Crawl JS Activated (admin only)" at bounding box center [189, 20] width 0 height 0
click at [411, 587] on textarea "To enrich screen reader interactions, please activate Accessibility in Grammarl…" at bounding box center [799, 569] width 828 height 158
paste textarea "{ "flags": [ "cube" ], "beta": { "pap_mini_rules": [ "+ *[DOMAIN_NAME][URL]", "…"
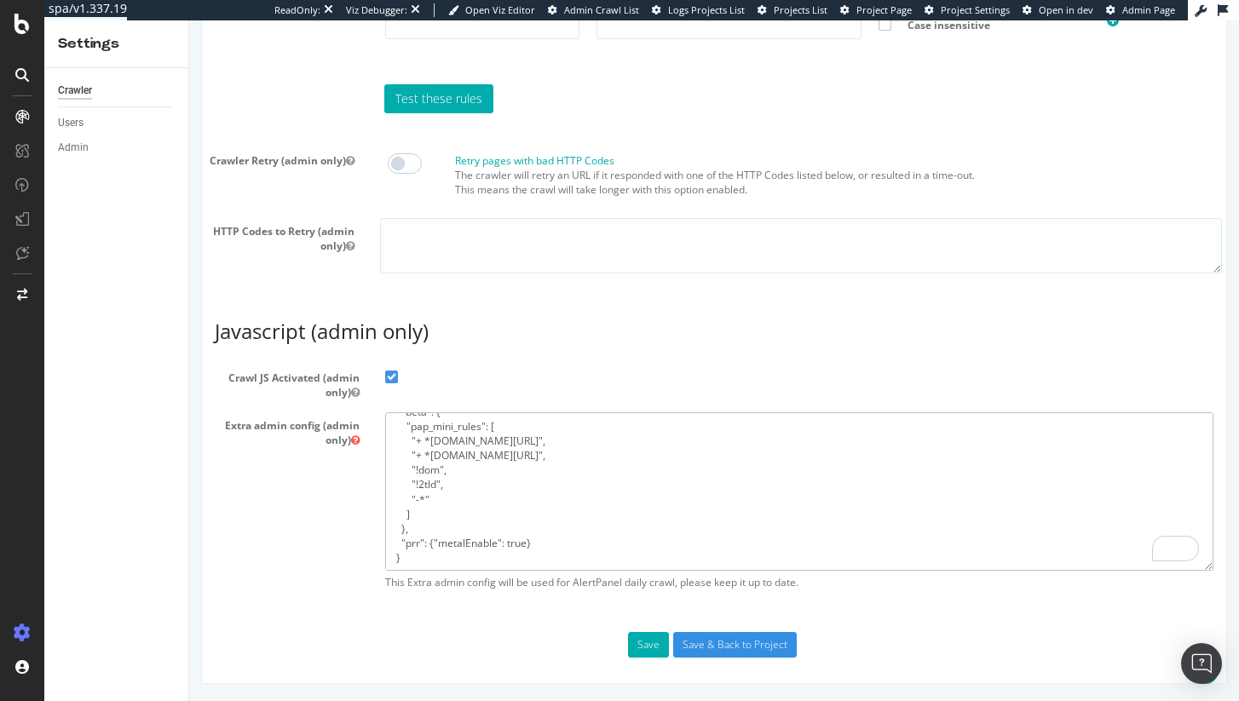
scroll to position [72, 0]
type textarea "{ "flags": [ "cube" ], "beta": { "pap_mini_rules": [ "+ *[DOMAIN_NAME][URL]", "…"
click at [641, 655] on button "Save" at bounding box center [648, 645] width 41 height 26
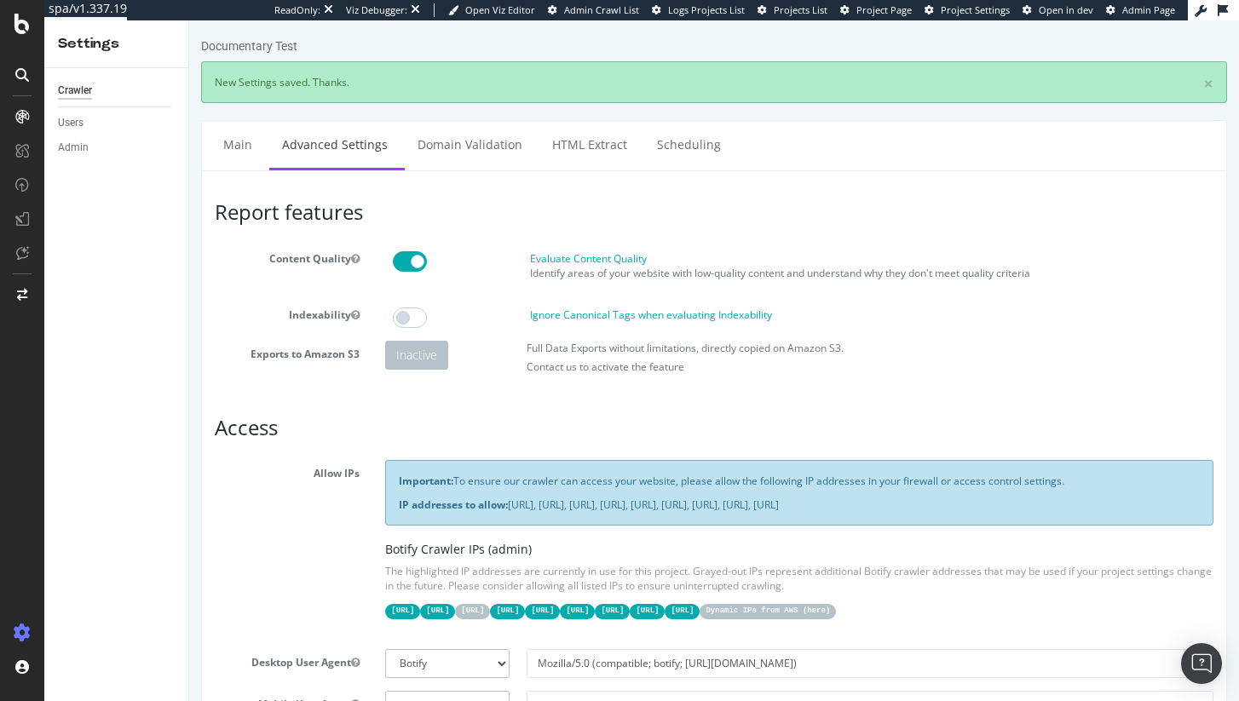
scroll to position [0, 0]
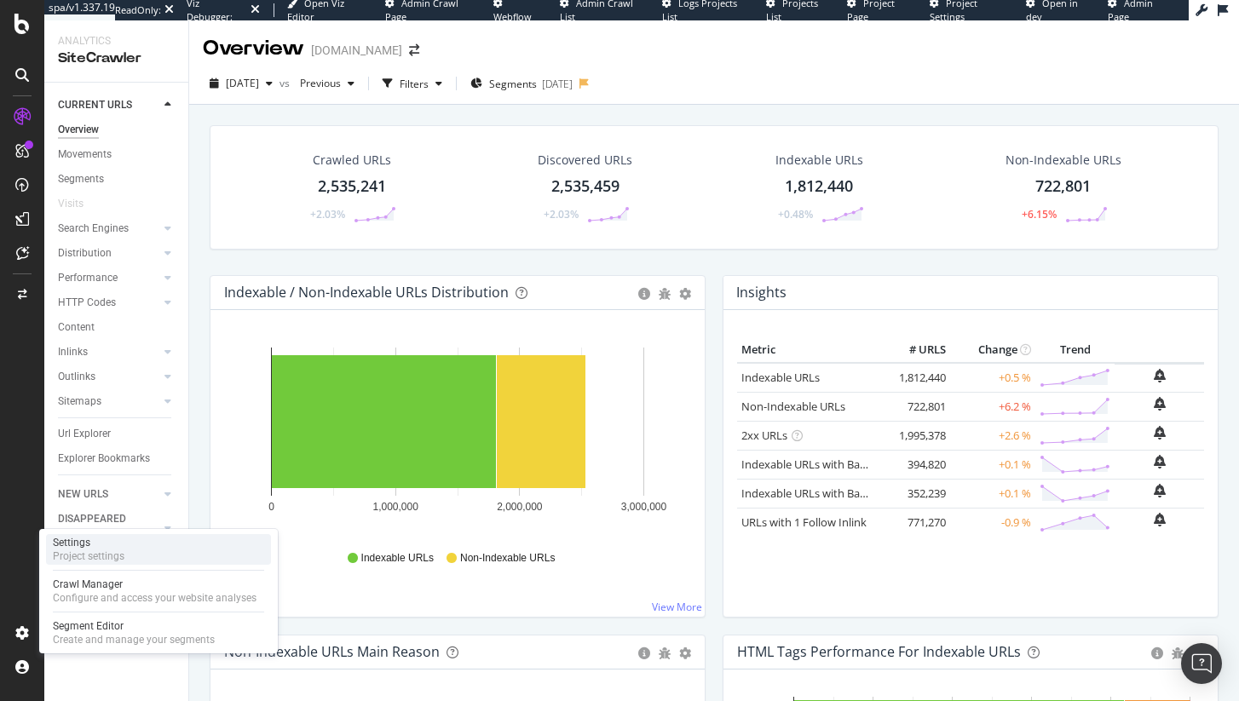
click at [112, 551] on div "Project settings" at bounding box center [89, 556] width 72 height 14
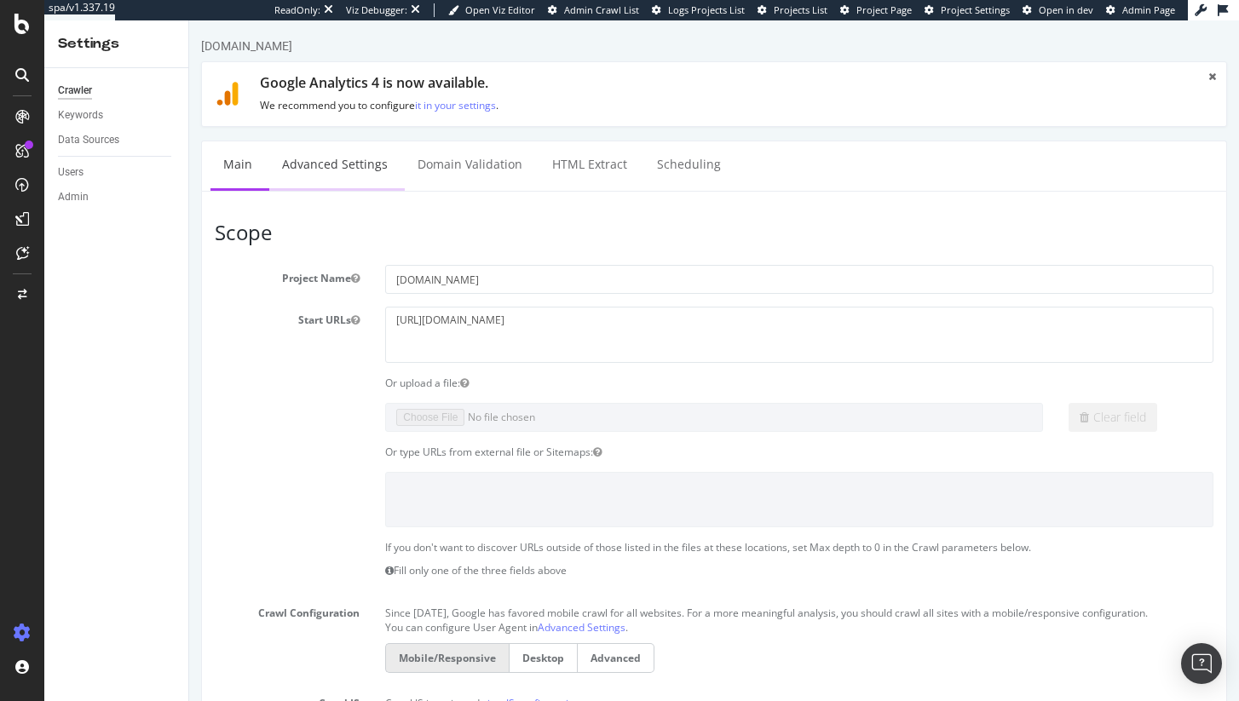
click at [324, 172] on link "Advanced Settings" at bounding box center [334, 164] width 131 height 47
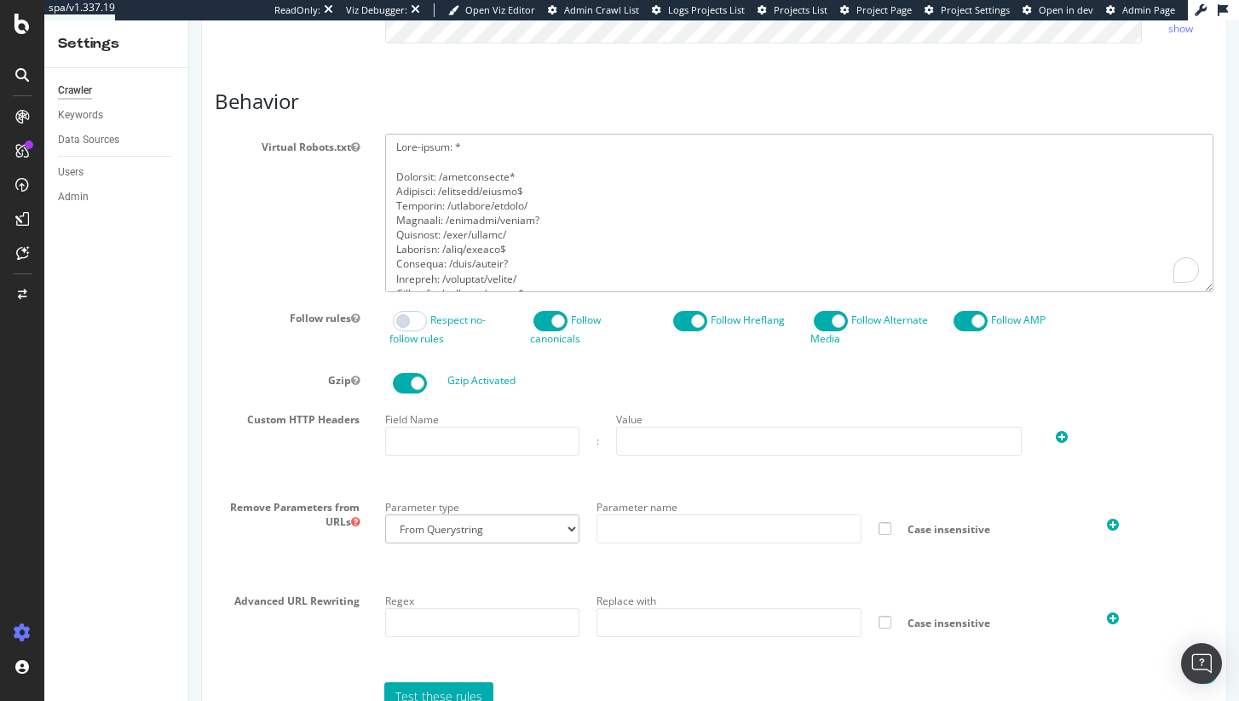
drag, startPoint x: 490, startPoint y: 307, endPoint x: 453, endPoint y: 102, distance: 207.7
click at [453, 102] on div "Report features Content Quality Evaluate Content Quality Identify areas of your…" at bounding box center [714, 297] width 998 height 1918
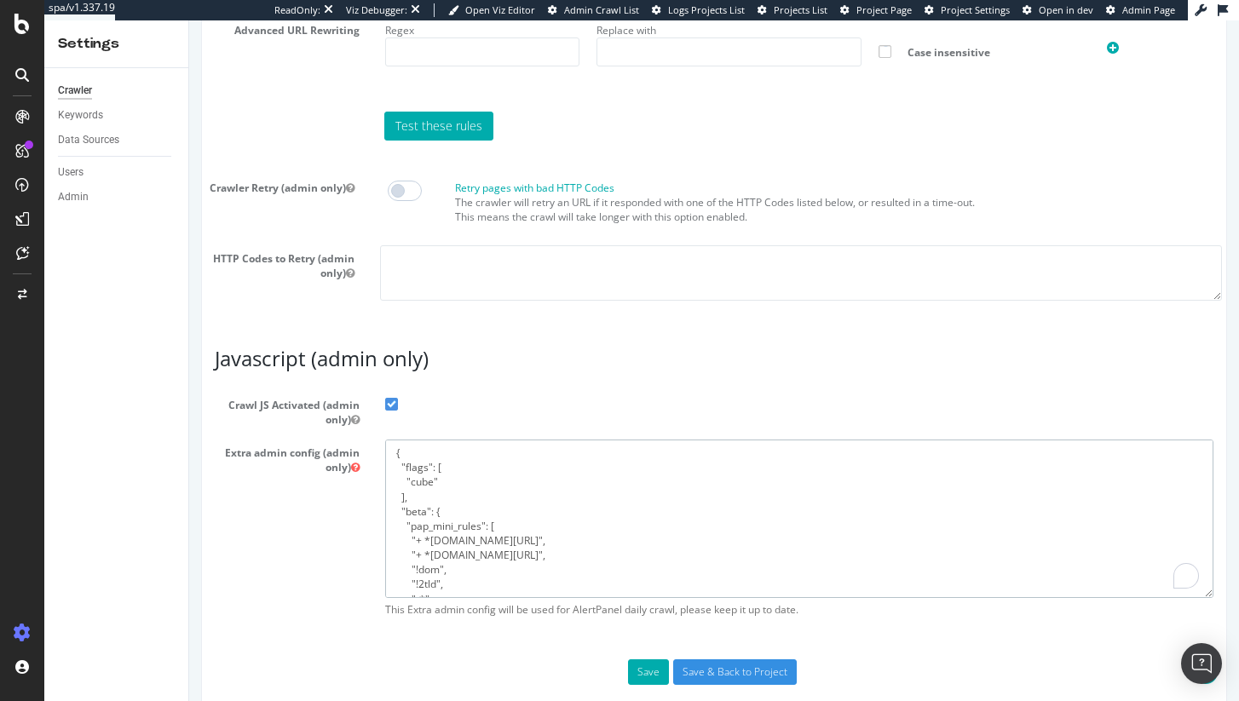
drag, startPoint x: 456, startPoint y: 621, endPoint x: 440, endPoint y: 425, distance: 196.6
click at [440, 425] on section "Crawl JS Activated (admin only) Extra admin config (admin only) { "flags": [ "c…" at bounding box center [714, 508] width 998 height 233
